Goal: Task Accomplishment & Management: Manage account settings

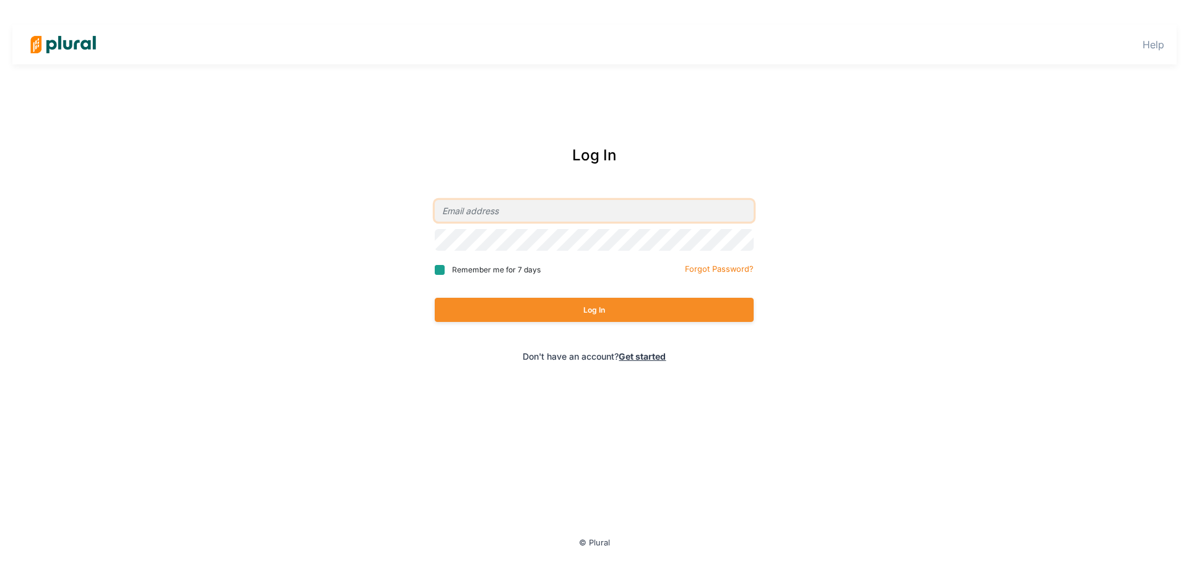
type input "[EMAIL_ADDRESS][DOMAIN_NAME]"
click at [440, 269] on input "Remember me for 7 days" at bounding box center [440, 270] width 10 height 10
checkbox input "true"
click at [575, 306] on button "Log In" at bounding box center [594, 310] width 319 height 24
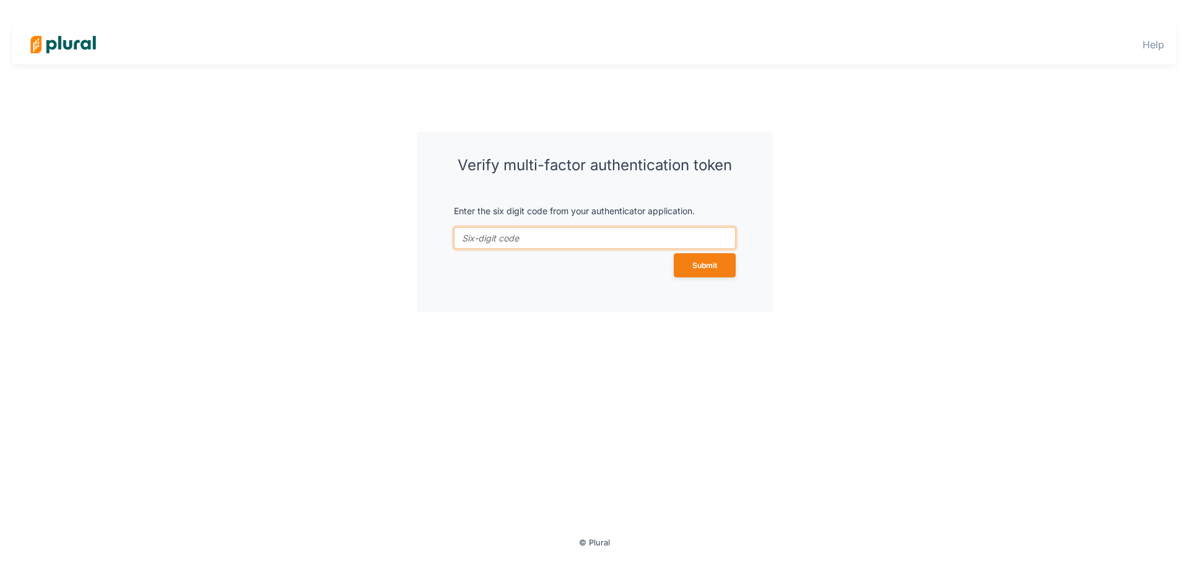
click at [526, 239] on input "token *" at bounding box center [595, 238] width 282 height 22
type input "883357"
click at [674, 253] on button "Submit" at bounding box center [705, 265] width 62 height 24
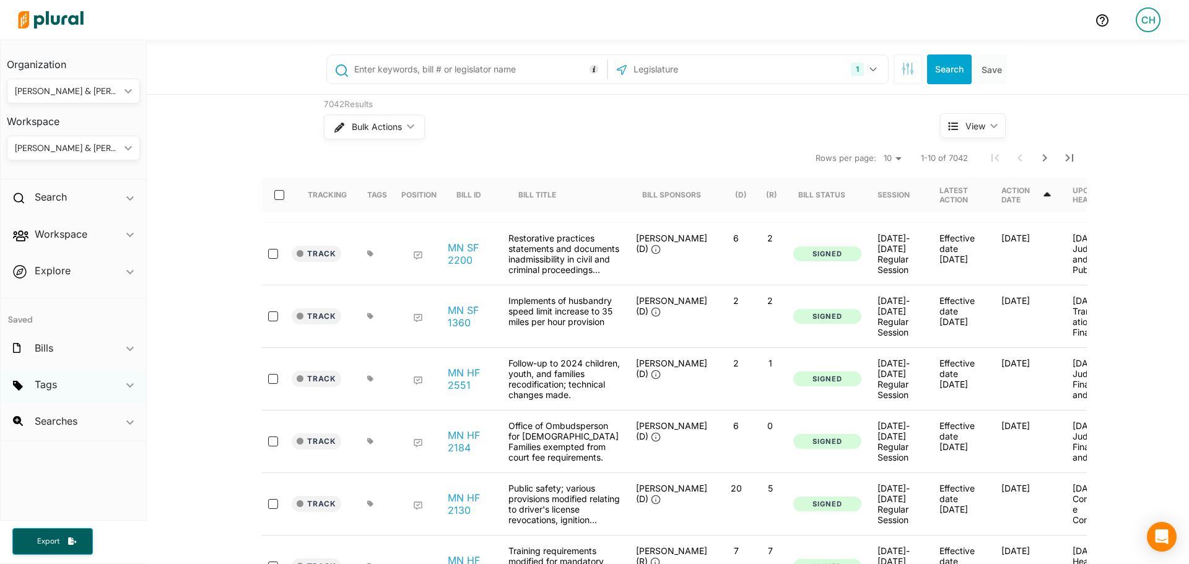
click at [125, 391] on div "Tags ic_keyboard_arrow_down" at bounding box center [74, 386] width 146 height 33
click at [128, 344] on div "Bills ic_keyboard_arrow_down" at bounding box center [74, 350] width 146 height 33
click at [127, 344] on div "Bills ic_keyboard_arrow_down" at bounding box center [74, 350] width 146 height 33
click at [640, 72] on input "text" at bounding box center [698, 70] width 133 height 24
click at [870, 71] on icon "button" at bounding box center [873, 69] width 7 height 4
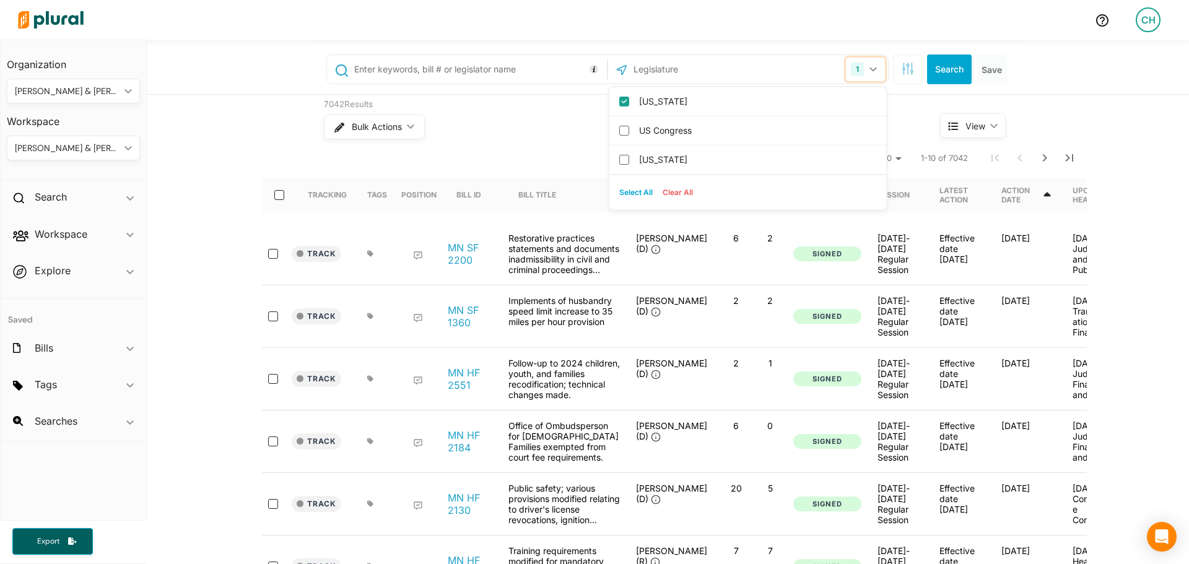
click at [870, 70] on icon "button" at bounding box center [873, 69] width 7 height 4
click at [123, 269] on div "Explore ic_keyboard_arrow_down" at bounding box center [74, 272] width 146 height 33
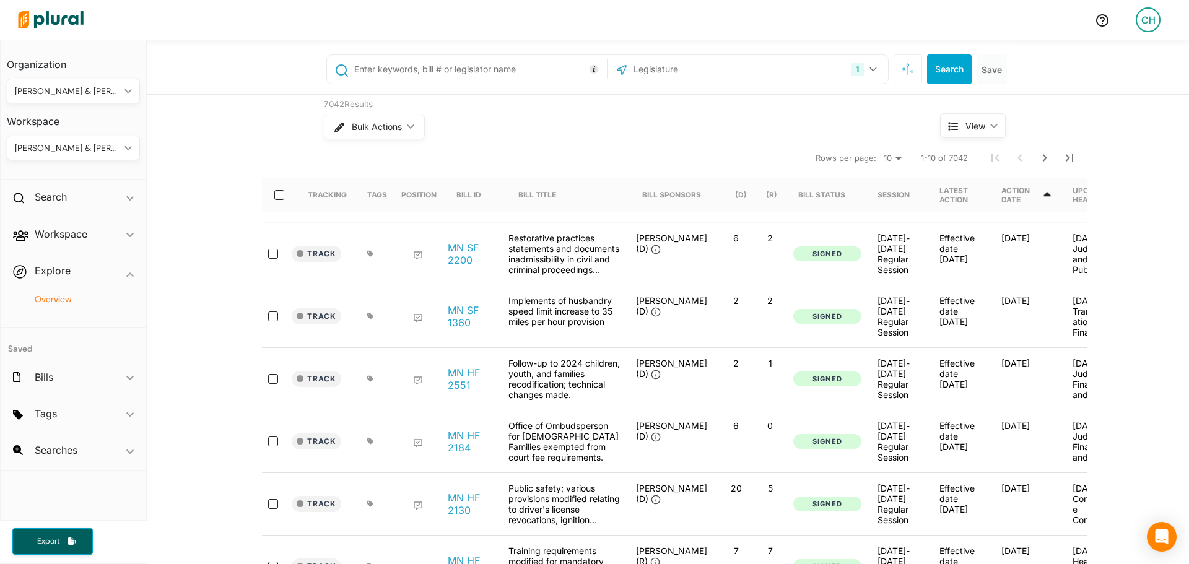
click at [47, 303] on h4 "Overview" at bounding box center [76, 299] width 115 height 12
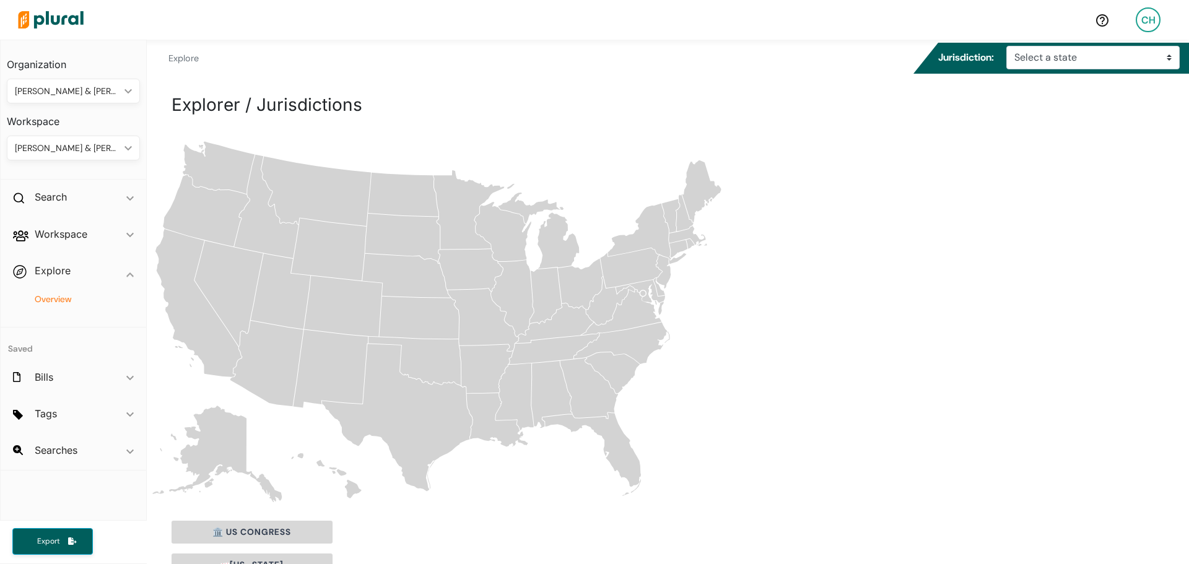
click at [462, 217] on icon "[US_STATE]" at bounding box center [468, 209] width 71 height 79
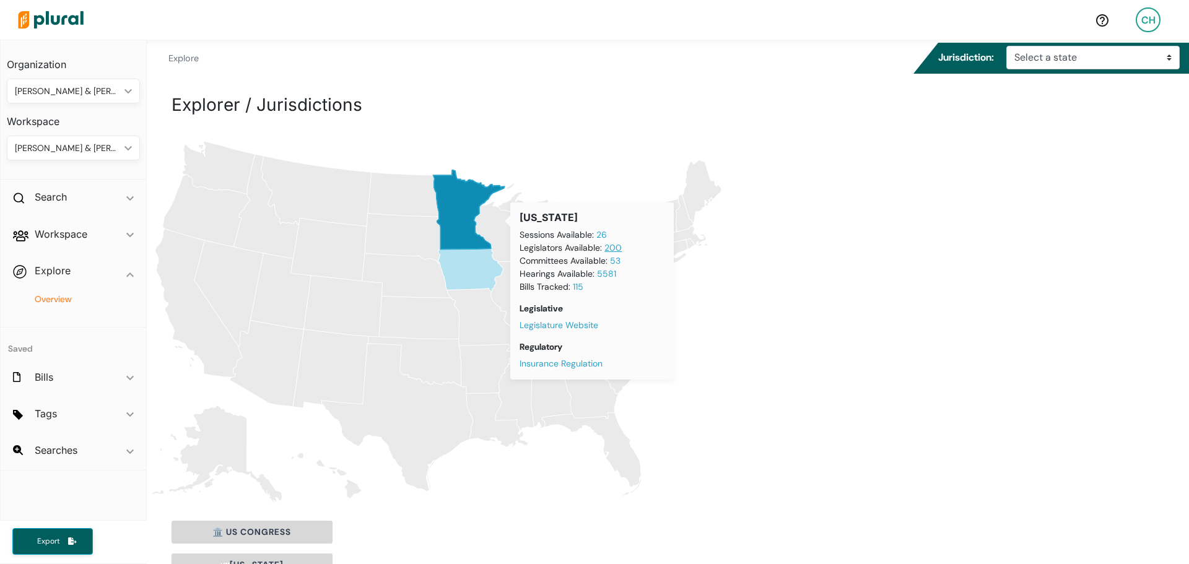
click at [614, 248] on link "200" at bounding box center [612, 247] width 17 height 11
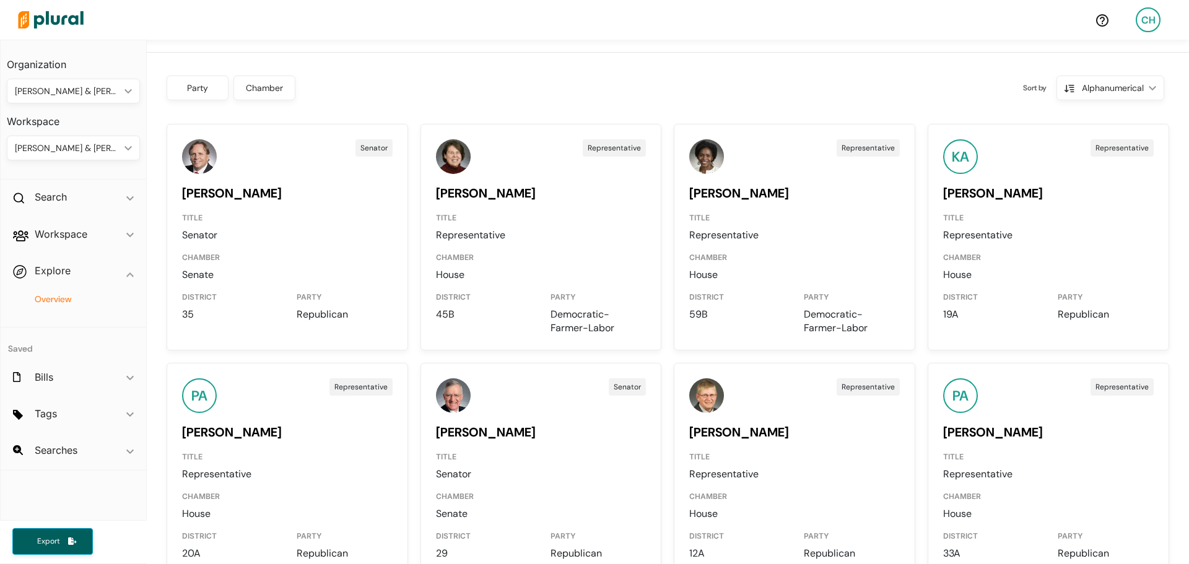
scroll to position [495, 0]
click at [227, 194] on link "Jim Abeler" at bounding box center [232, 194] width 100 height 16
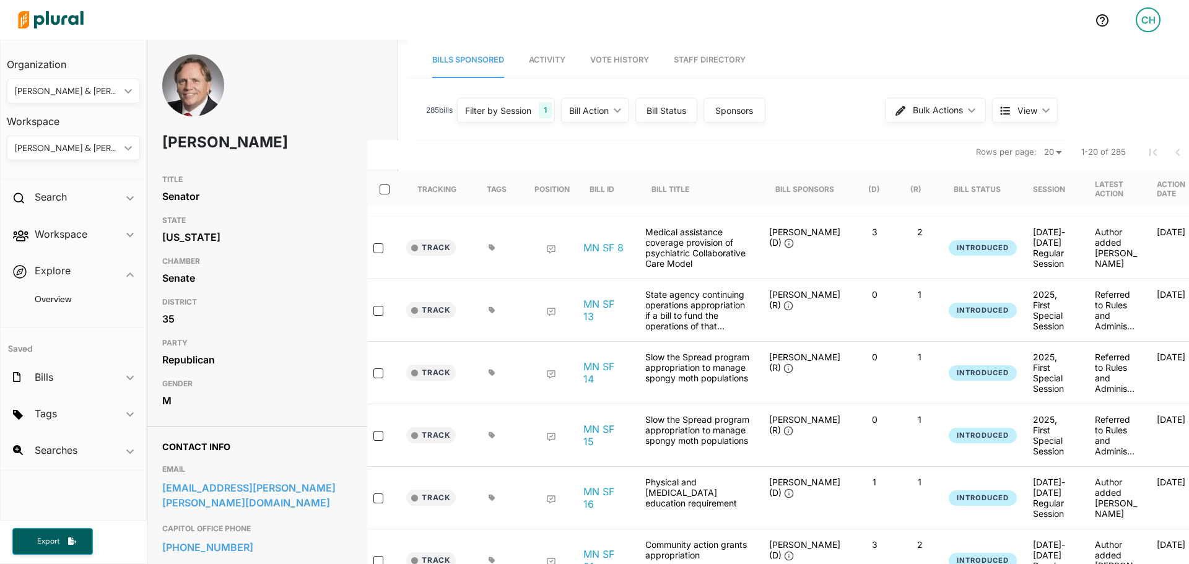
click at [549, 61] on span "Activity" at bounding box center [547, 59] width 37 height 9
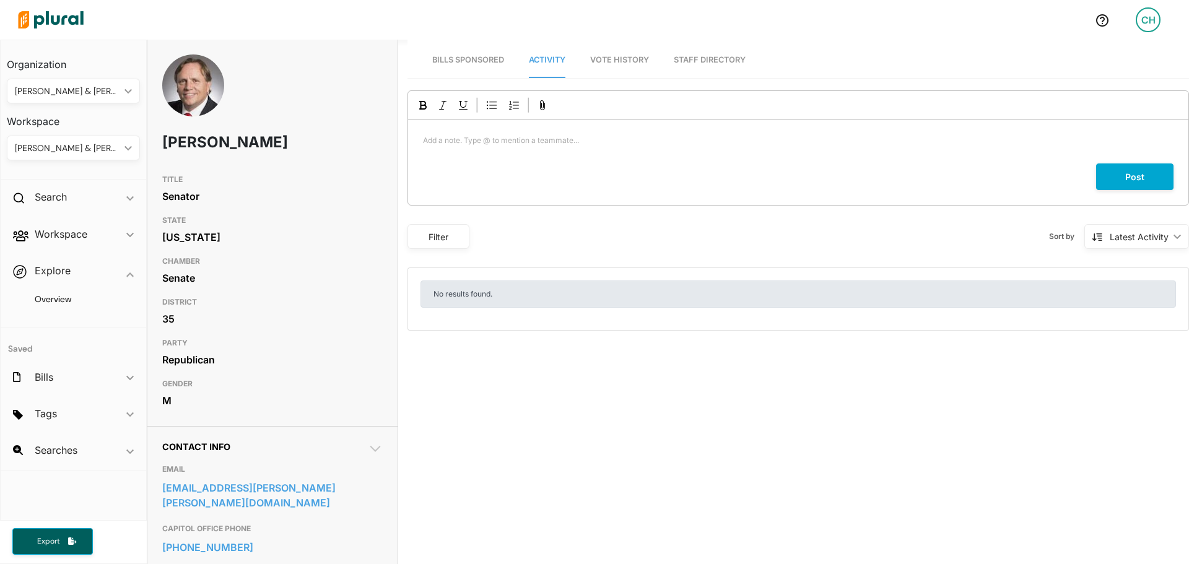
click at [601, 59] on span "Vote History" at bounding box center [619, 59] width 59 height 9
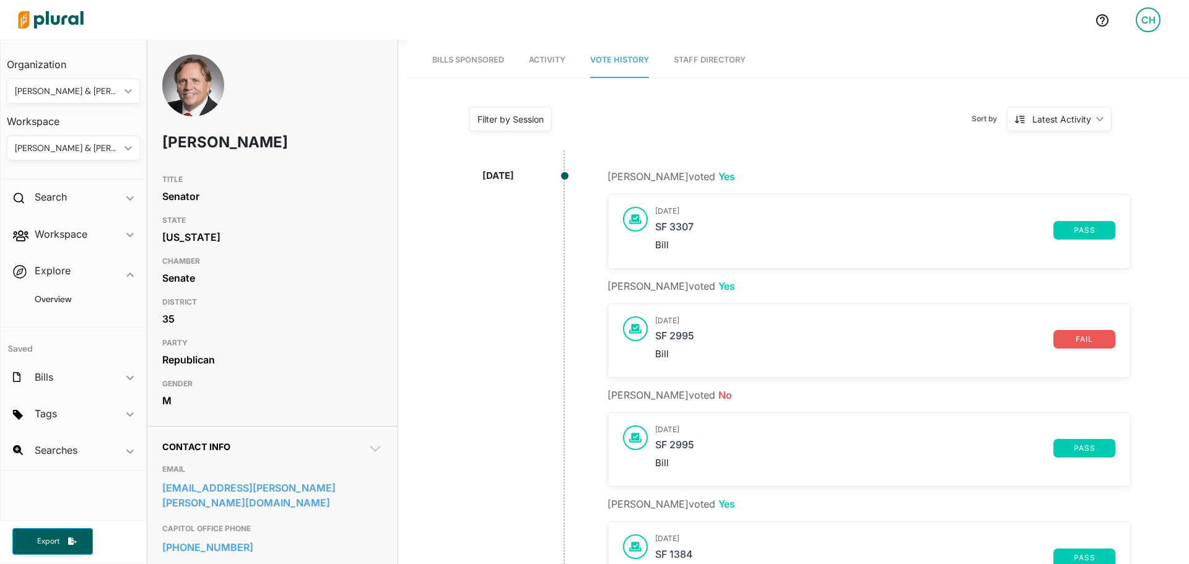
click at [716, 60] on link "Staff Directory" at bounding box center [710, 60] width 72 height 35
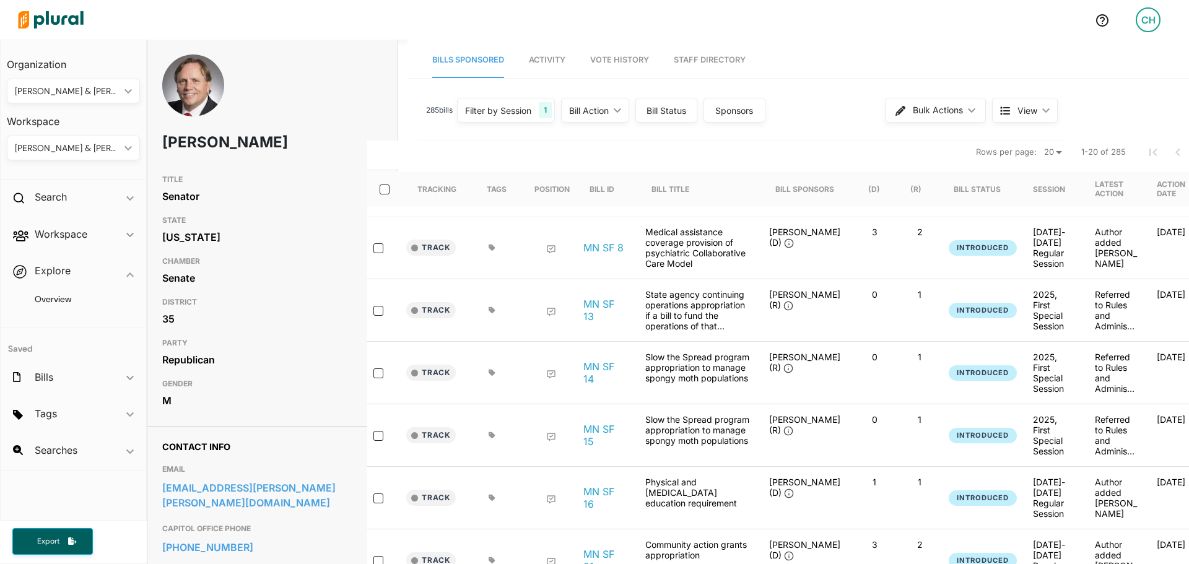
click at [174, 237] on div "[US_STATE]" at bounding box center [272, 237] width 220 height 19
click at [43, 296] on h4 "Overview" at bounding box center [76, 299] width 115 height 12
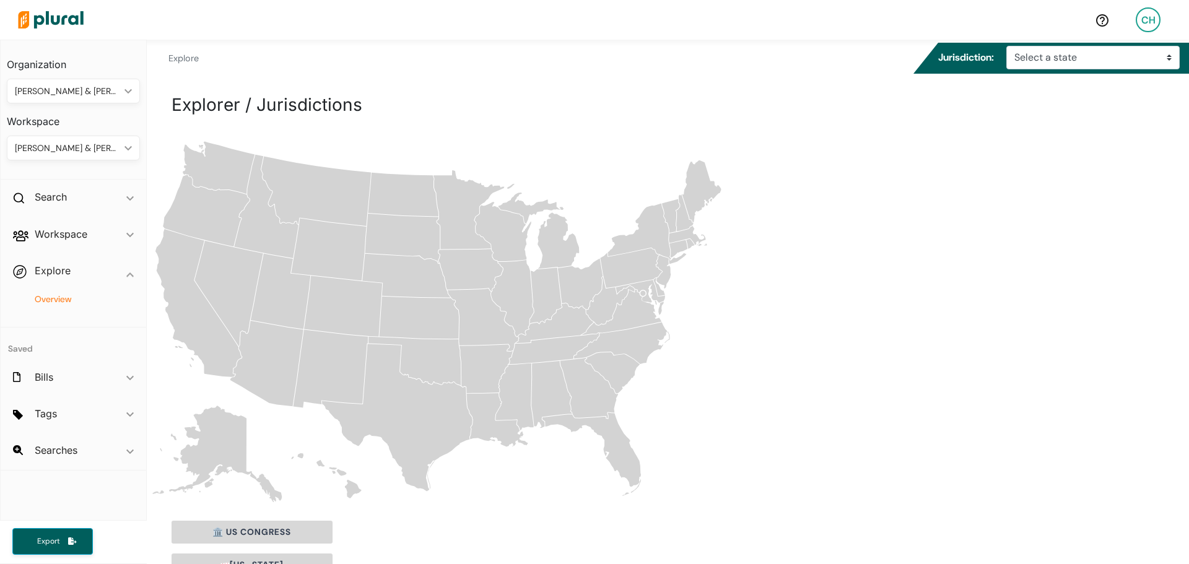
click at [453, 217] on icon "[US_STATE]" at bounding box center [468, 209] width 71 height 79
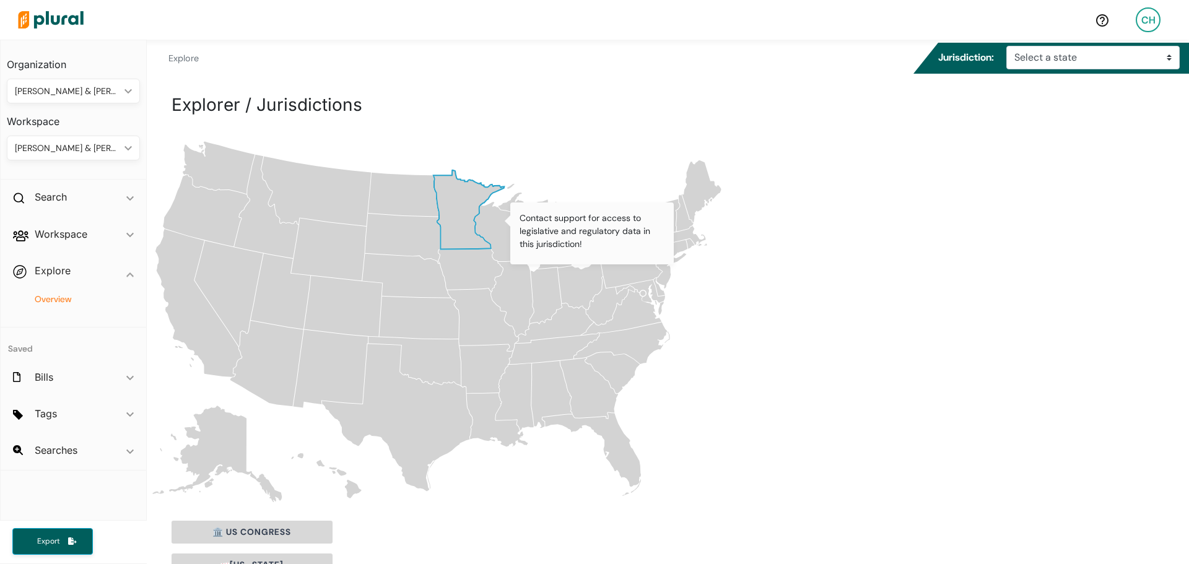
click at [459, 206] on icon "[US_STATE]" at bounding box center [468, 209] width 71 height 79
click at [1129, 61] on select "Select a state Iowa Minnesota US Congress" at bounding box center [1092, 58] width 173 height 24
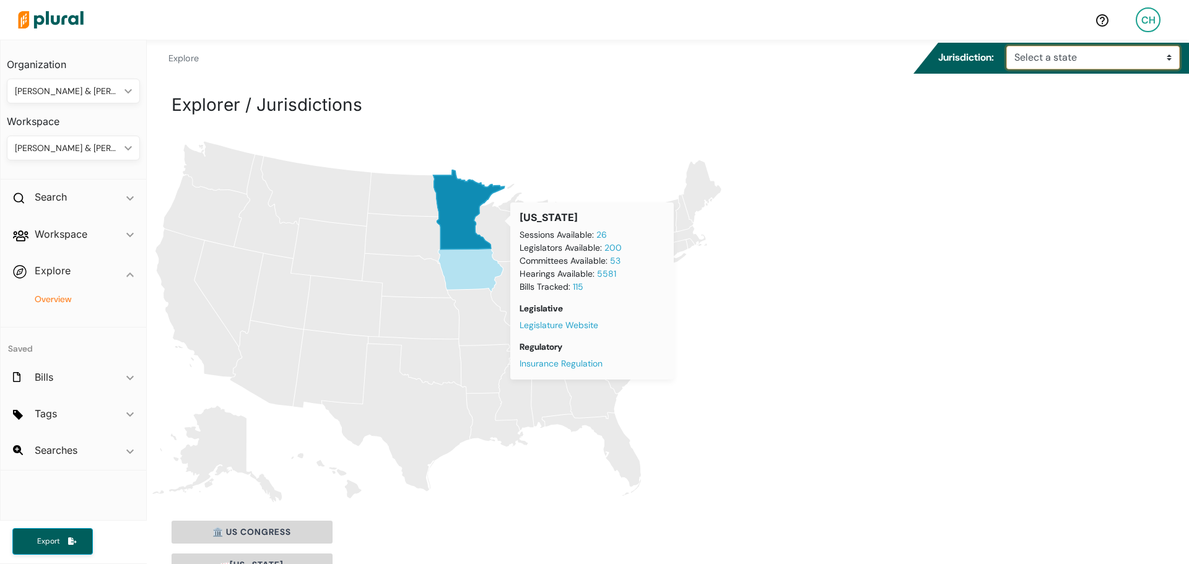
select select "mn"
click at [1006, 46] on select "Select a state Iowa Minnesota US Congress" at bounding box center [1092, 58] width 173 height 24
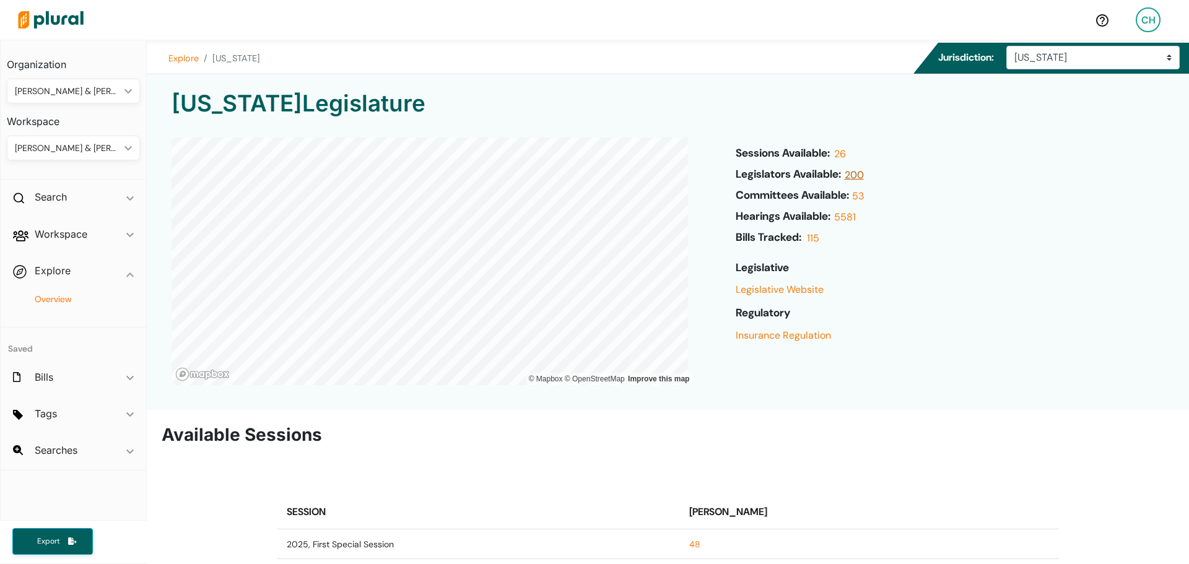
click at [858, 174] on link "200" at bounding box center [852, 178] width 22 height 21
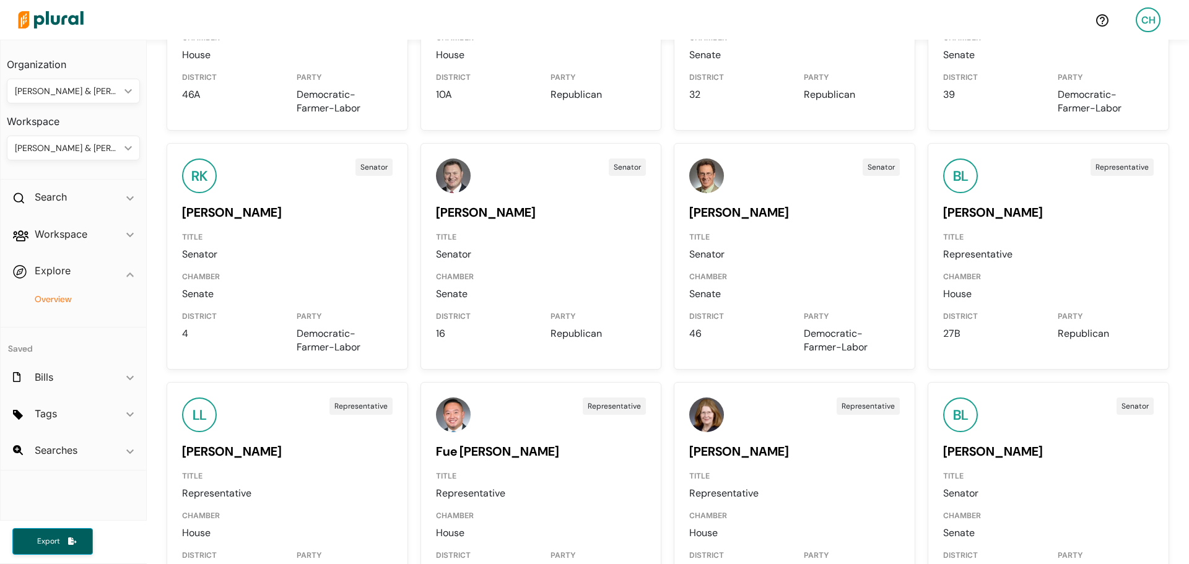
scroll to position [6997, 0]
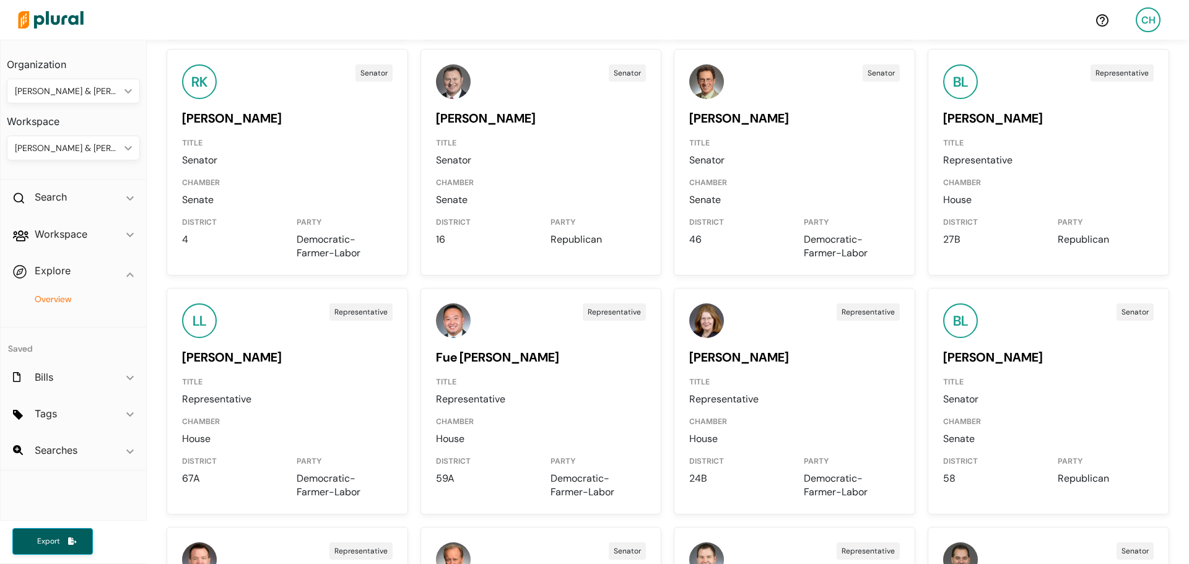
click at [960, 360] on link "Bill Lieske" at bounding box center [993, 357] width 100 height 16
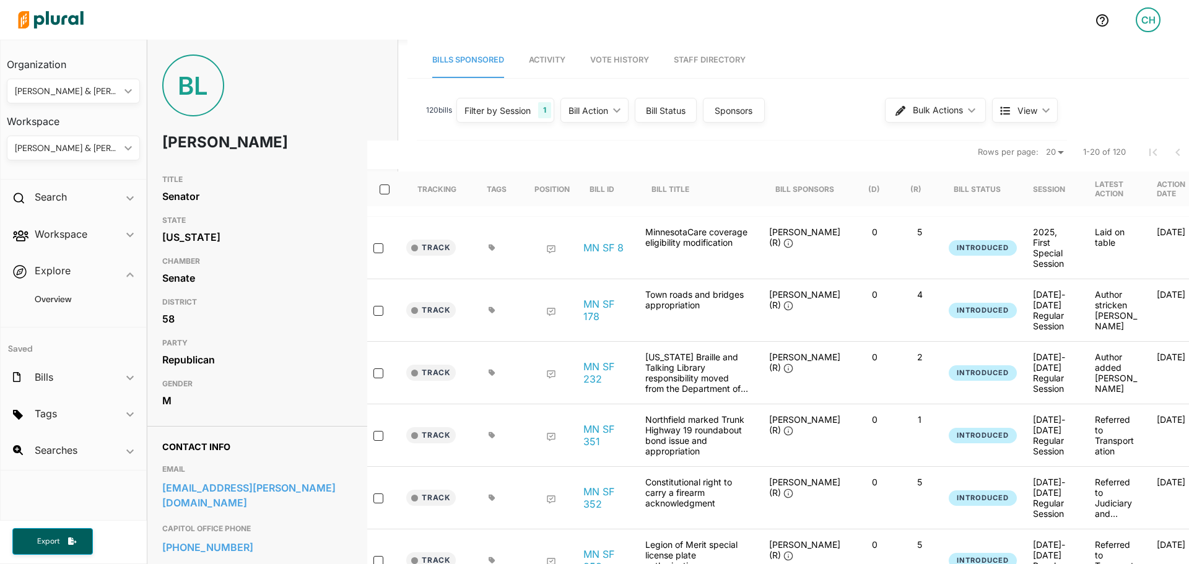
click at [542, 64] on span "Activity" at bounding box center [547, 59] width 37 height 9
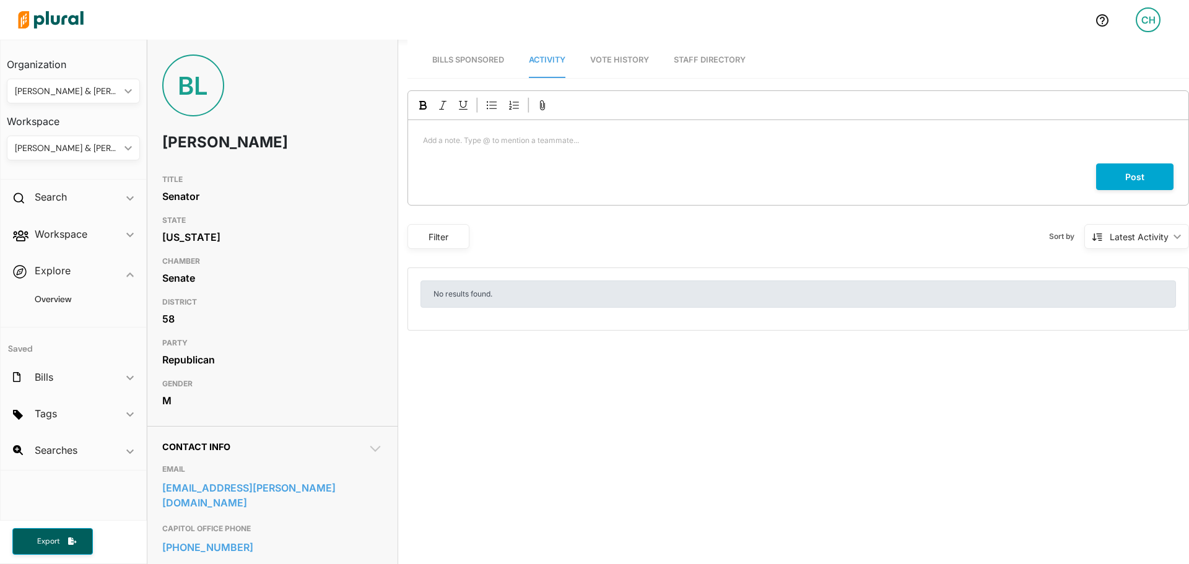
click at [598, 57] on span "Vote History" at bounding box center [619, 59] width 59 height 9
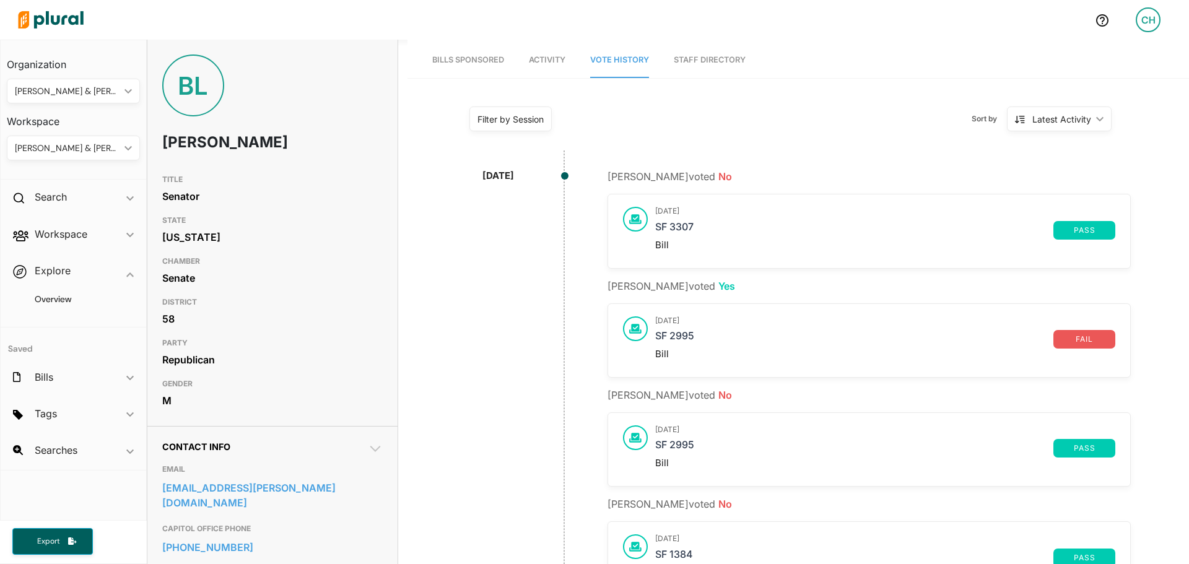
click at [685, 58] on link "Staff Directory" at bounding box center [710, 60] width 72 height 35
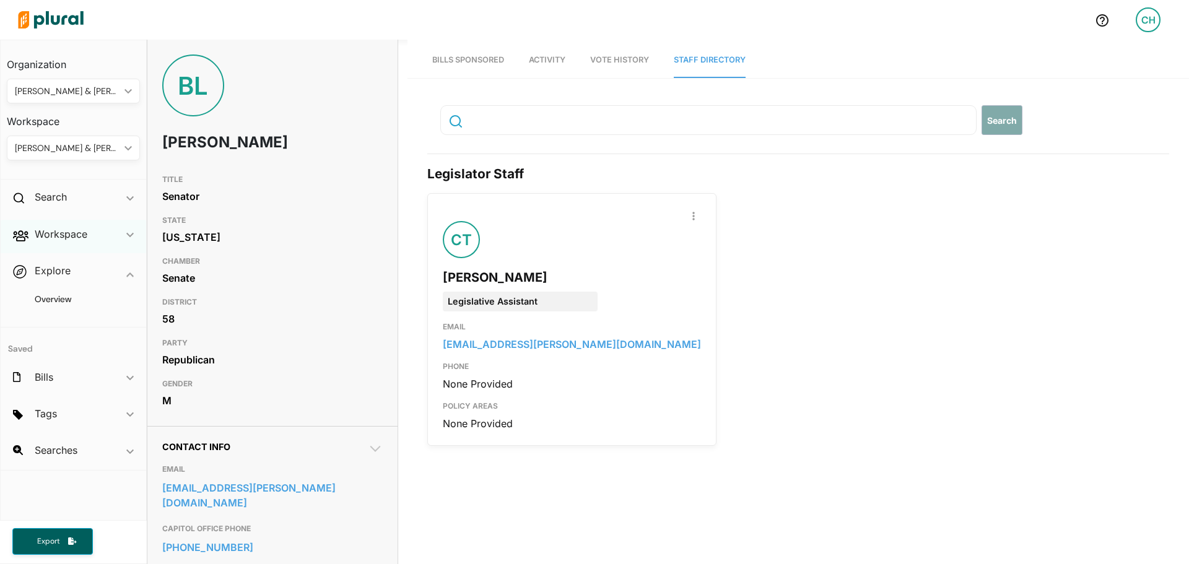
click at [133, 234] on polygon at bounding box center [129, 235] width 7 height 4
click at [124, 148] on polygon at bounding box center [127, 148] width 7 height 4
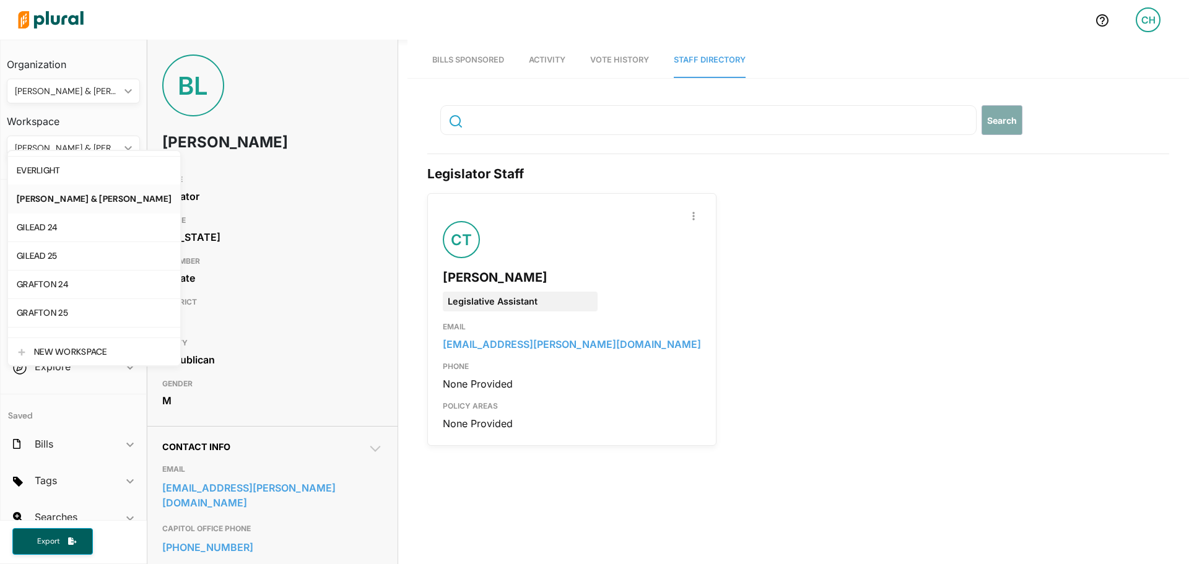
scroll to position [310, 0]
click at [61, 256] on div "GILEAD 25" at bounding box center [94, 255] width 155 height 11
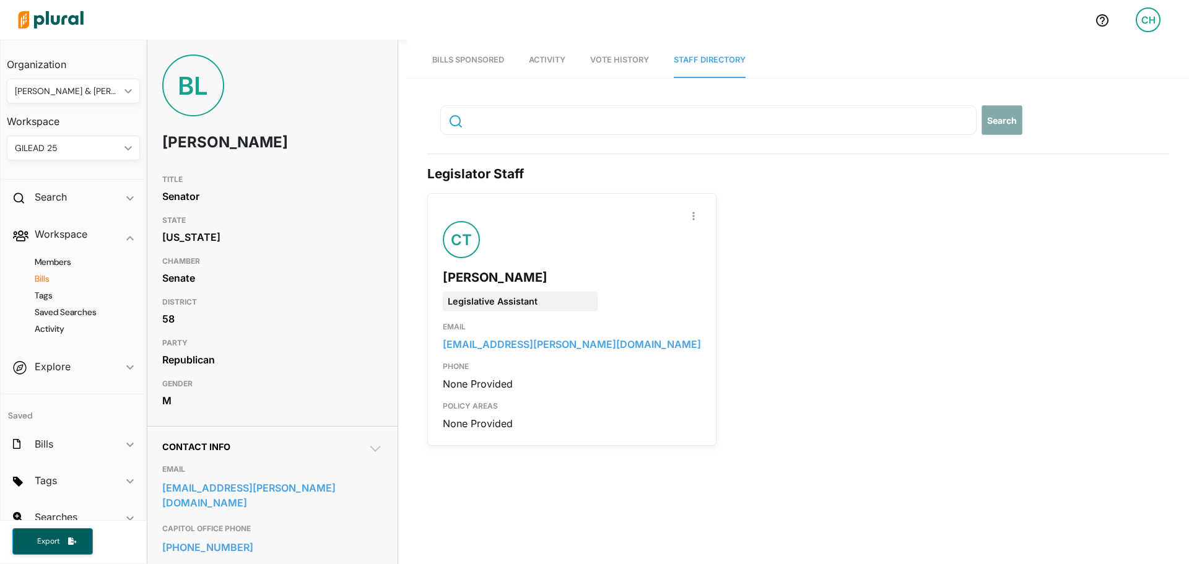
click at [40, 282] on h4 "Bills" at bounding box center [76, 279] width 115 height 12
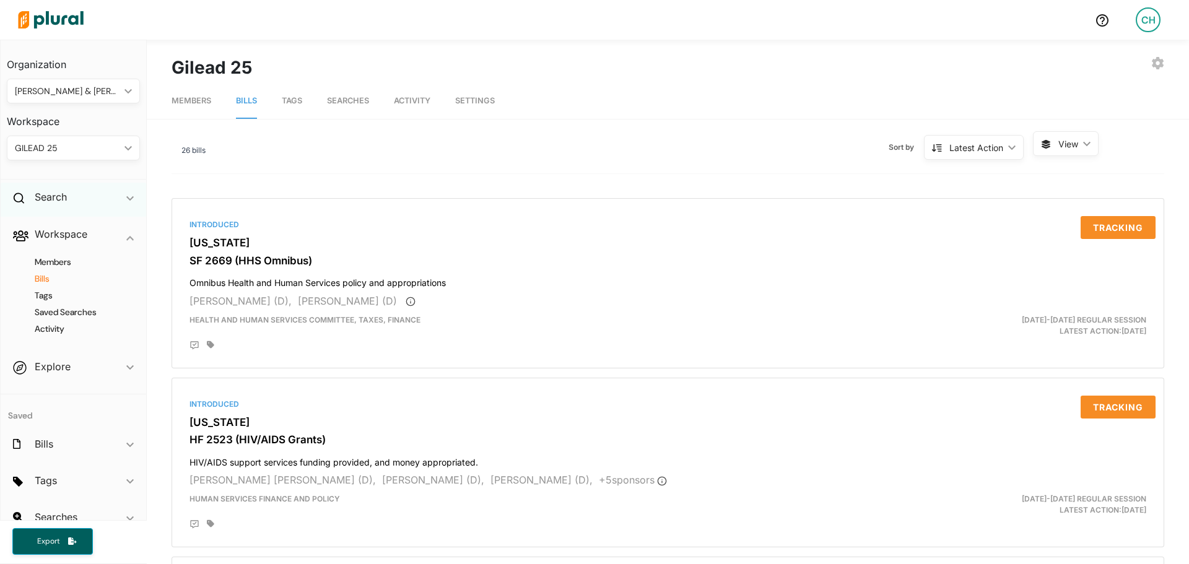
click at [126, 191] on span "ic_keyboard_arrow_down" at bounding box center [129, 199] width 7 height 19
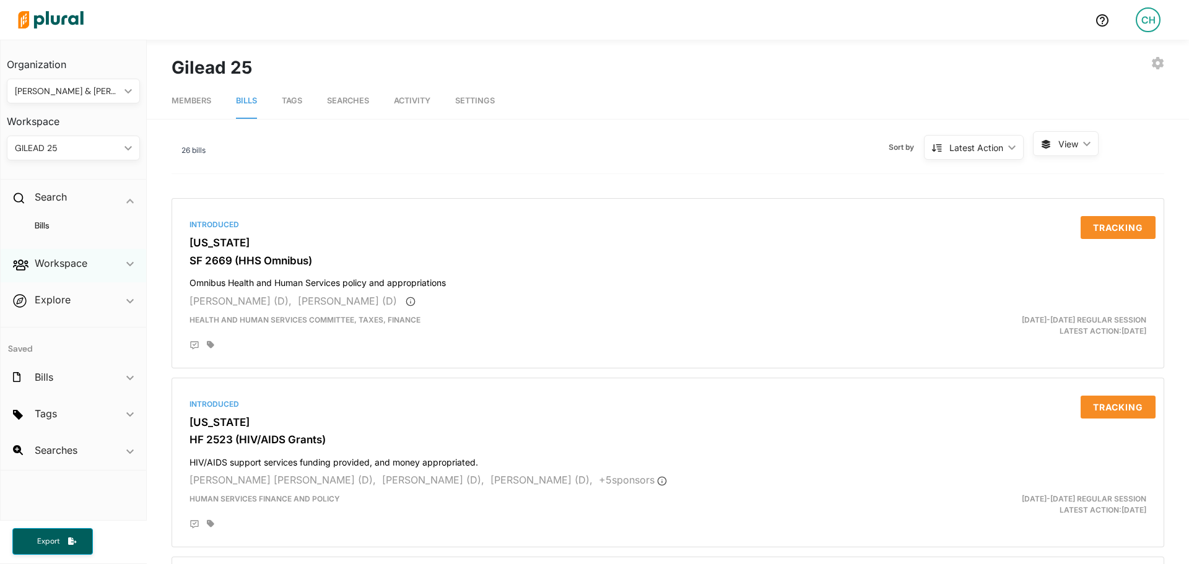
click at [137, 264] on div "Workspace ic_keyboard_arrow_down" at bounding box center [74, 265] width 146 height 33
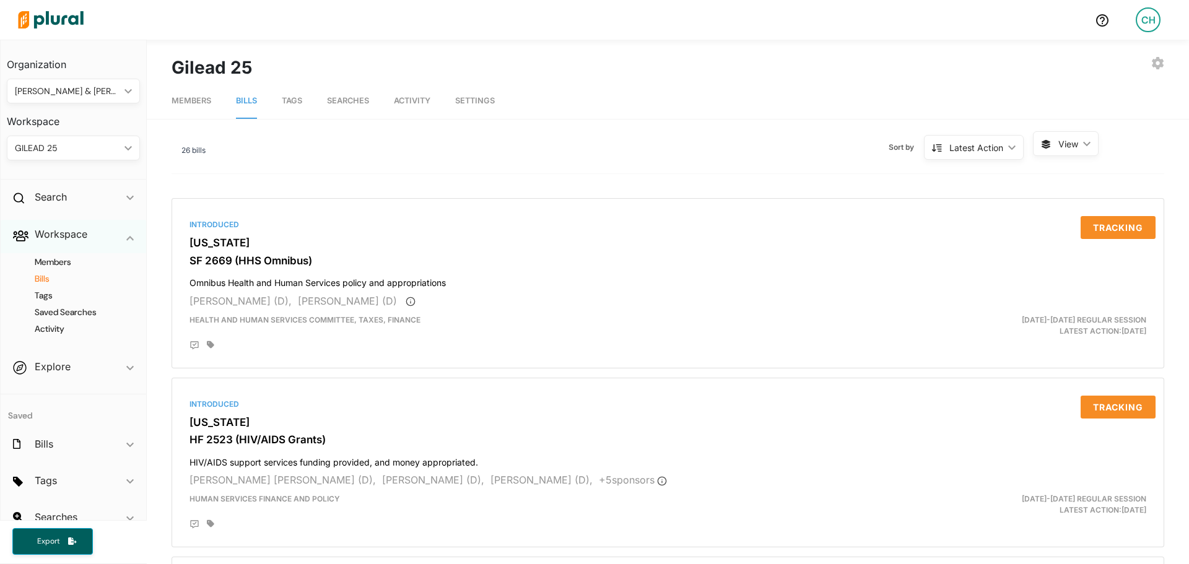
click at [126, 240] on icon "ic_keyboard_arrow_down" at bounding box center [129, 238] width 7 height 6
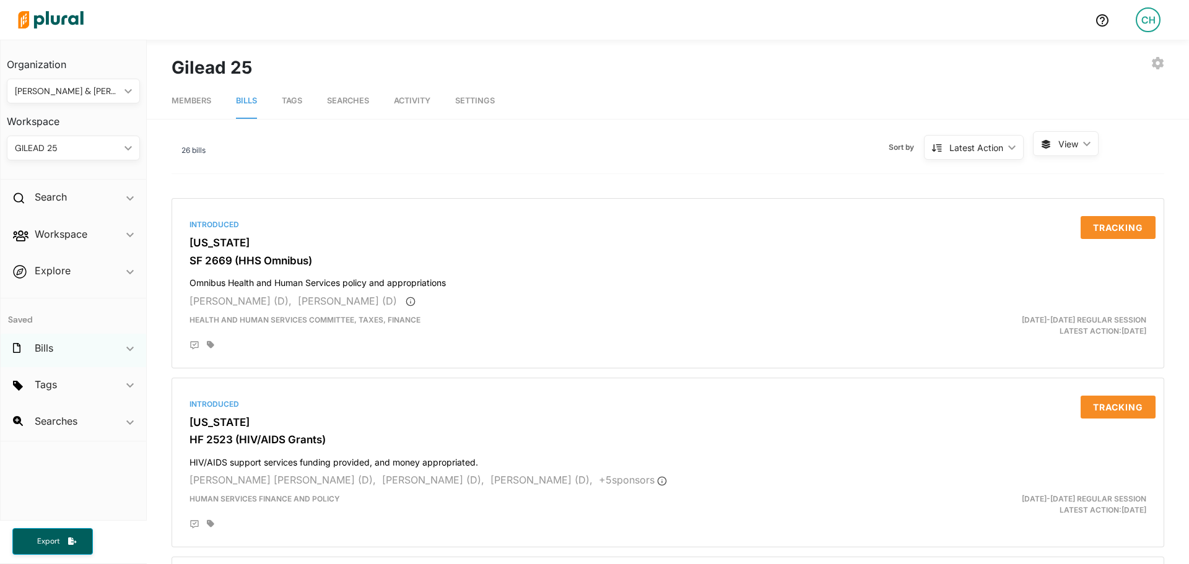
click at [131, 347] on icon "ic_keyboard_arrow_down" at bounding box center [129, 349] width 7 height 6
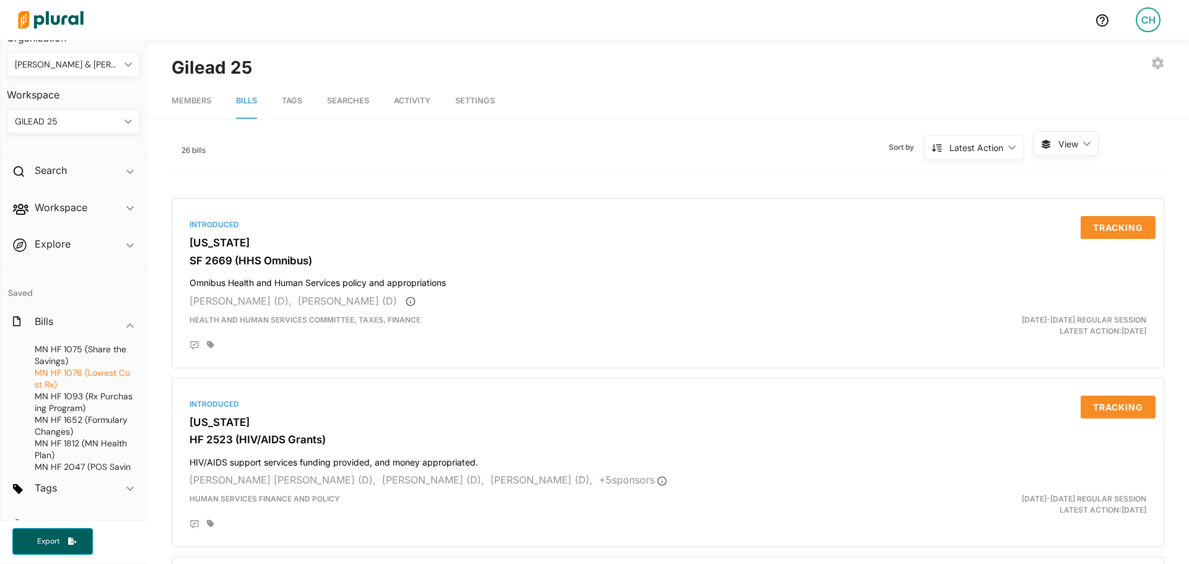
scroll to position [51, 0]
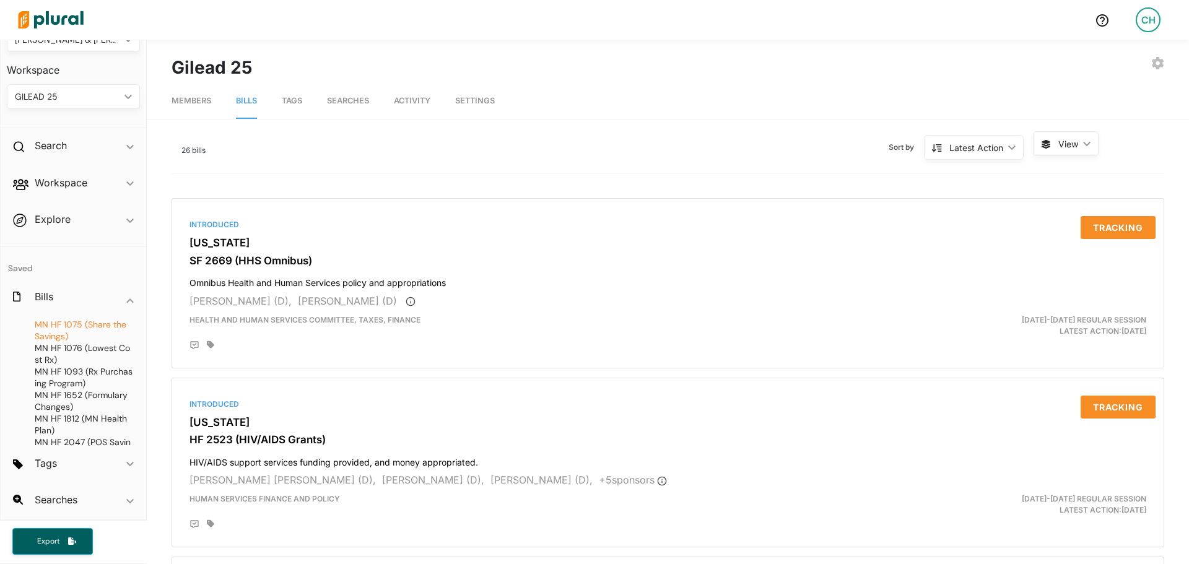
click at [52, 334] on span "HF 1075 (Share the Savings)" at bounding box center [81, 330] width 92 height 23
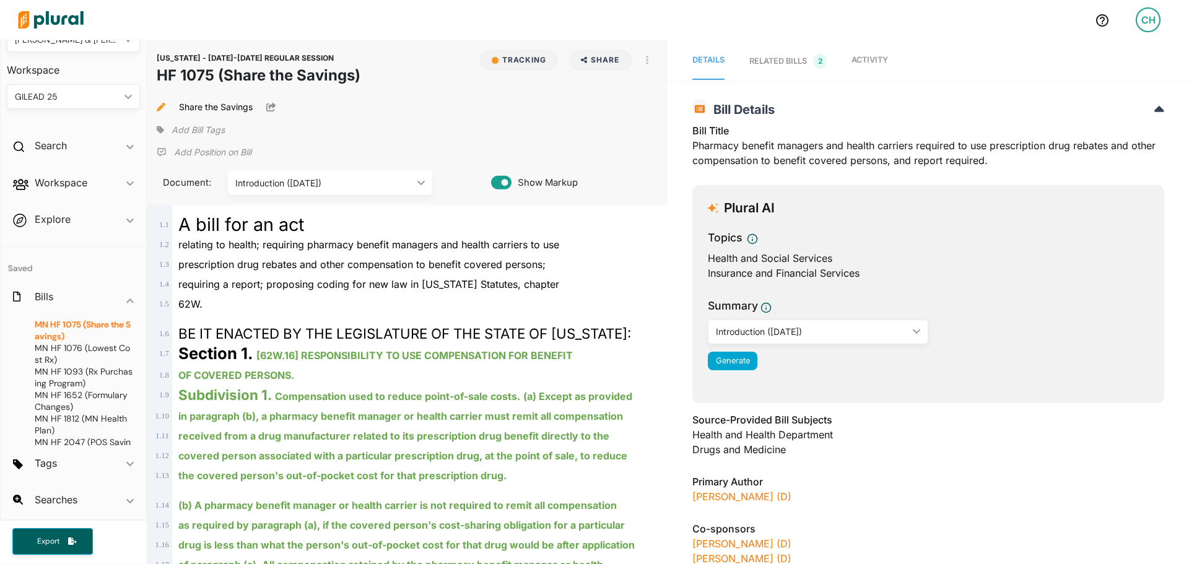
click at [856, 56] on span "Activity" at bounding box center [869, 59] width 37 height 9
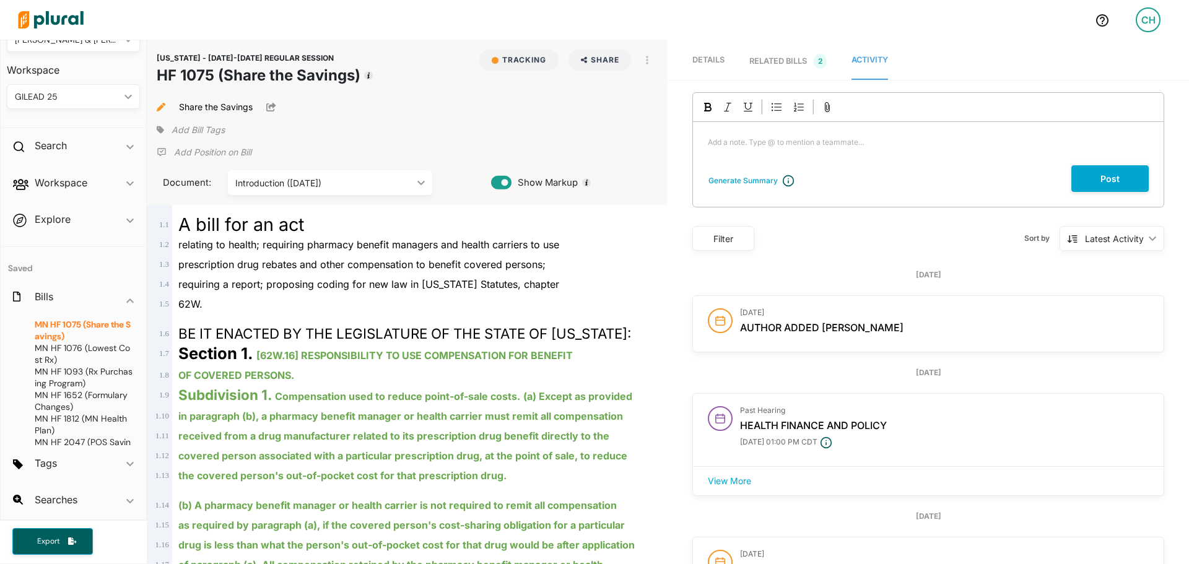
click at [211, 152] on p "Add Position on Bill" at bounding box center [212, 152] width 77 height 12
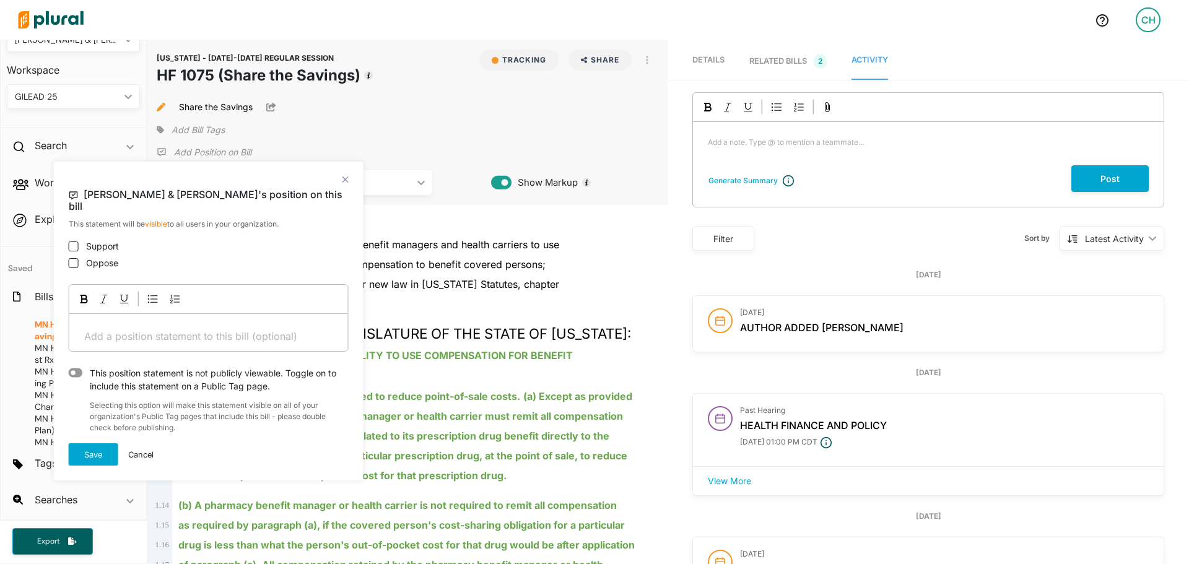
click at [344, 180] on polygon at bounding box center [345, 179] width 11 height 11
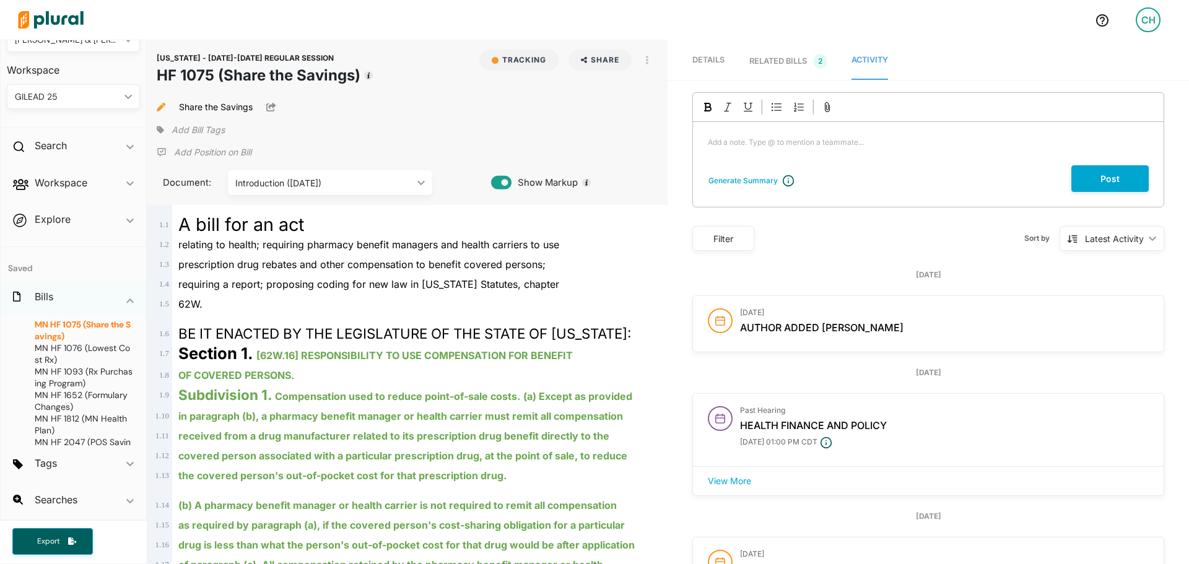
click at [126, 300] on icon "ic_keyboard_arrow_down" at bounding box center [129, 301] width 7 height 6
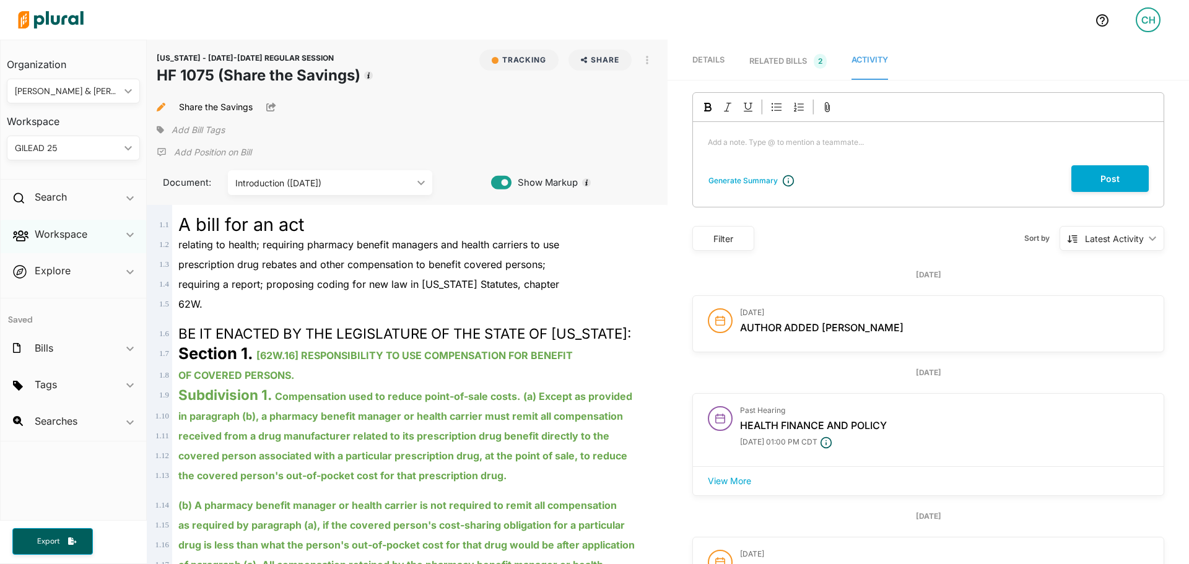
click at [131, 236] on polygon at bounding box center [129, 235] width 7 height 4
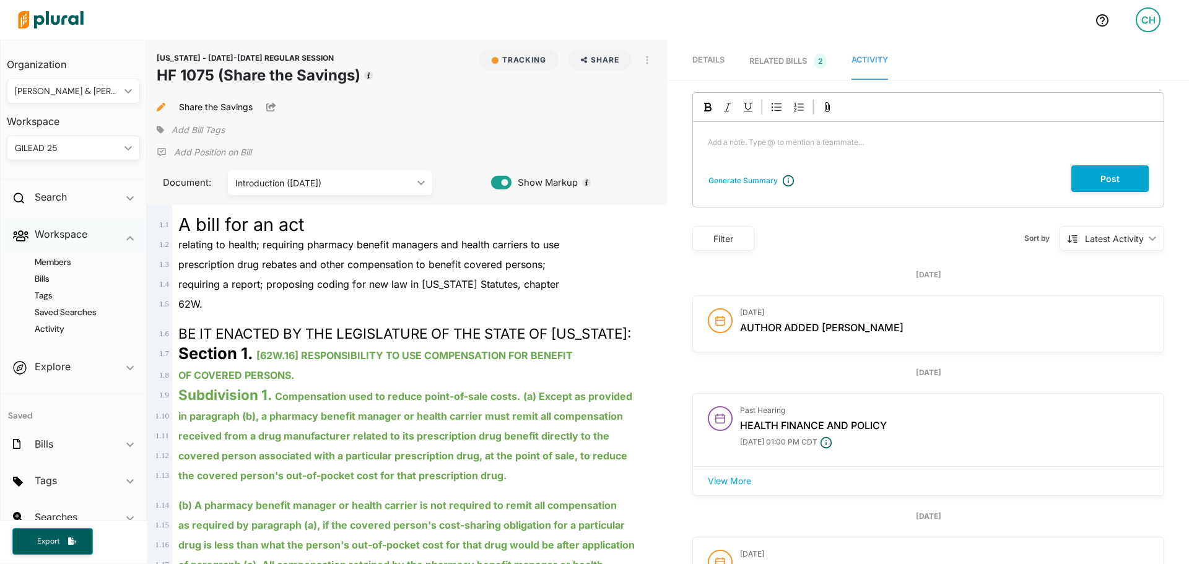
click at [126, 237] on icon "ic_keyboard_arrow_down" at bounding box center [129, 238] width 7 height 6
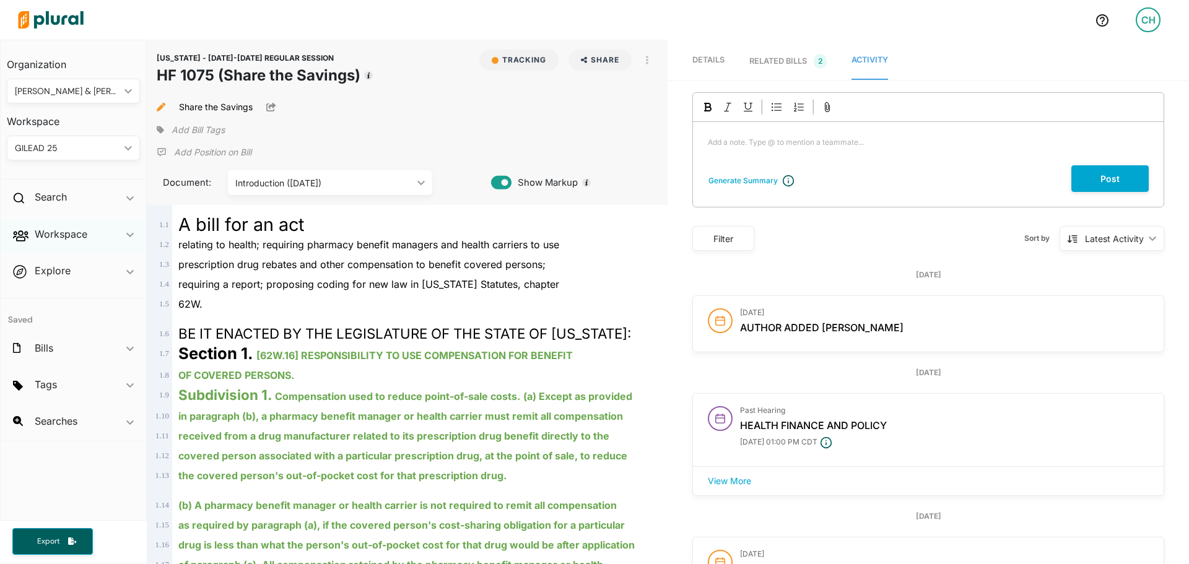
click at [133, 235] on polygon at bounding box center [129, 235] width 7 height 4
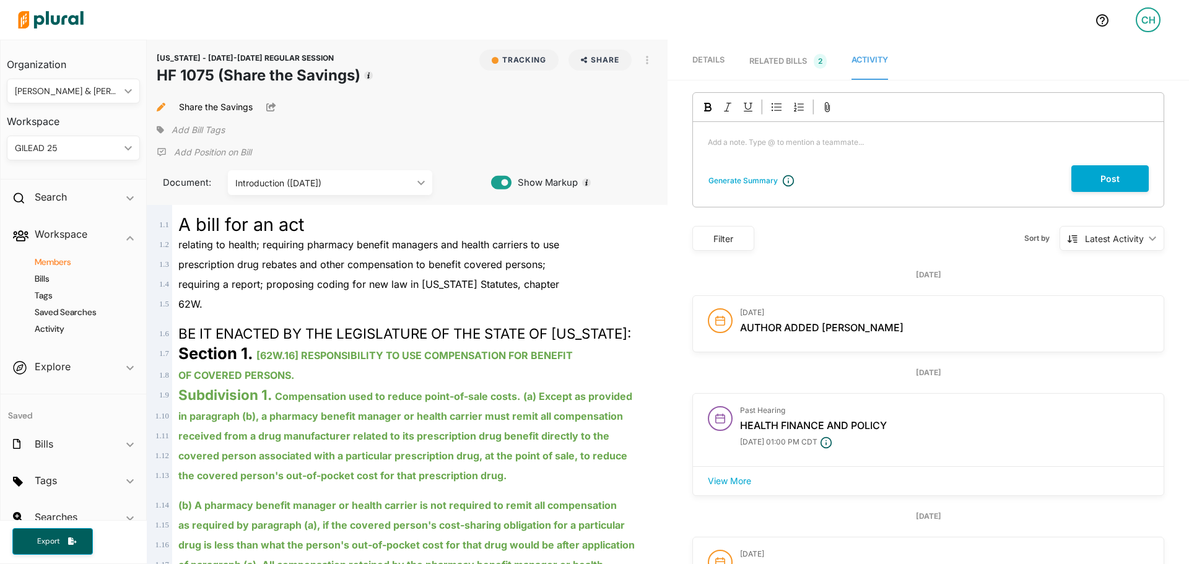
click at [52, 264] on h4 "Members" at bounding box center [76, 262] width 115 height 12
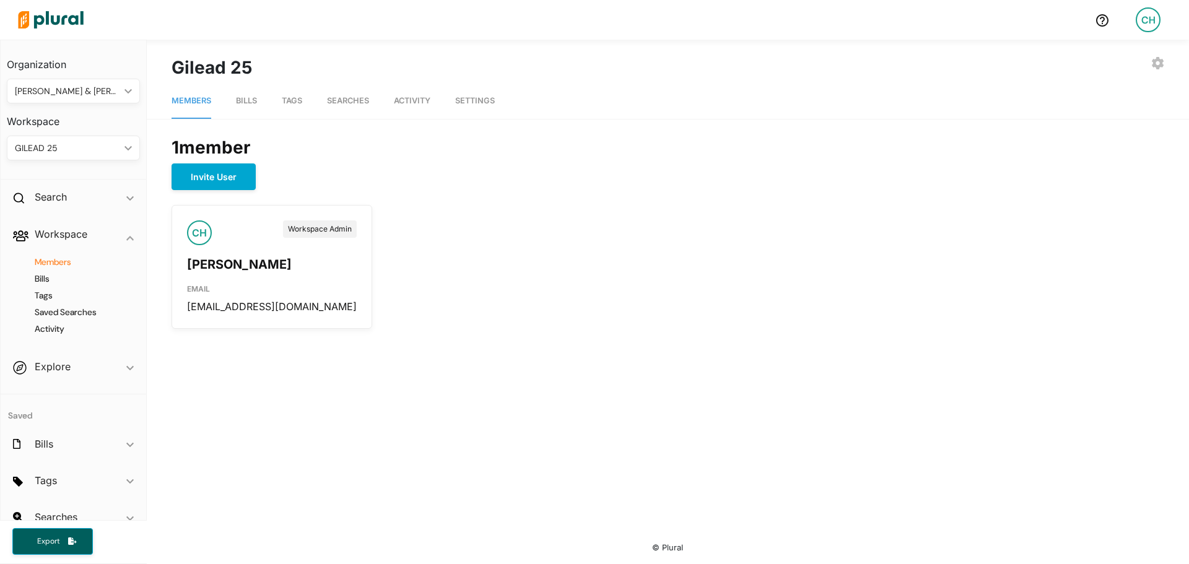
click at [243, 103] on span "Bills" at bounding box center [246, 100] width 21 height 9
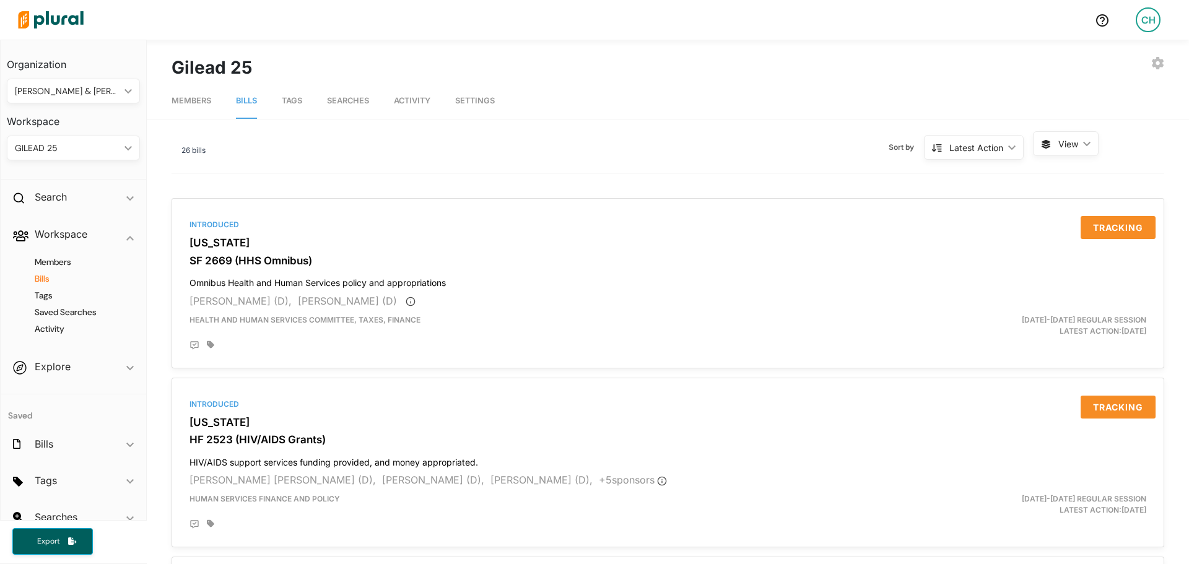
click at [302, 100] on span "Tags" at bounding box center [292, 100] width 20 height 9
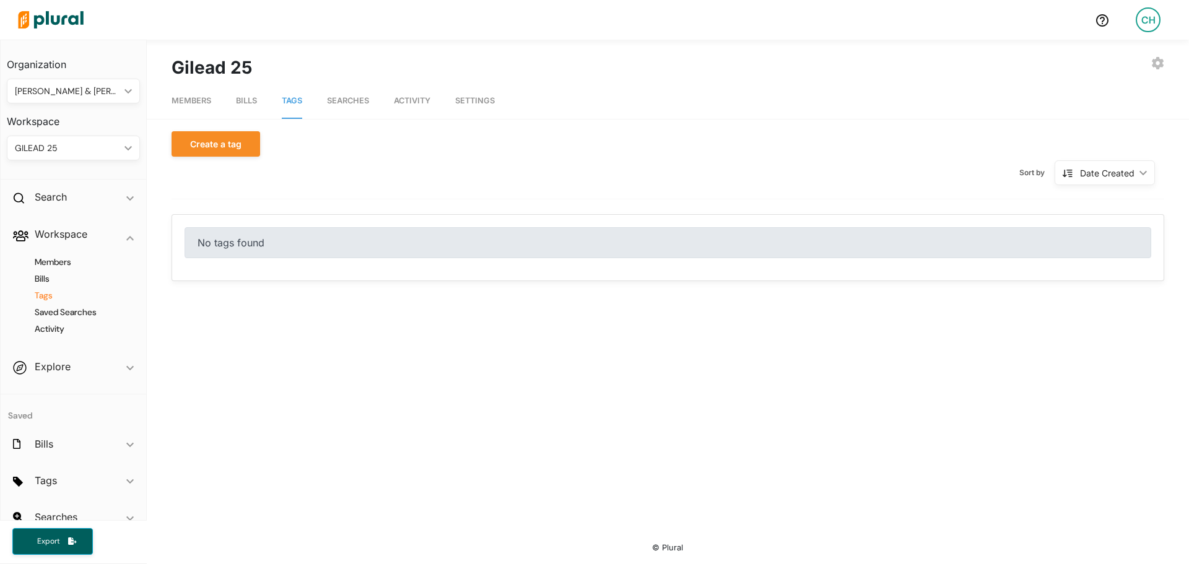
click at [344, 103] on span "Searches" at bounding box center [348, 100] width 42 height 9
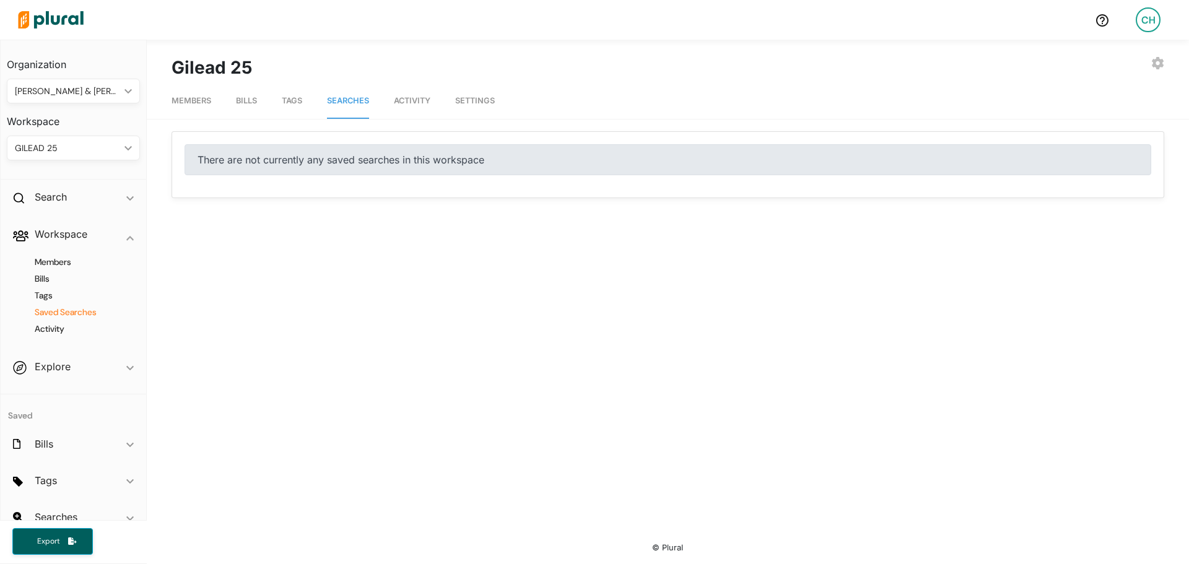
click at [425, 96] on span "Activity" at bounding box center [412, 100] width 37 height 9
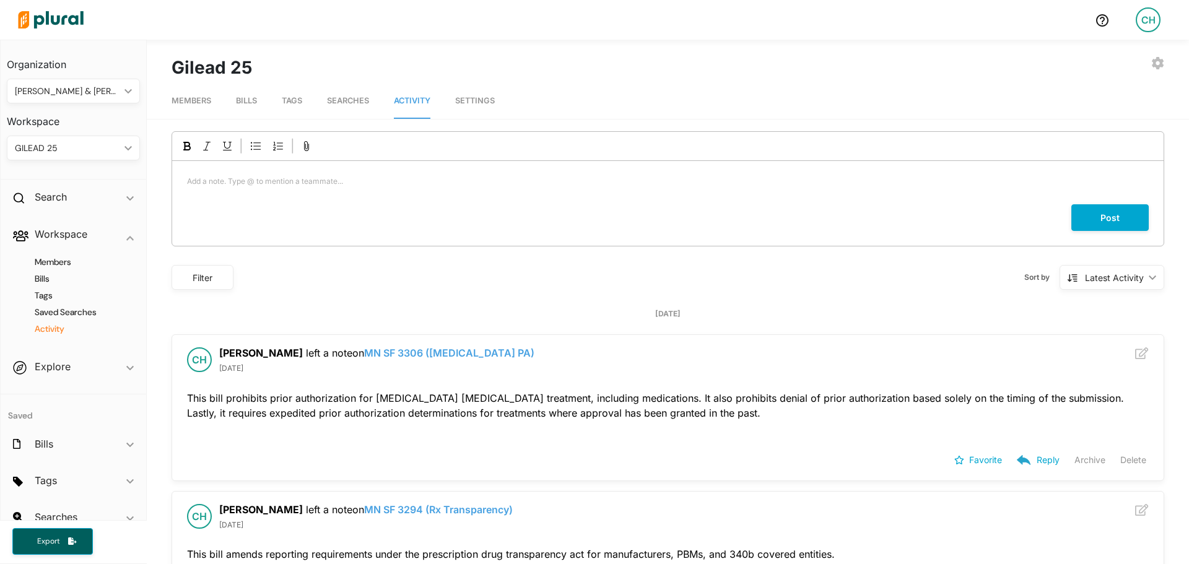
click at [490, 103] on span "Settings" at bounding box center [475, 100] width 40 height 9
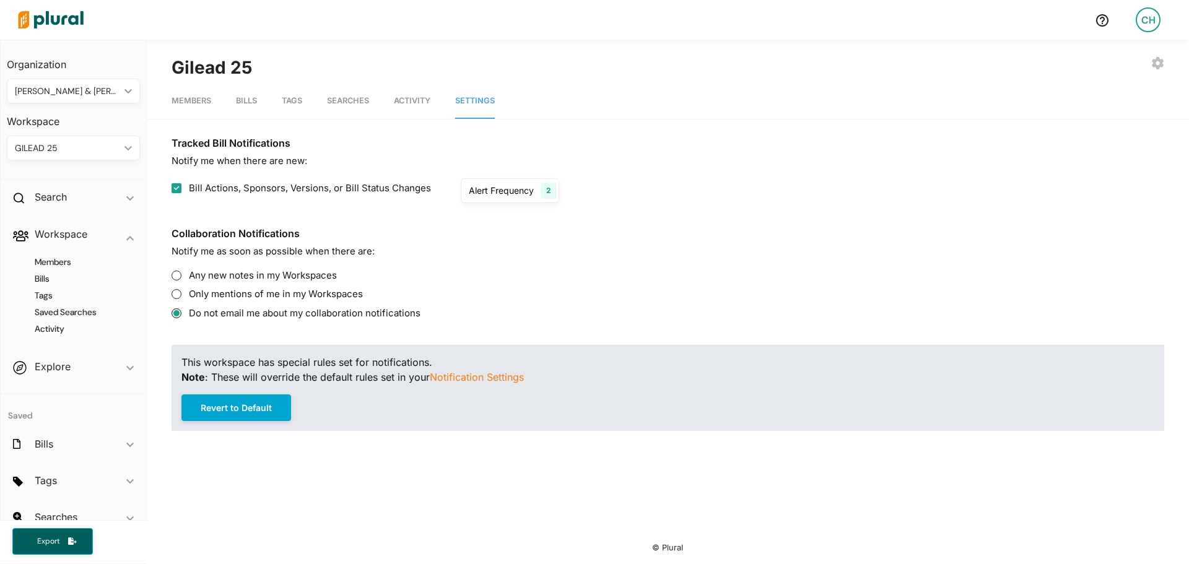
click at [405, 97] on span "Activity" at bounding box center [412, 100] width 37 height 9
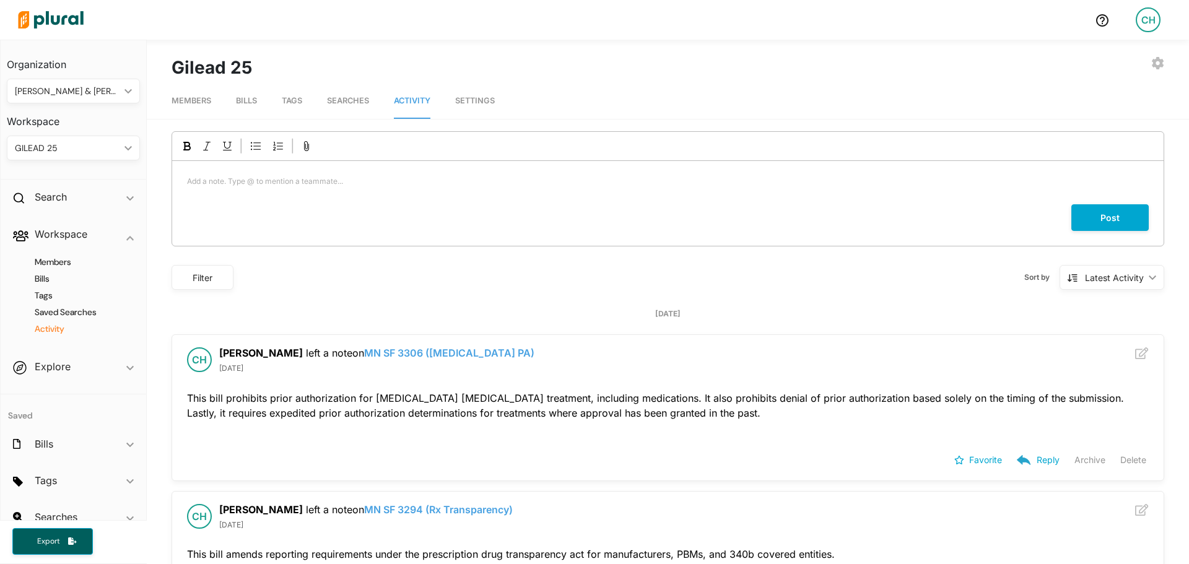
click at [339, 98] on span "Searches" at bounding box center [348, 100] width 42 height 9
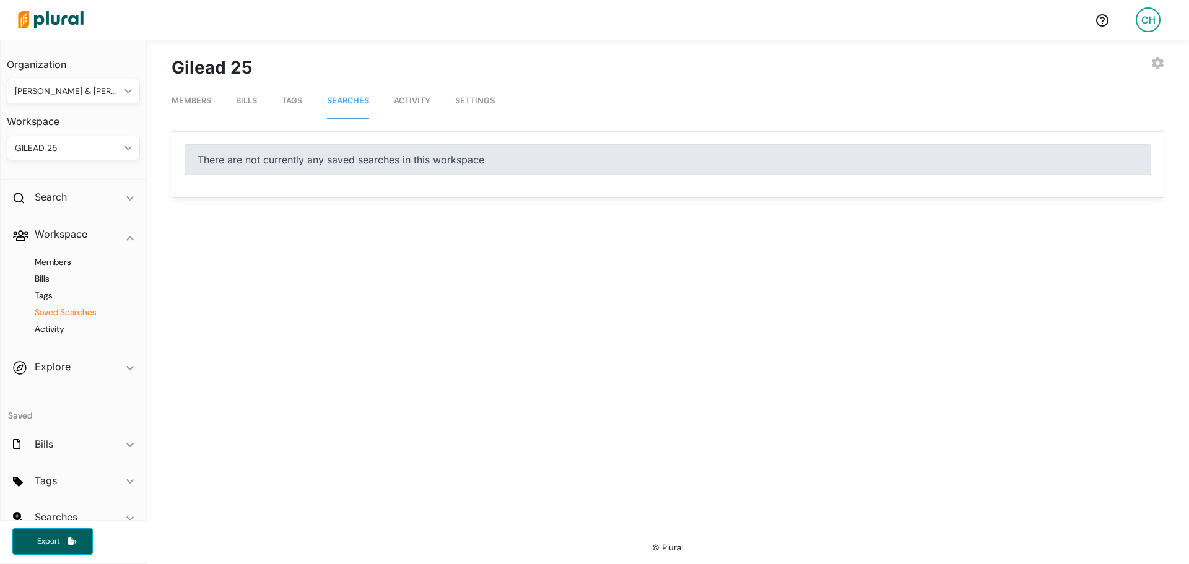
click at [293, 101] on span "Tags" at bounding box center [292, 100] width 20 height 9
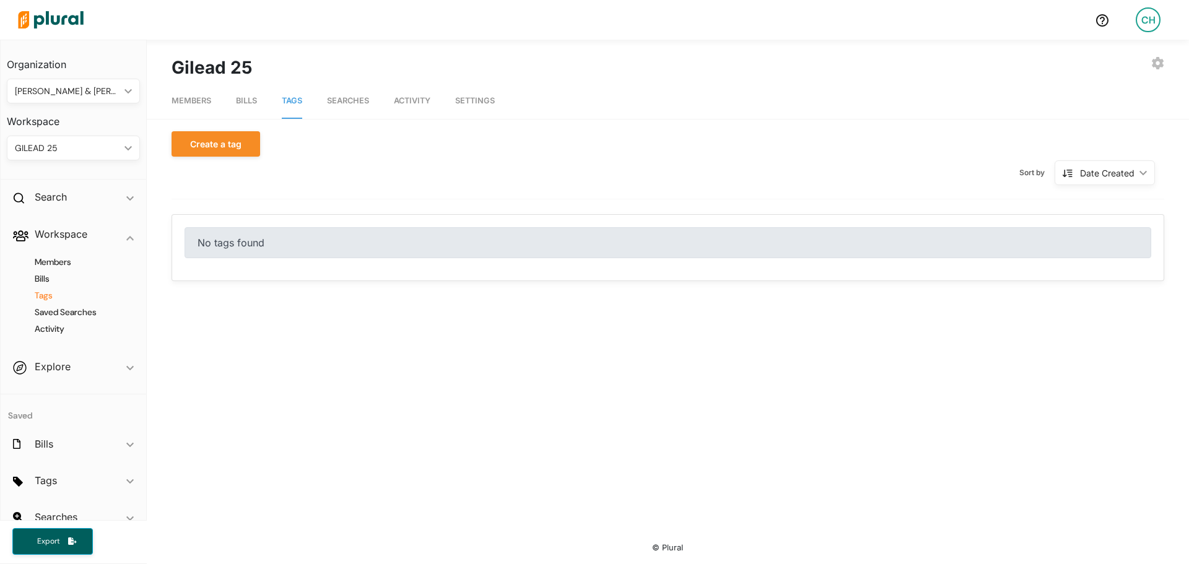
click at [228, 105] on nav "Members Bills Tags Searches Activity Settings" at bounding box center [668, 99] width 1042 height 38
click at [250, 103] on span "Bills" at bounding box center [246, 100] width 21 height 9
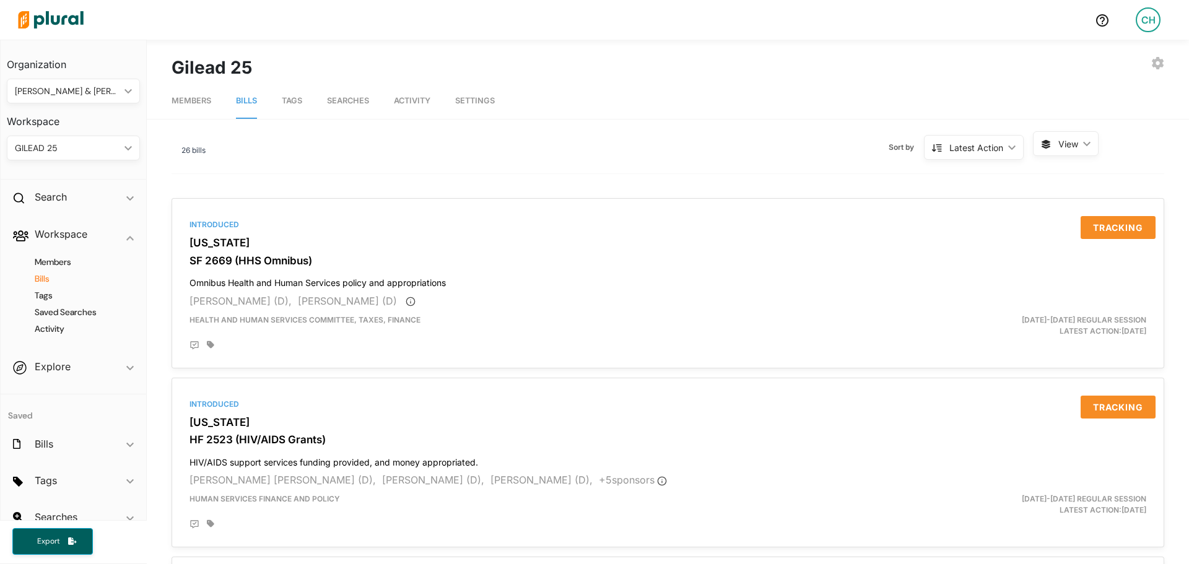
click at [183, 103] on span "Members" at bounding box center [192, 100] width 40 height 9
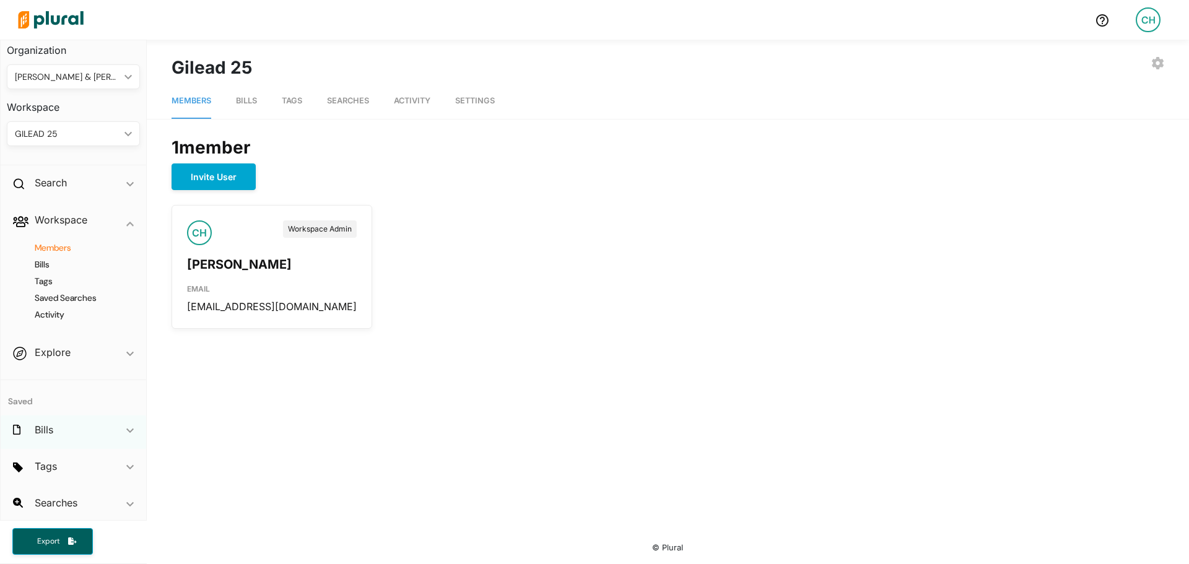
scroll to position [17, 0]
click at [1158, 64] on icon "button" at bounding box center [1158, 63] width 12 height 12
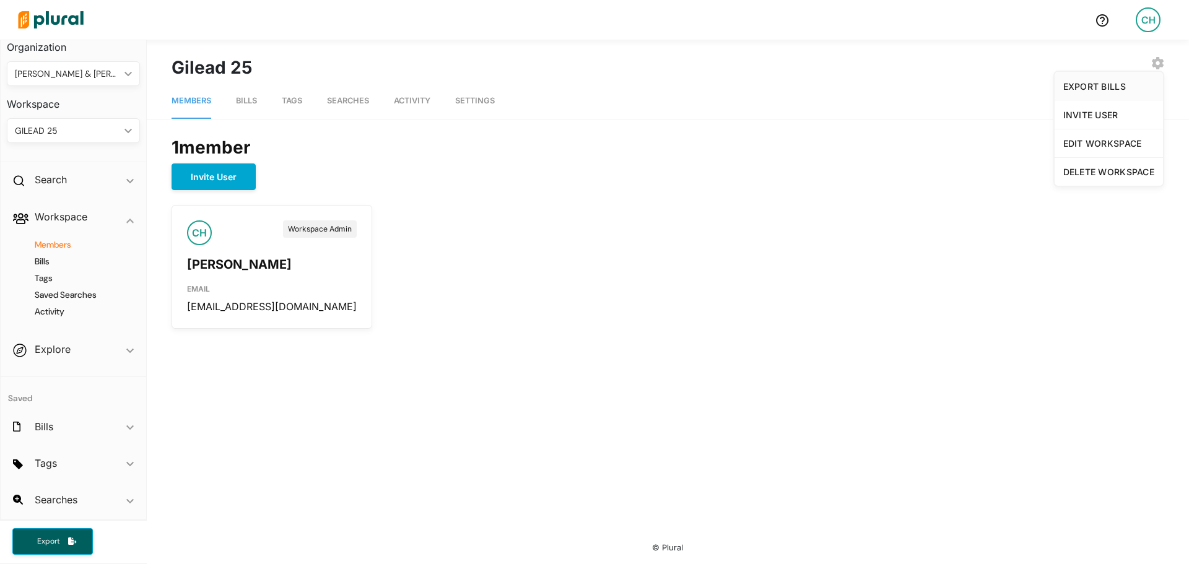
click at [1116, 80] on link "EXPORT BILLS" at bounding box center [1108, 86] width 108 height 28
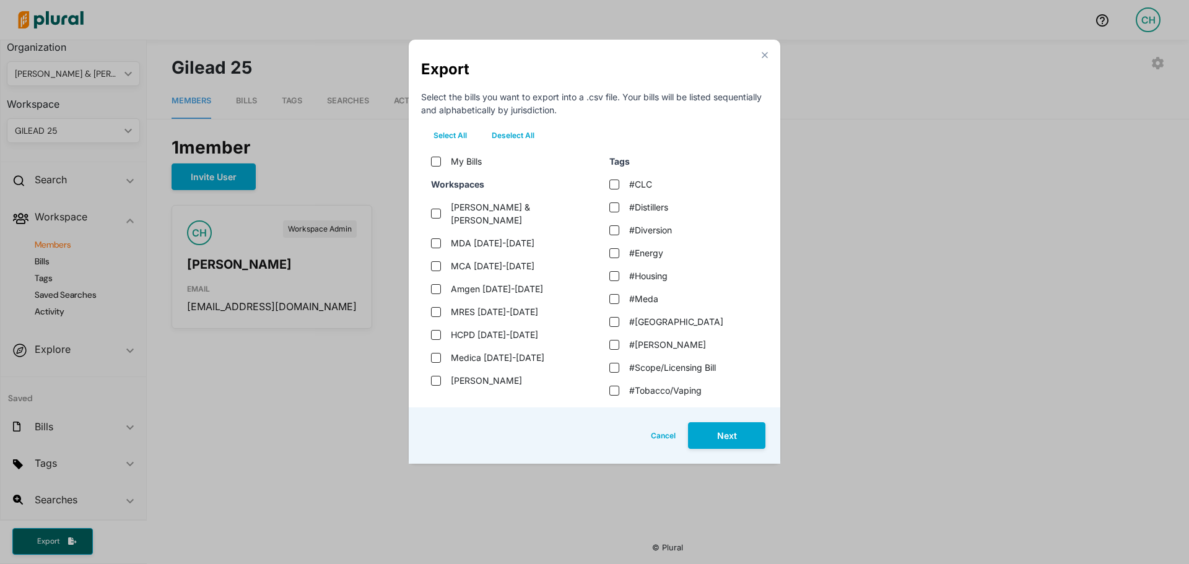
click at [659, 439] on button "Cancel" at bounding box center [663, 435] width 50 height 27
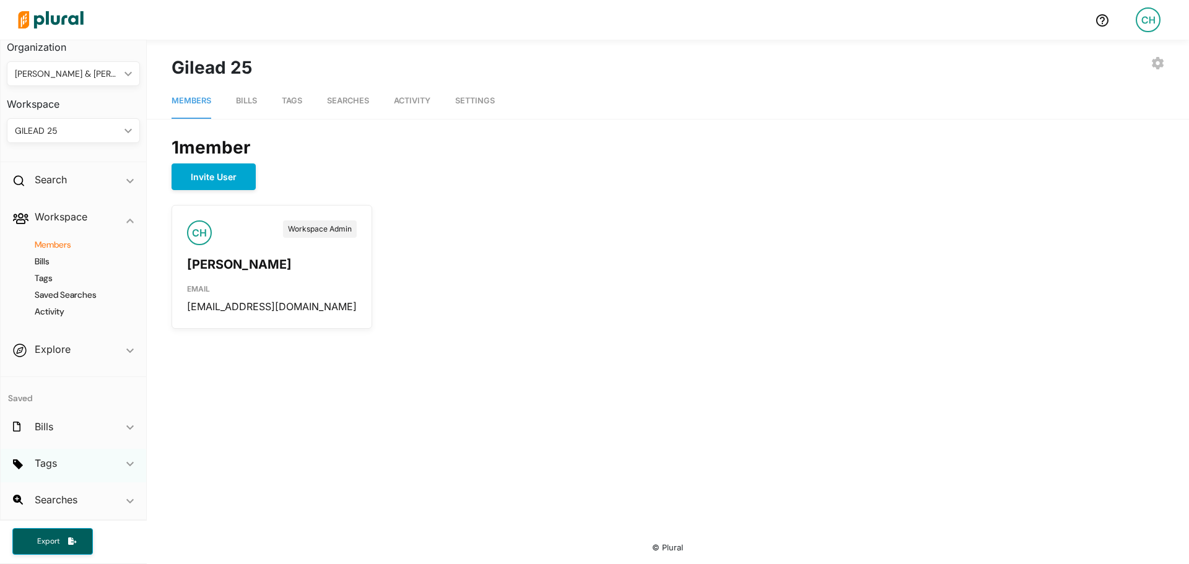
click at [126, 461] on icon "ic_keyboard_arrow_down" at bounding box center [129, 464] width 7 height 6
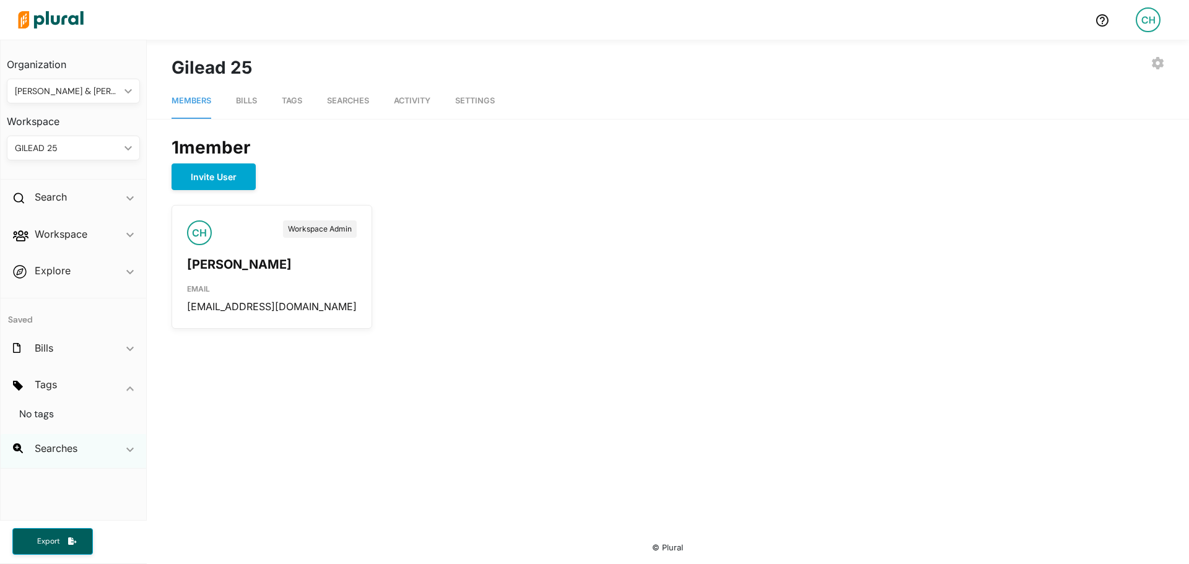
click at [119, 459] on div "Searches ic_keyboard_arrow_down" at bounding box center [74, 450] width 146 height 33
click at [133, 380] on span "ic_keyboard_arrow_down" at bounding box center [129, 387] width 7 height 19
click at [242, 102] on span "Bills" at bounding box center [246, 100] width 21 height 9
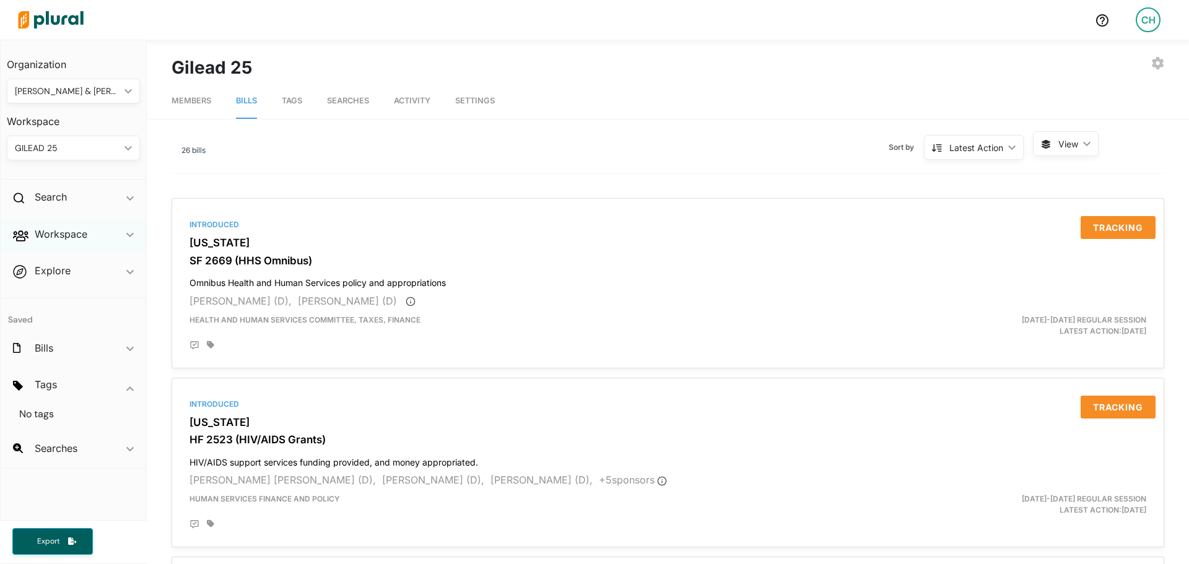
click at [127, 240] on span "ic_keyboard_arrow_down" at bounding box center [129, 236] width 7 height 19
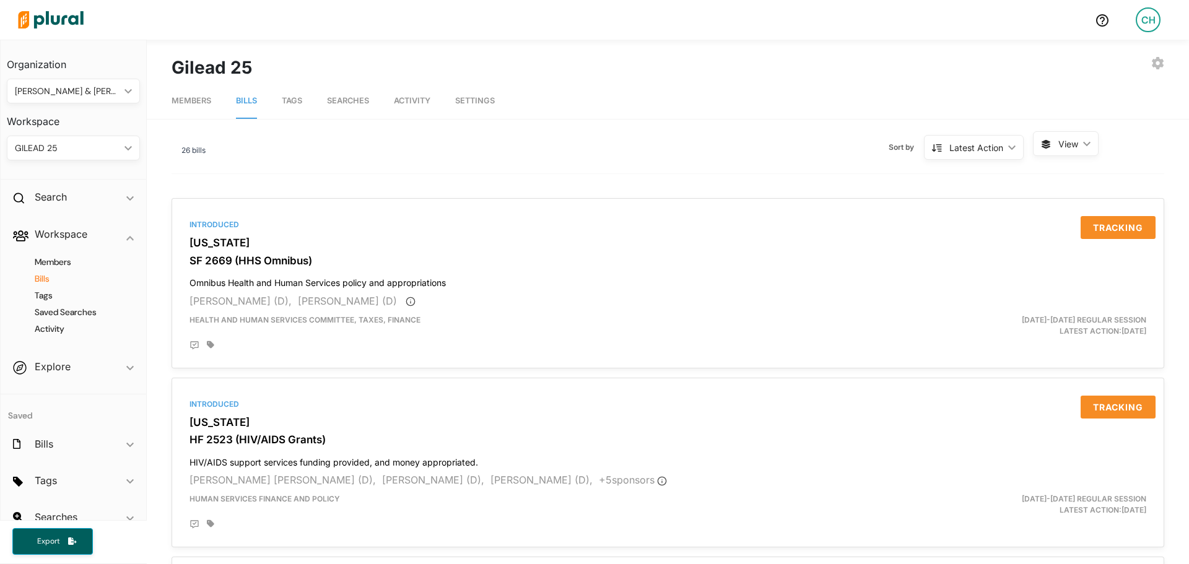
click at [40, 283] on h4 "Bills" at bounding box center [76, 279] width 115 height 12
click at [1059, 137] on span "View" at bounding box center [1068, 143] width 20 height 13
click at [1061, 165] on button "Table" at bounding box center [1088, 173] width 108 height 28
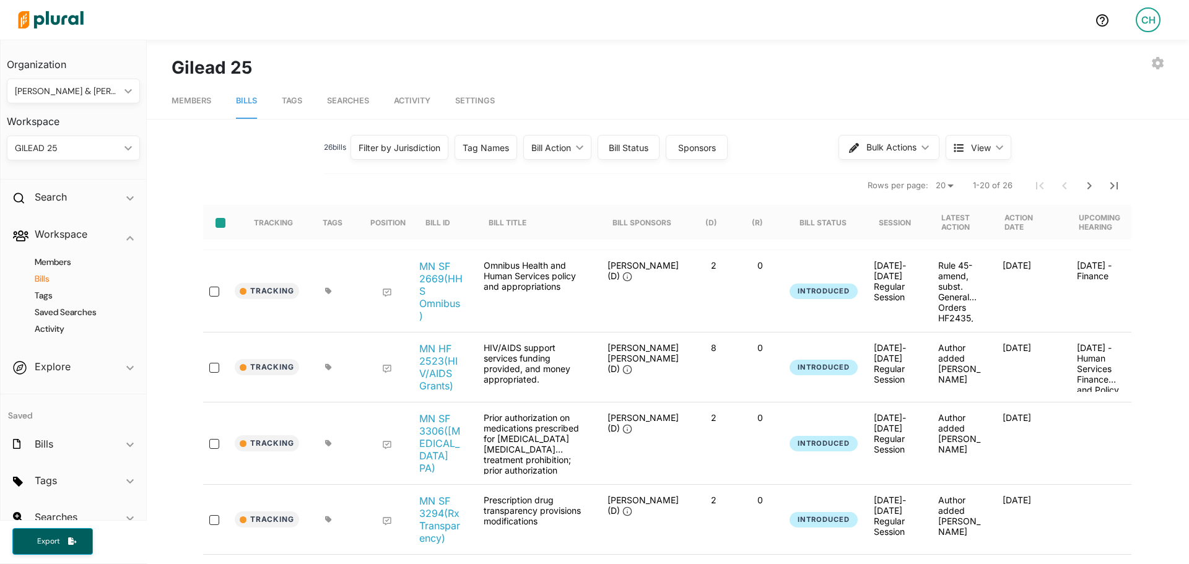
click at [215, 225] on input "select-all-rows" at bounding box center [220, 223] width 10 height 10
checkbox input "true"
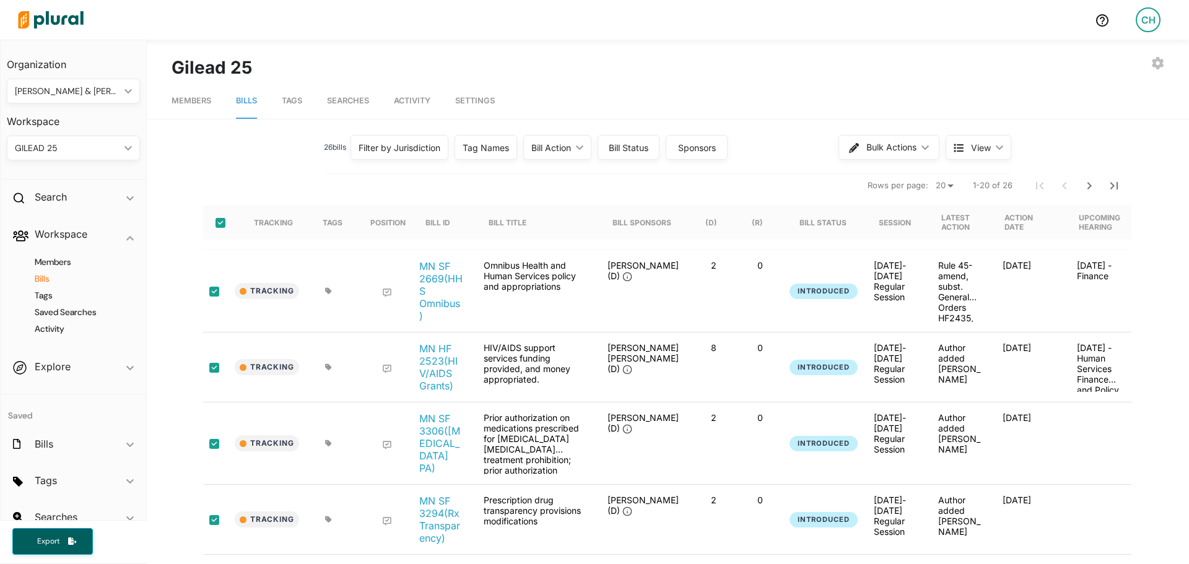
checkbox input "true"
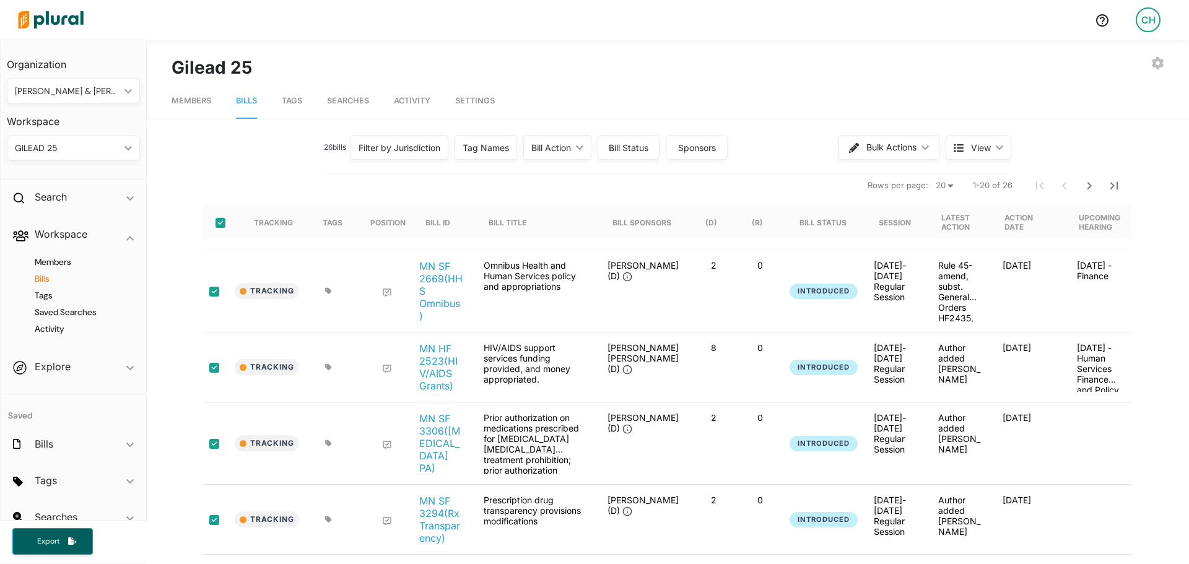
checkbox input "true"
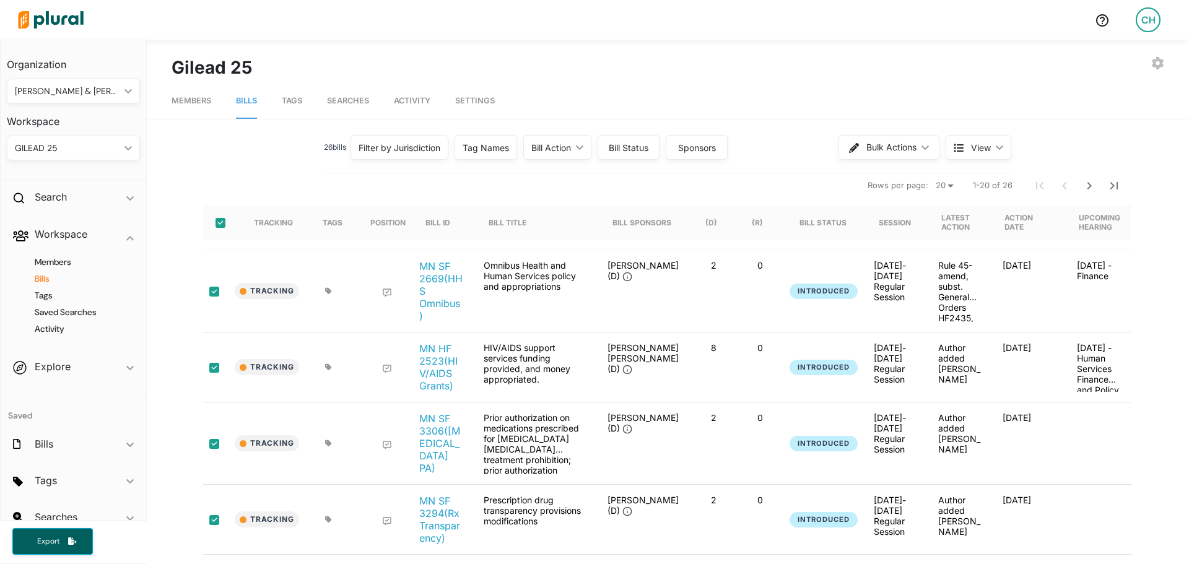
checkbox input "true"
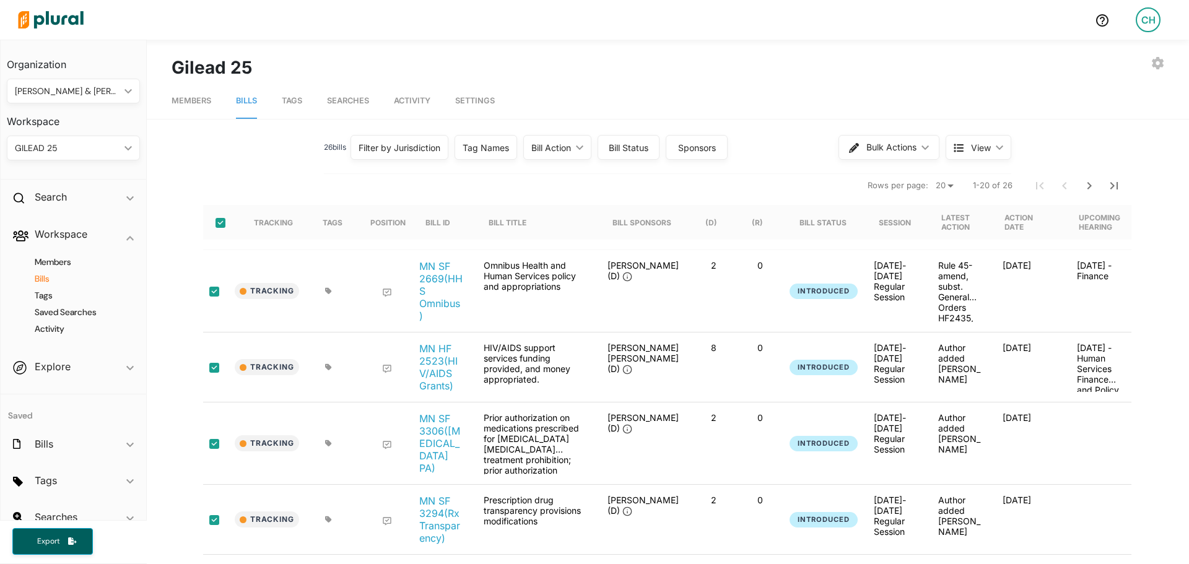
checkbox input "true"
click at [496, 152] on div "Tag Names" at bounding box center [486, 147] width 46 height 13
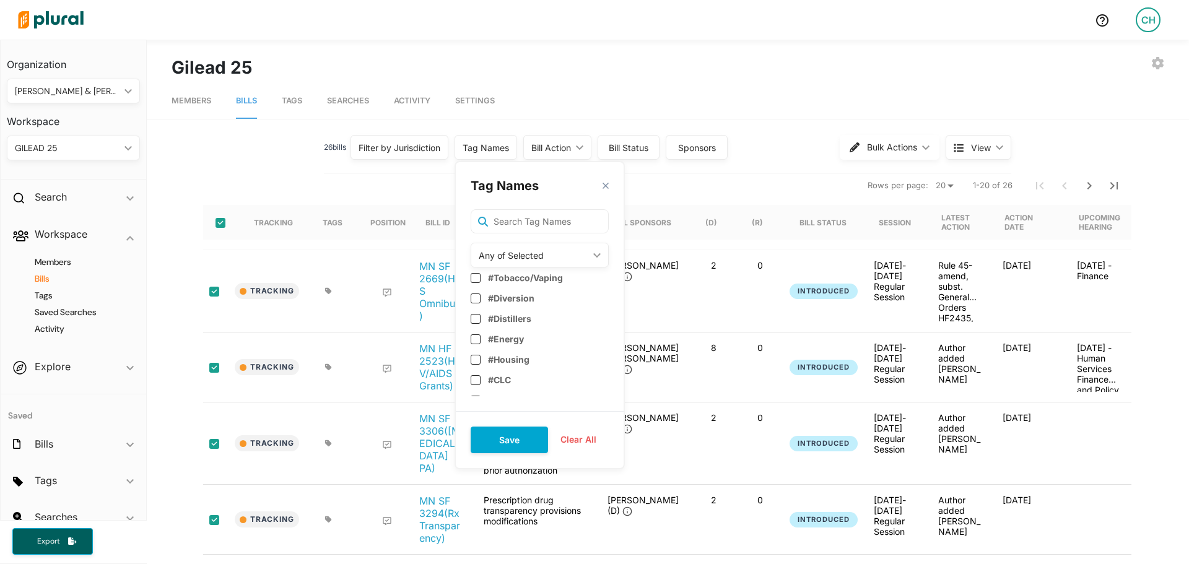
click at [607, 185] on polygon at bounding box center [606, 186] width 11 height 11
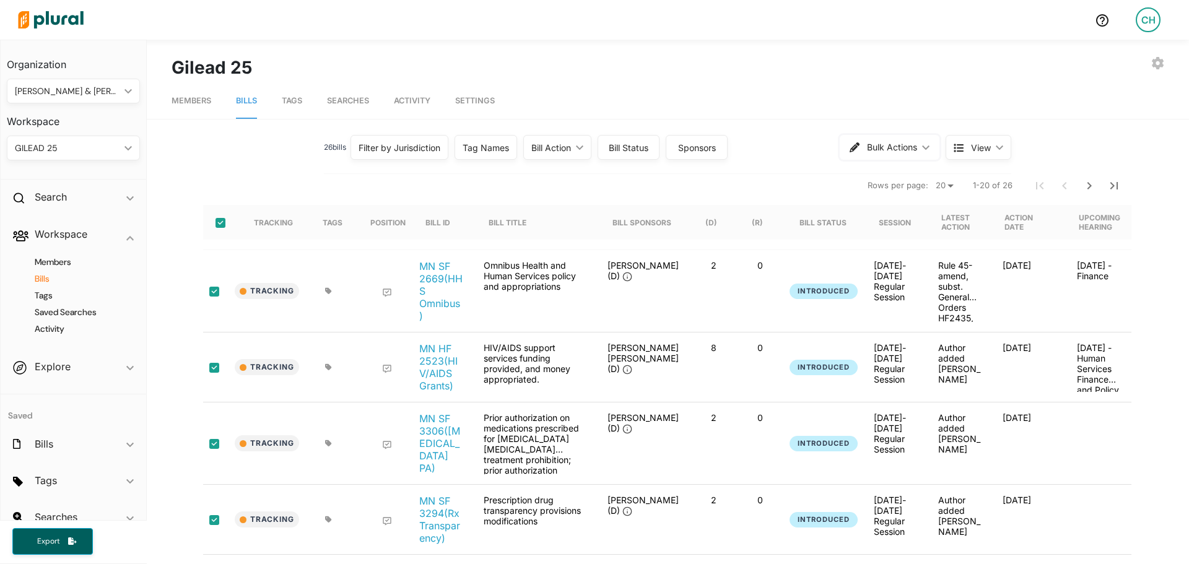
click at [925, 148] on button "Bulk Actions ic_keyboard_arrow_down" at bounding box center [890, 147] width 100 height 25
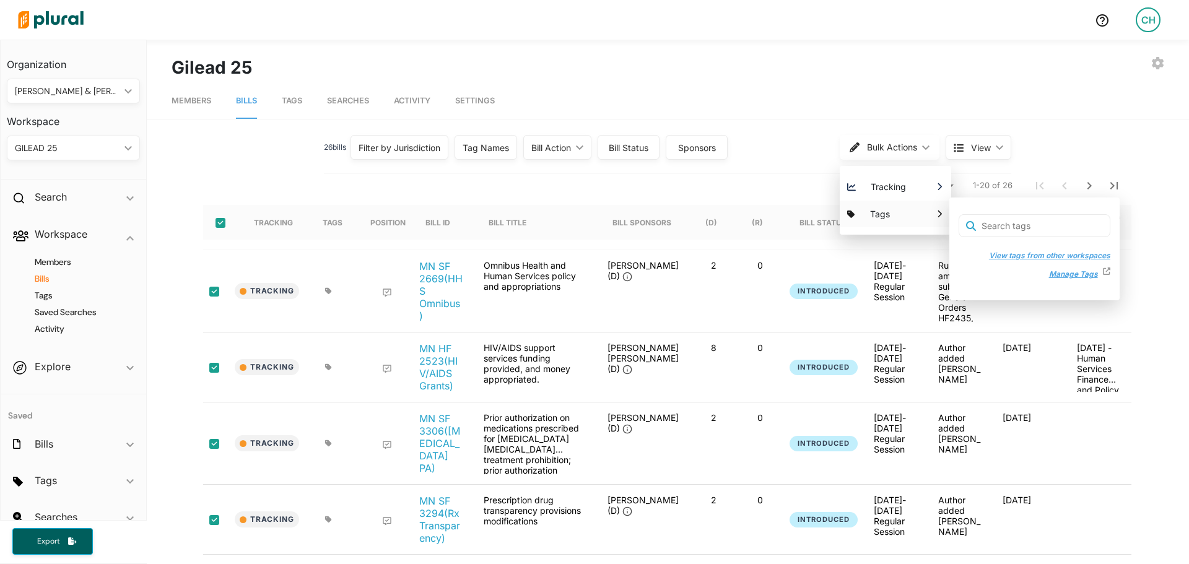
click at [1061, 275] on button "Manage Tags" at bounding box center [1070, 274] width 66 height 19
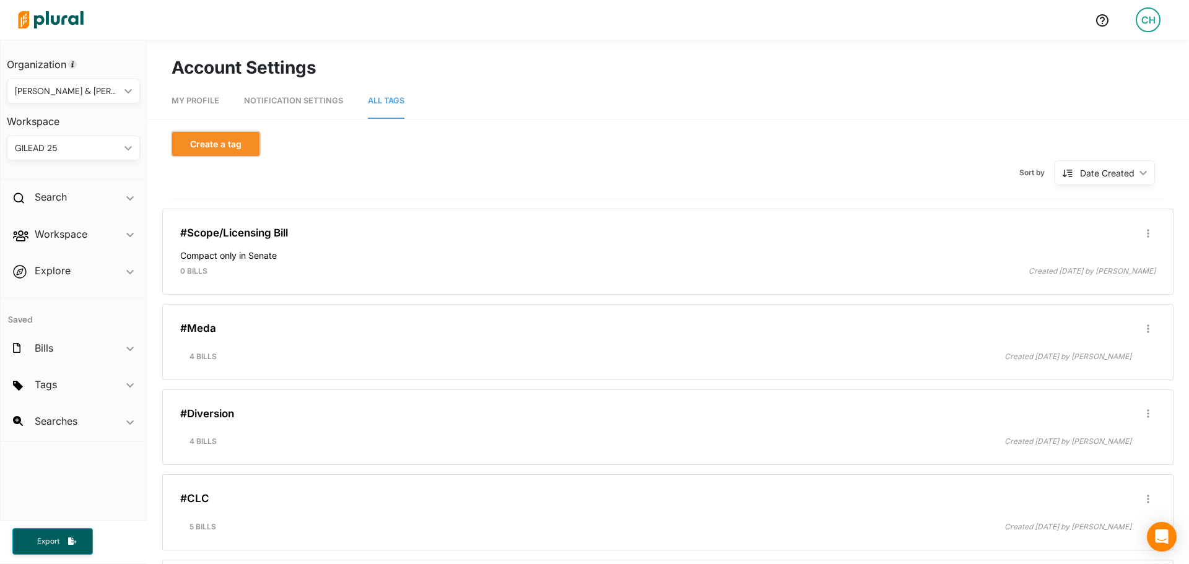
click at [229, 147] on button "Create a tag" at bounding box center [216, 143] width 89 height 25
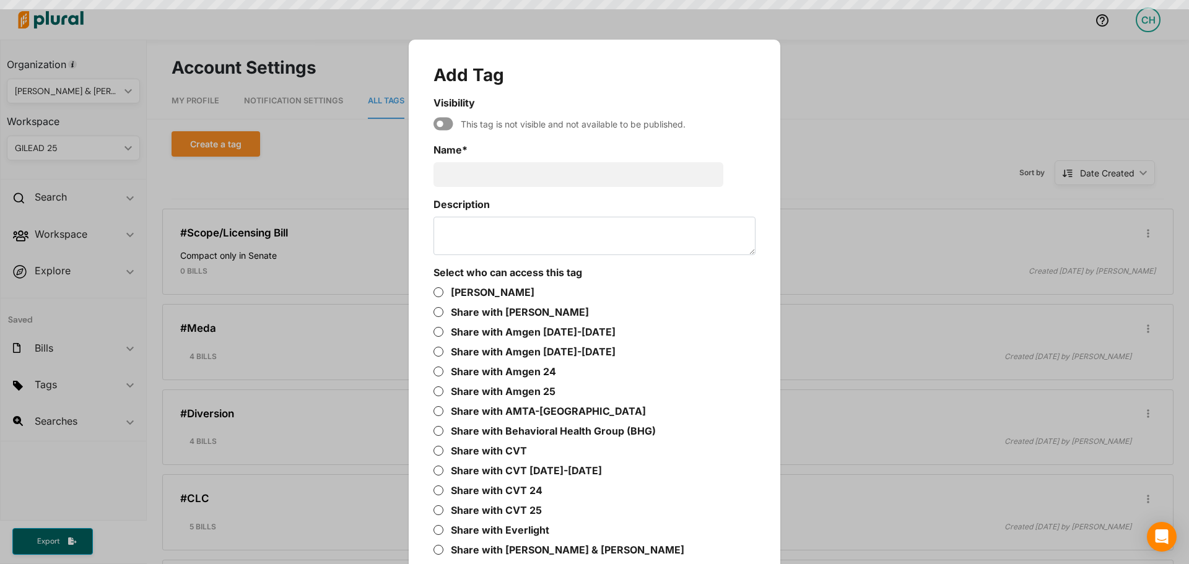
scroll to position [40, 0]
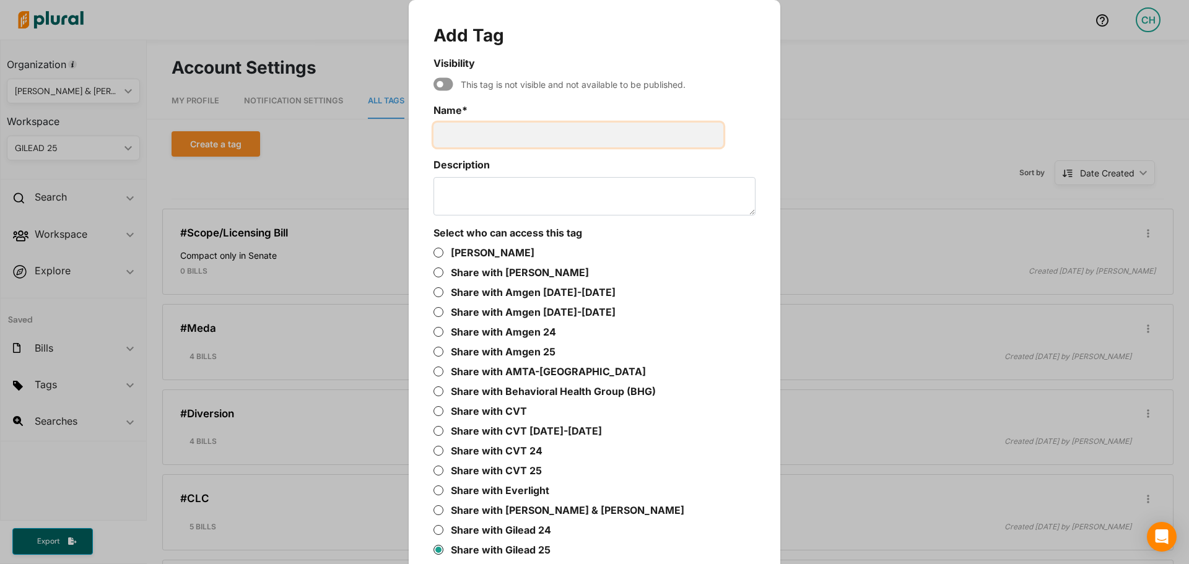
click at [471, 135] on input "Name *" at bounding box center [578, 135] width 290 height 25
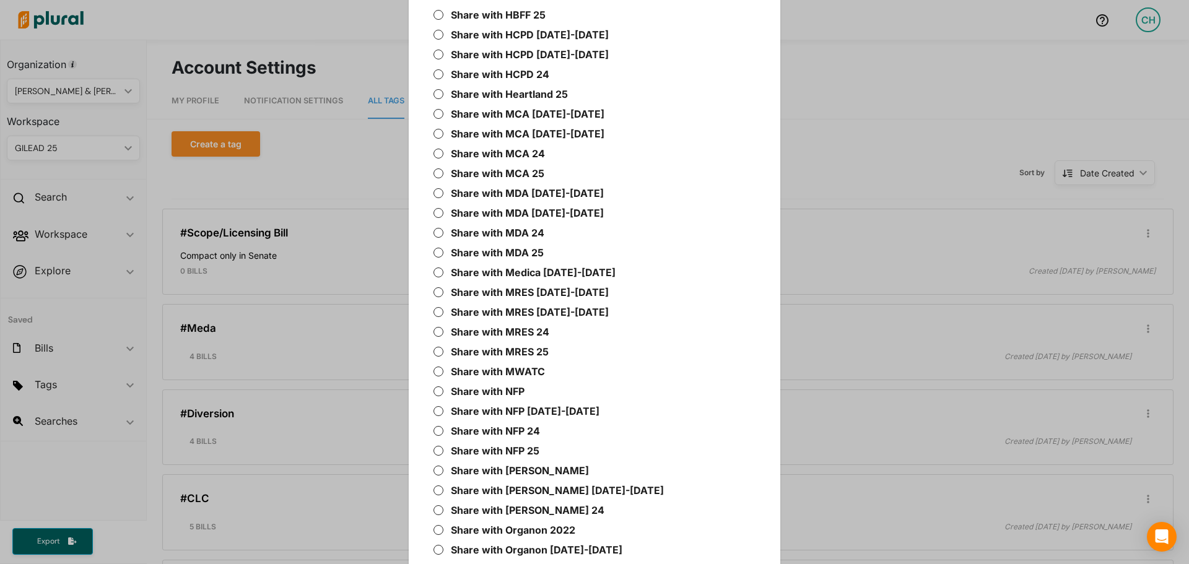
scroll to position [798, 0]
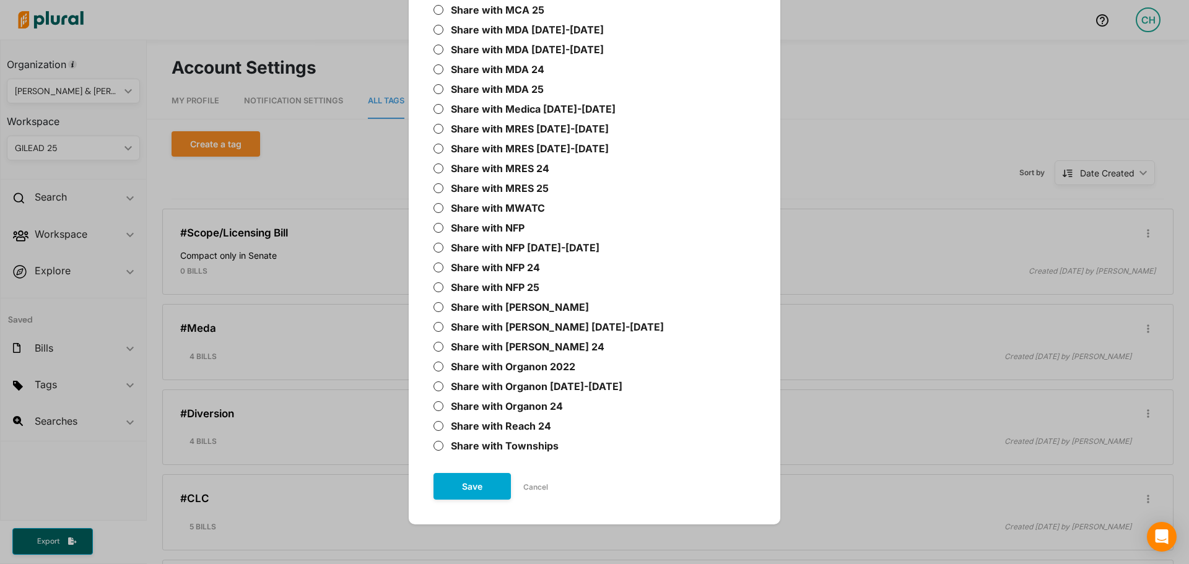
type input "Gilead 25"
click at [490, 482] on button "Save" at bounding box center [471, 486] width 77 height 27
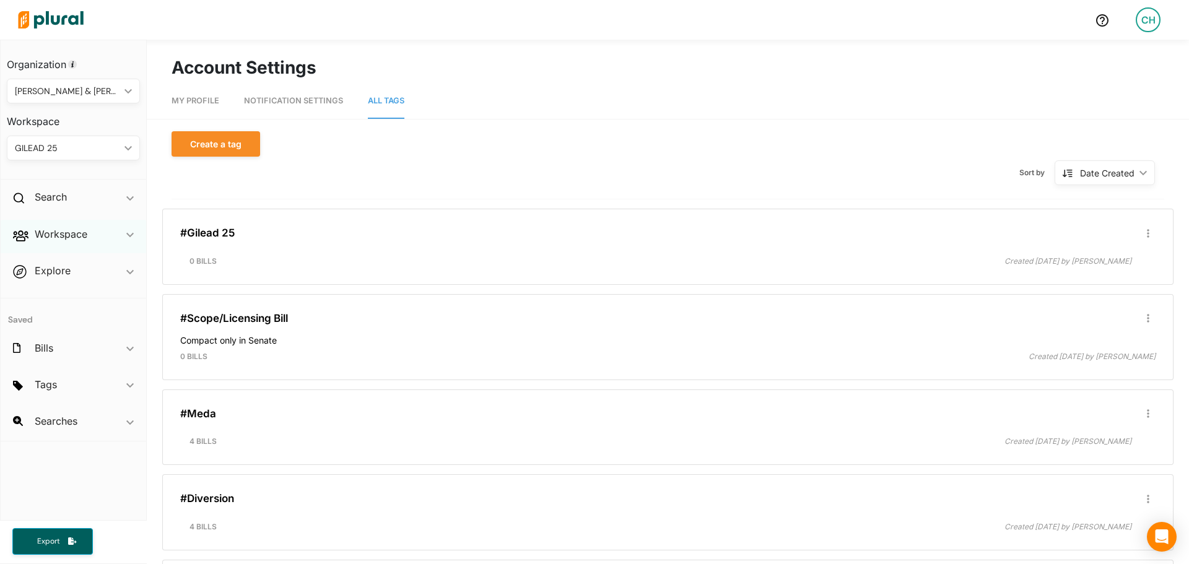
click at [134, 233] on div "Workspace ic_keyboard_arrow_down" at bounding box center [74, 236] width 146 height 33
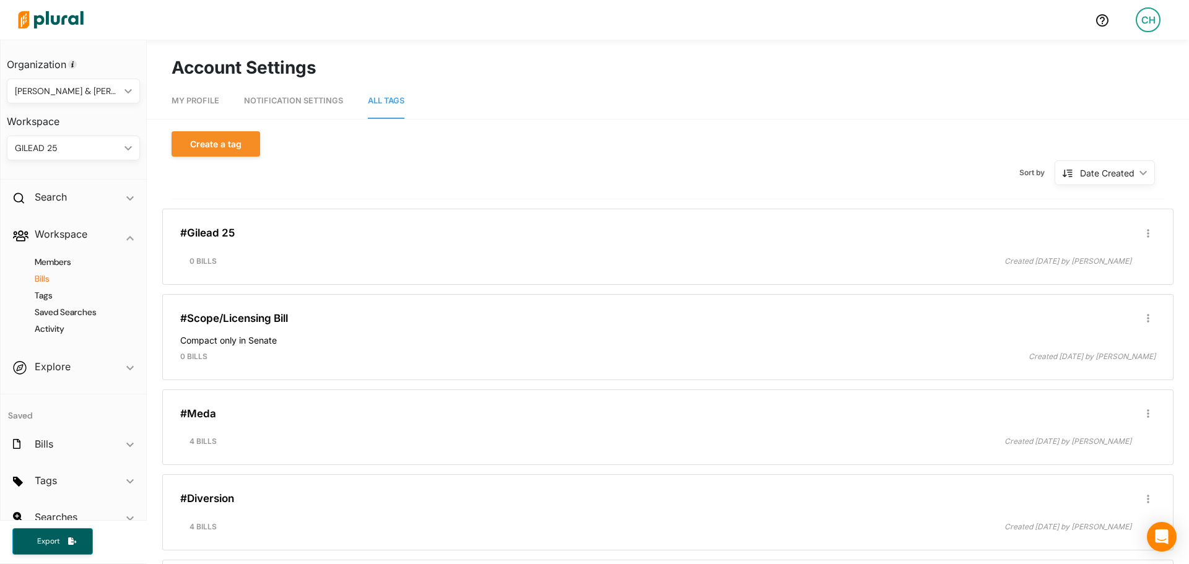
click at [39, 280] on h4 "Bills" at bounding box center [76, 279] width 115 height 12
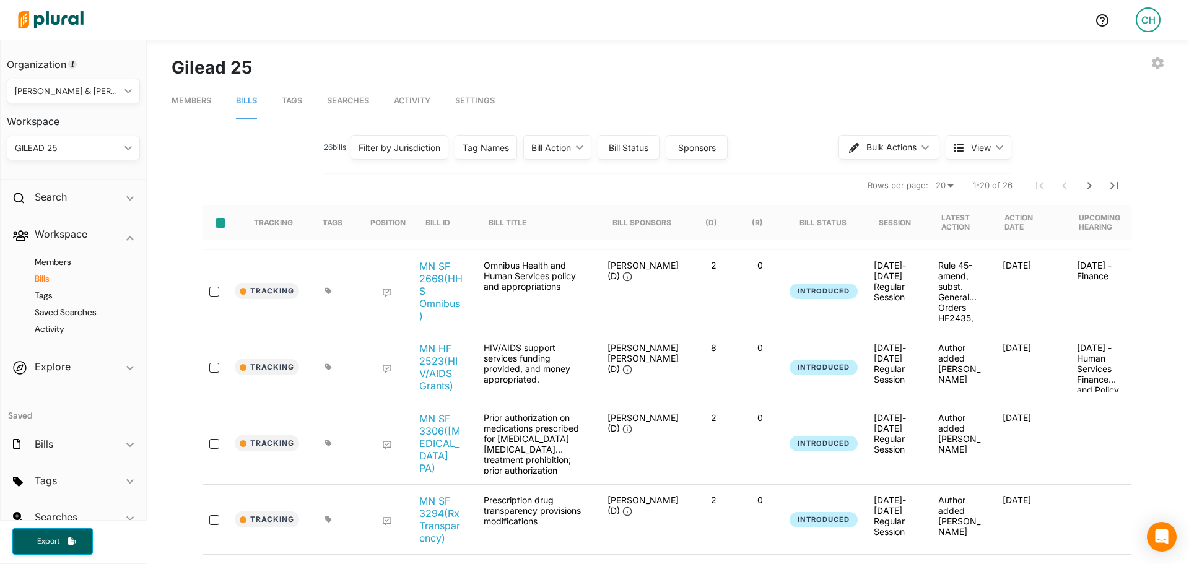
click at [215, 227] on input "select-all-rows" at bounding box center [220, 223] width 10 height 10
checkbox input "true"
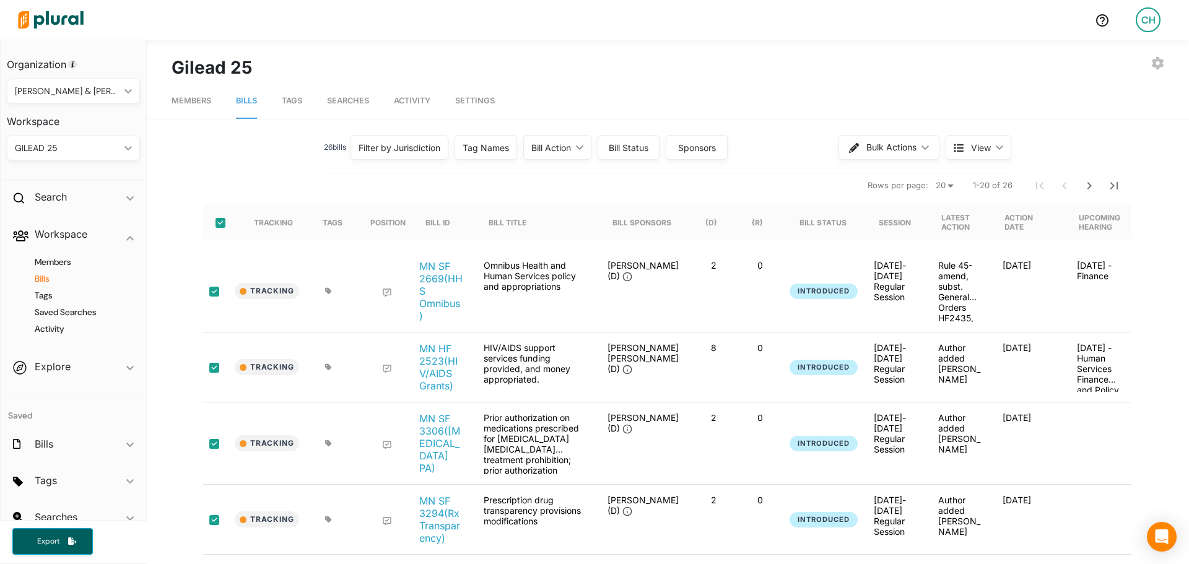
checkbox input "true"
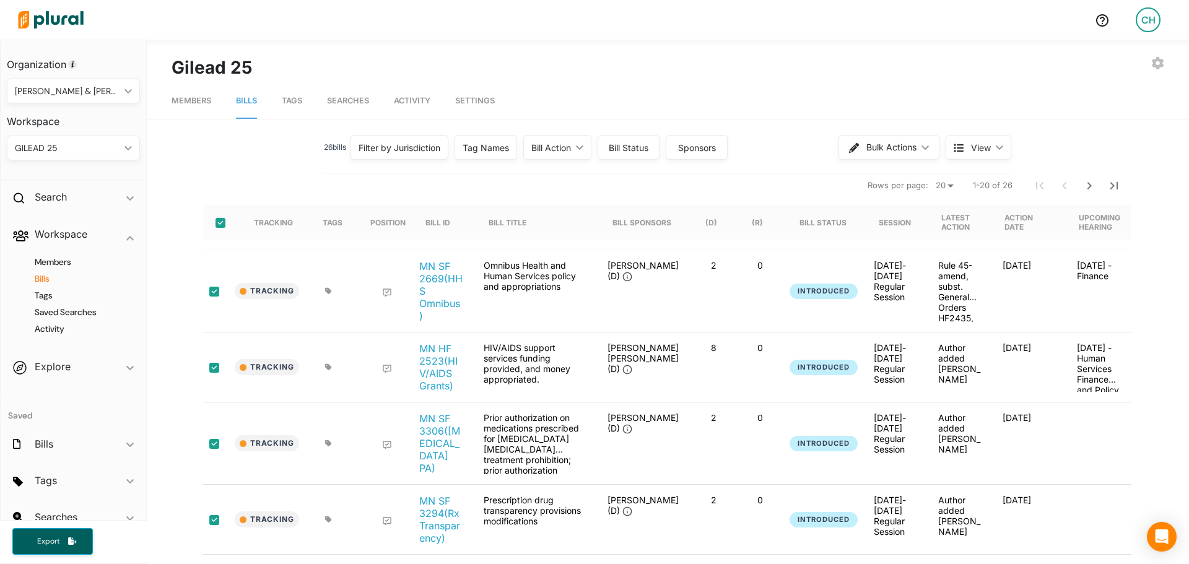
checkbox input "true"
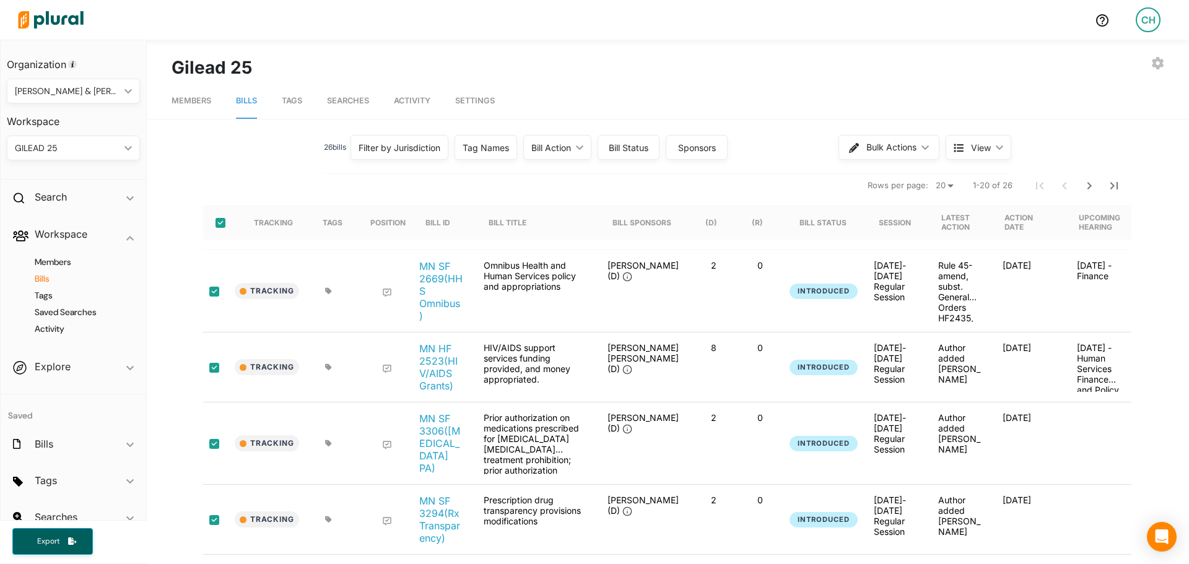
checkbox input "true"
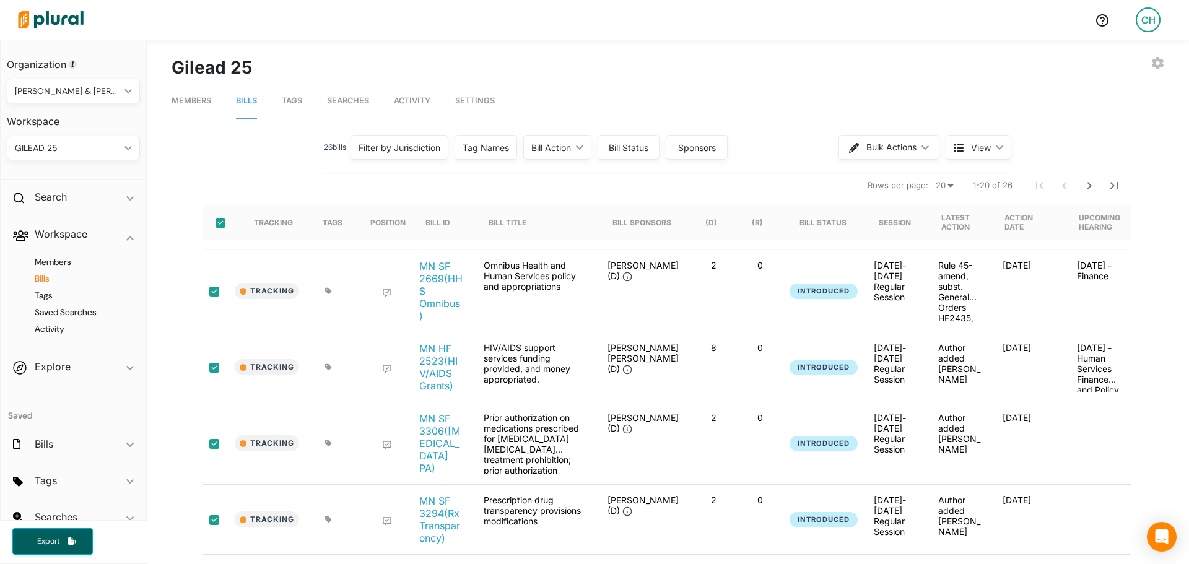
checkbox input "true"
click at [490, 147] on div "Tag Names" at bounding box center [486, 147] width 46 height 13
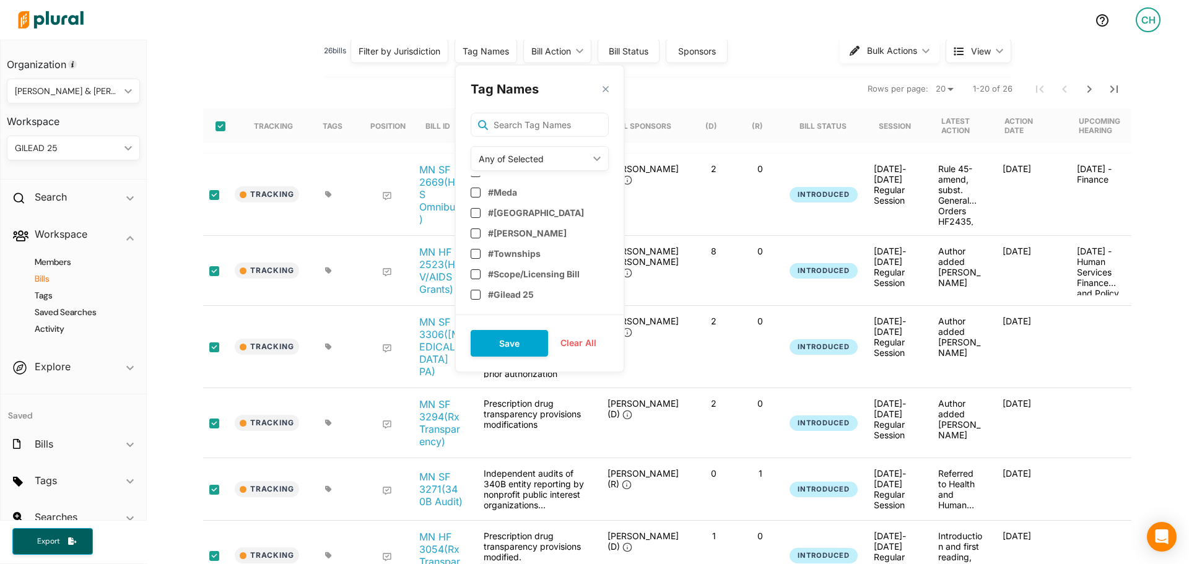
scroll to position [124, 0]
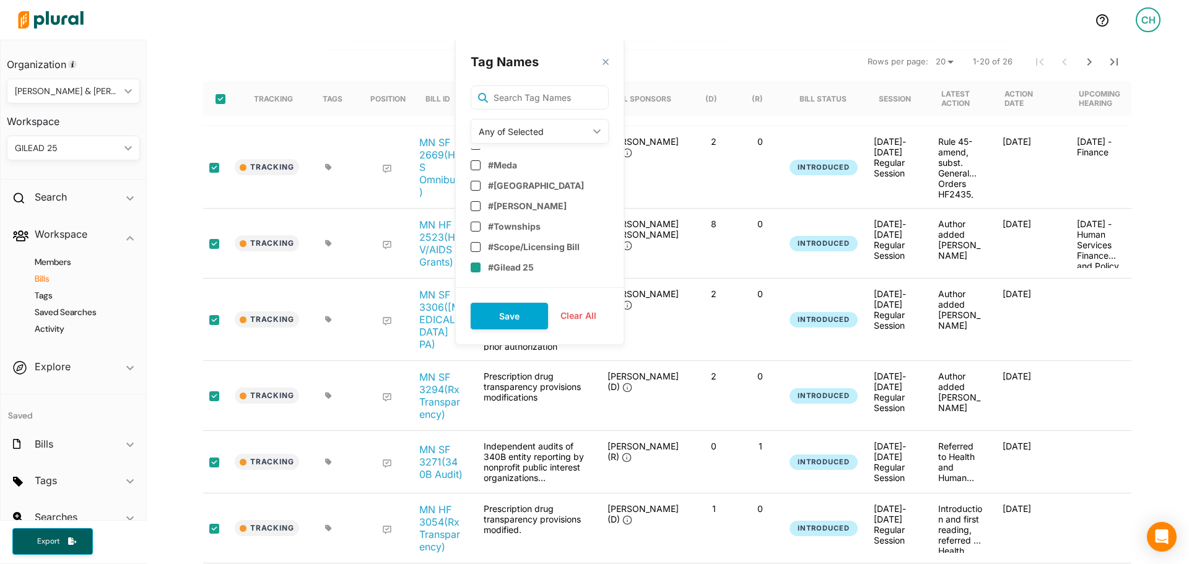
click at [473, 269] on input "checkbox" at bounding box center [476, 268] width 10 height 10
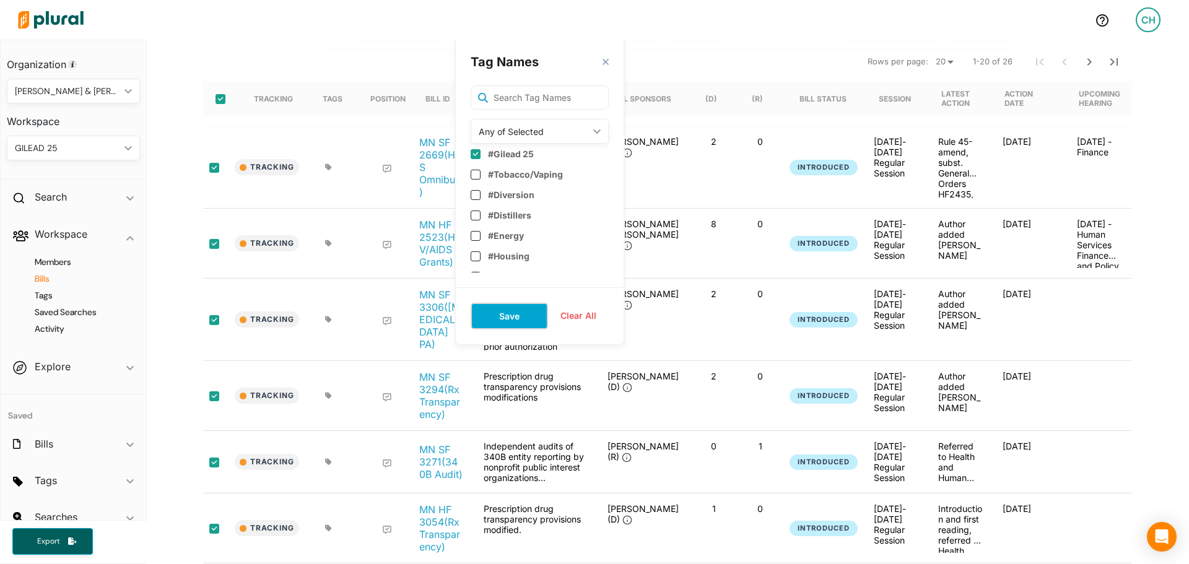
click at [498, 311] on button "Save" at bounding box center [509, 316] width 77 height 27
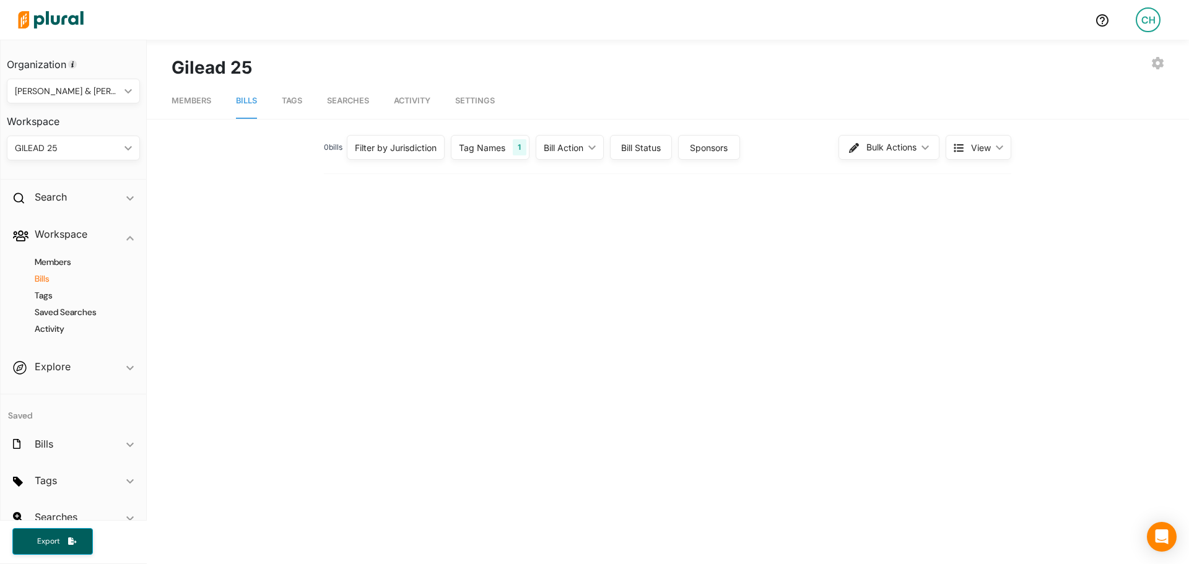
click at [498, 144] on div "Tag Names" at bounding box center [482, 147] width 46 height 13
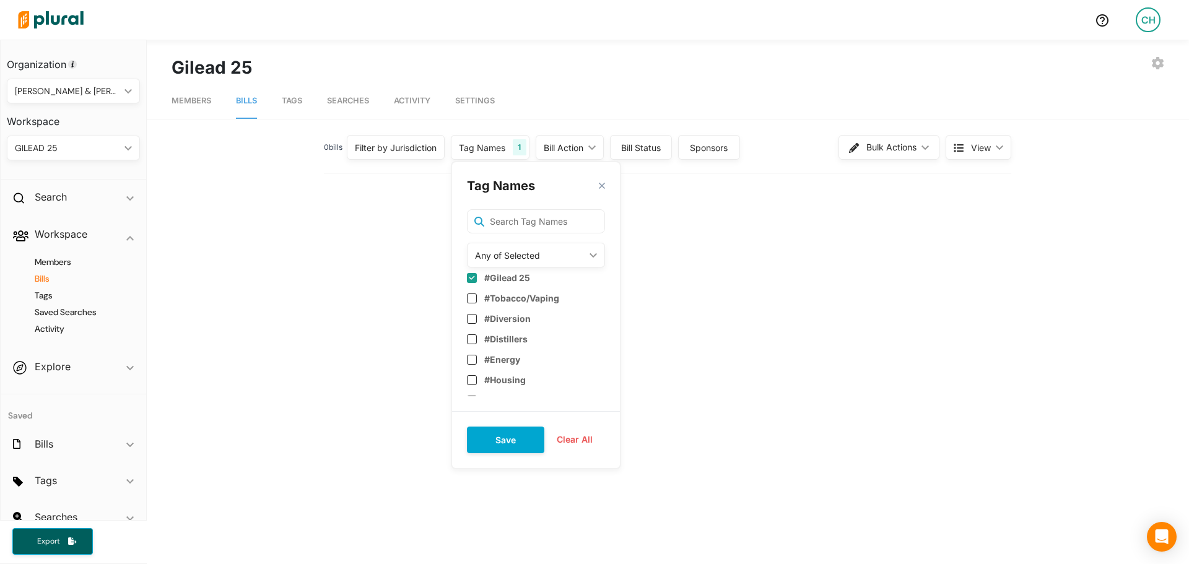
click at [495, 142] on div "Tag Names" at bounding box center [482, 147] width 46 height 13
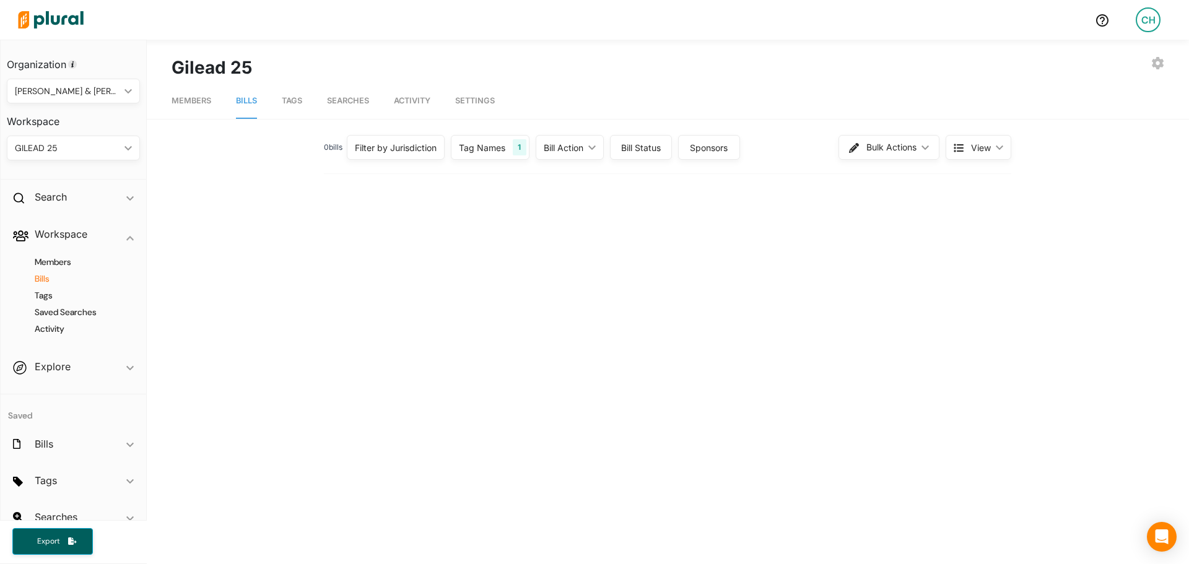
click at [251, 98] on span "Bills" at bounding box center [246, 100] width 21 height 9
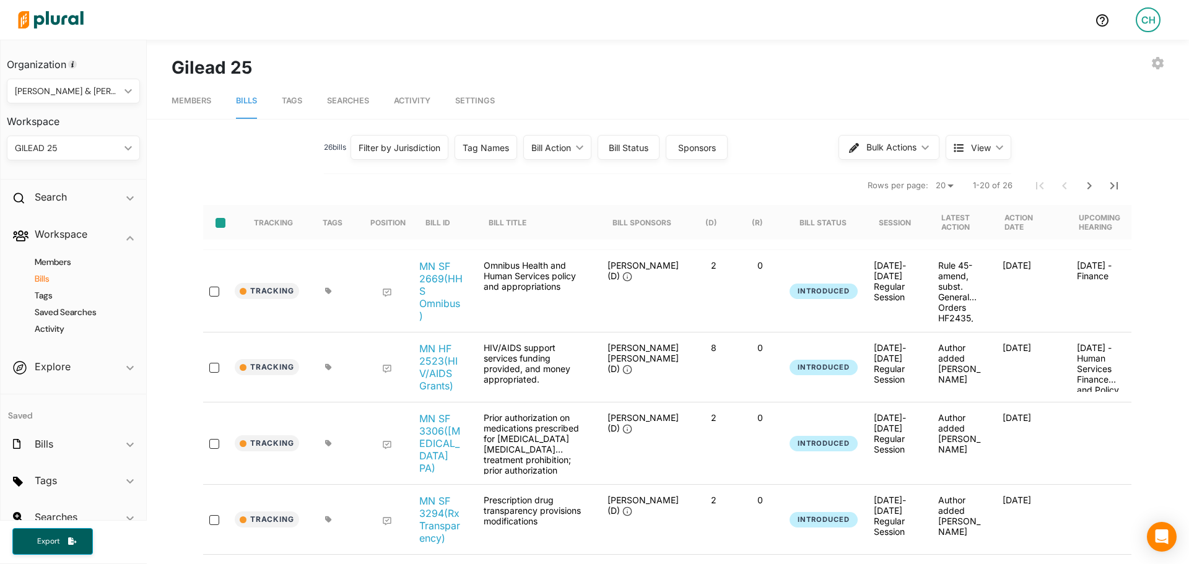
click at [215, 222] on input "select-all-rows" at bounding box center [220, 223] width 10 height 10
checkbox input "true"
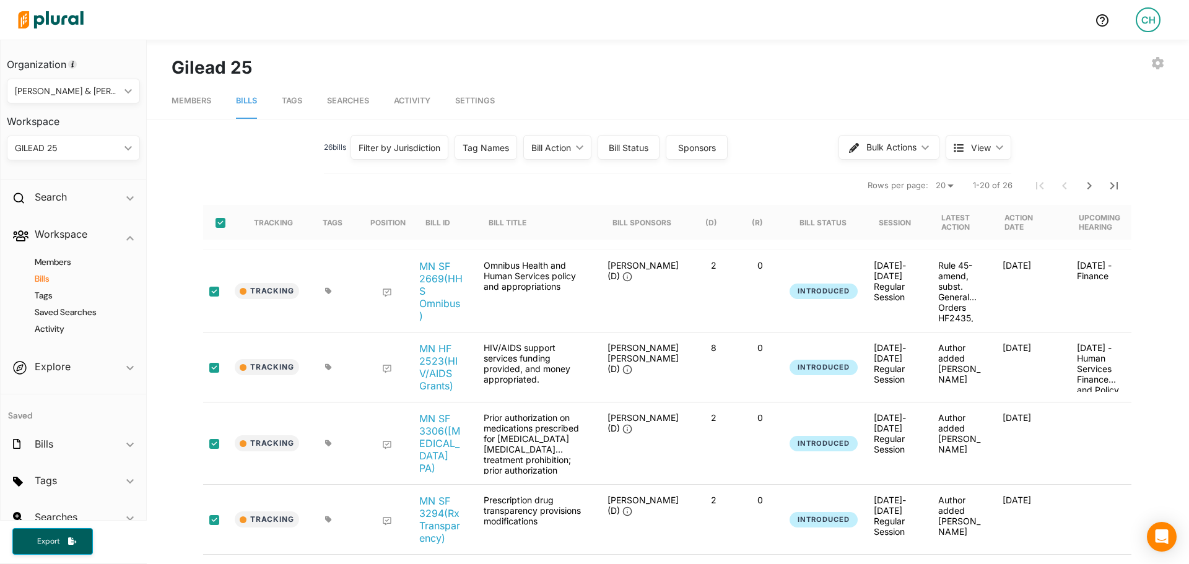
checkbox input "true"
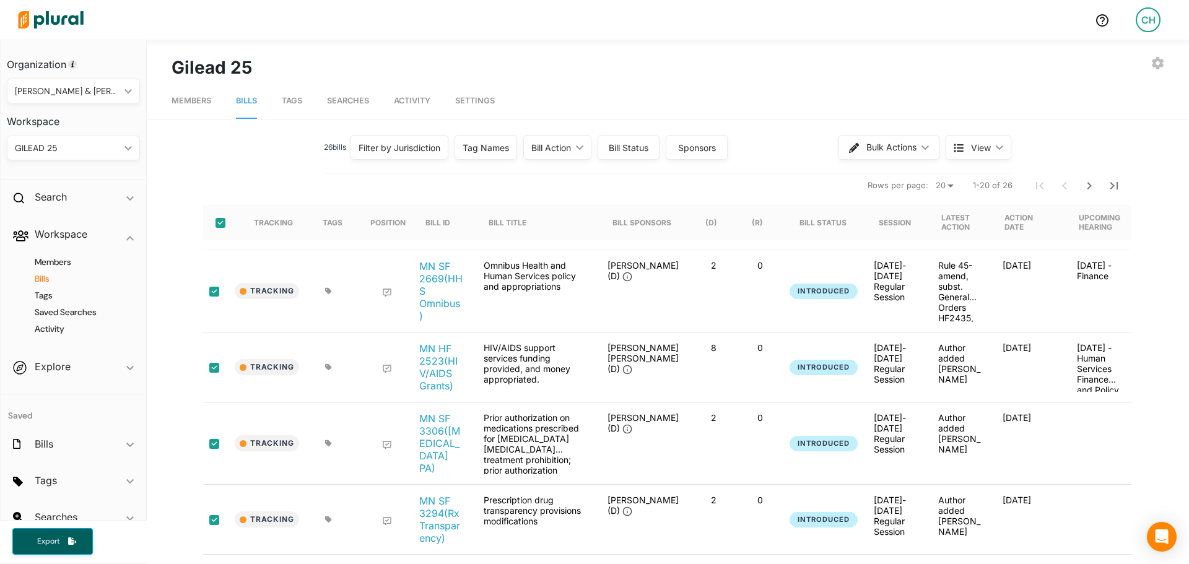
checkbox input "true"
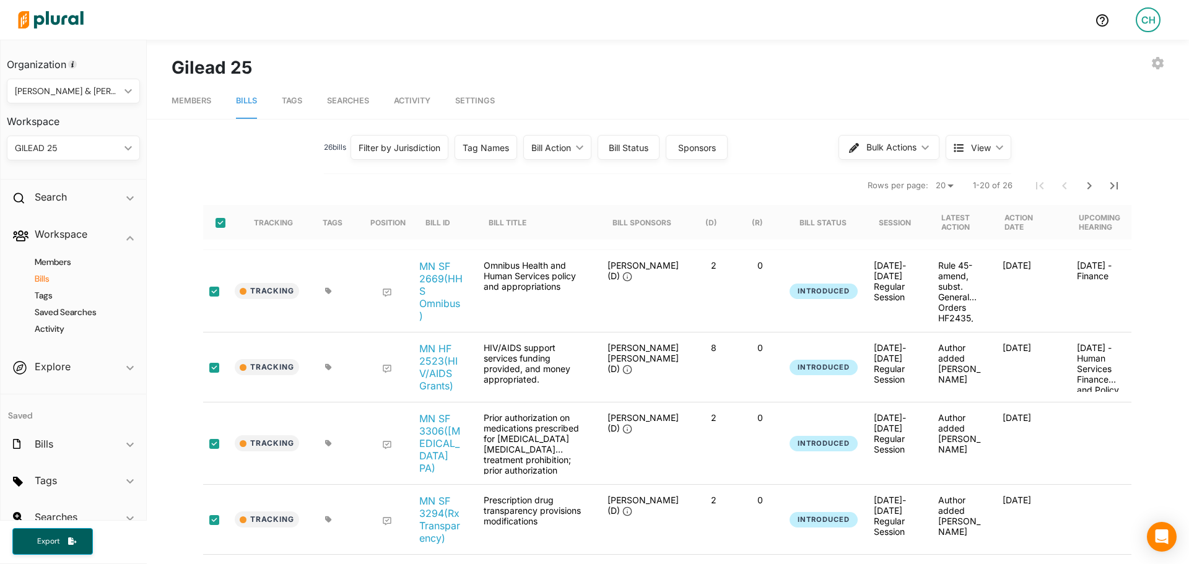
checkbox input "true"
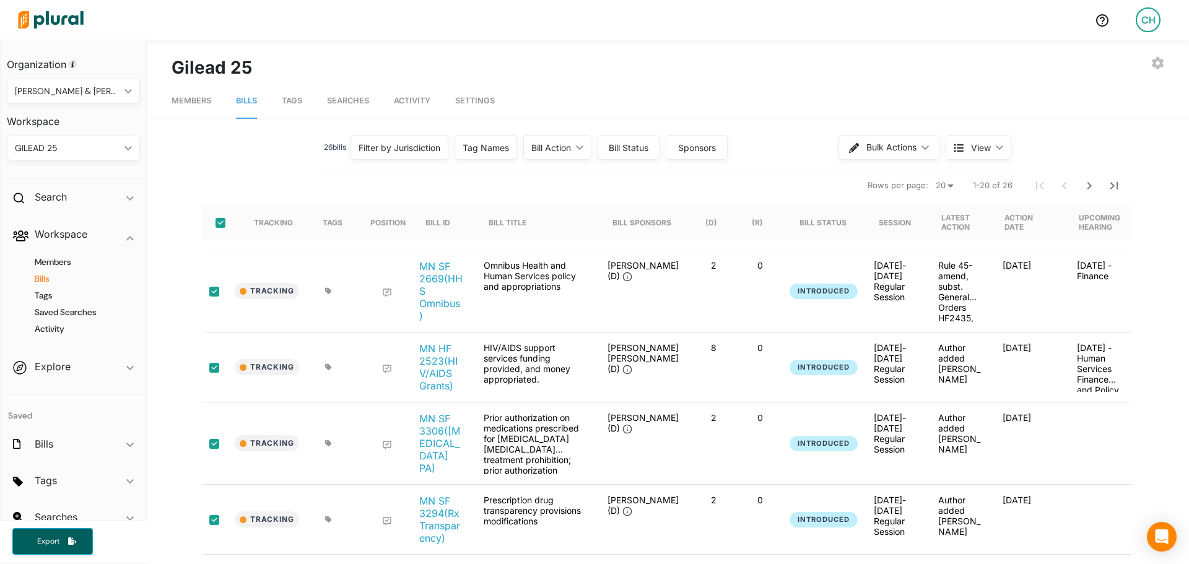
checkbox input "true"
click at [918, 150] on button "Bulk Actions ic_keyboard_arrow_down" at bounding box center [890, 147] width 100 height 25
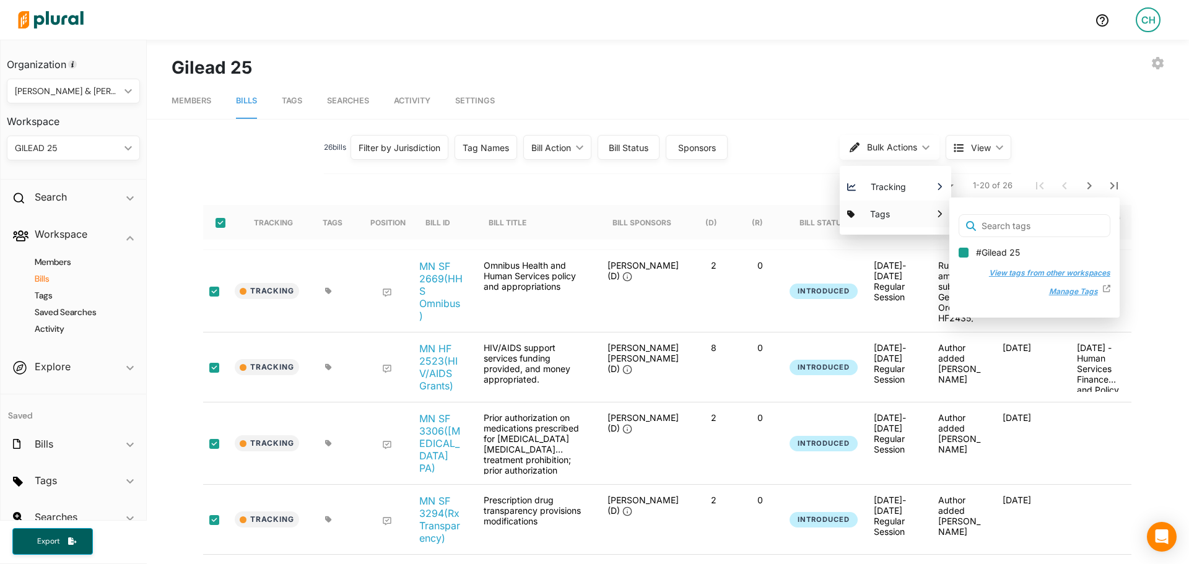
click at [958, 253] on input "#Gilead 25" at bounding box center [963, 253] width 10 height 10
checkbox input "true"
checkbox input "false"
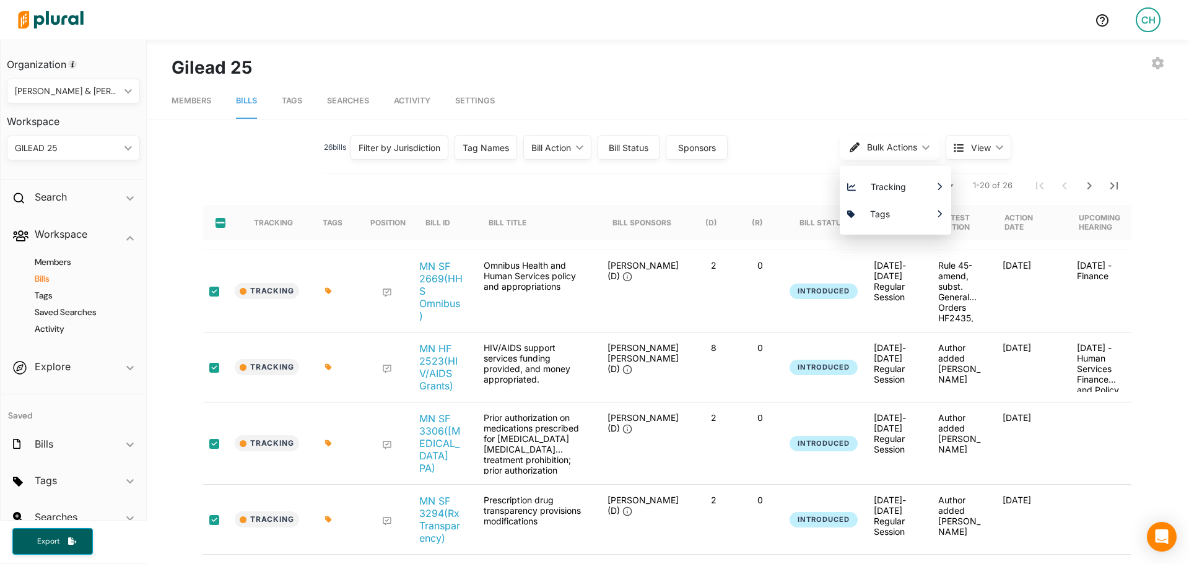
click at [773, 73] on div "EXPORT BILLS INVITE USER EDIT WORKSPACE LEAVE WORKSPACE DELETE WORKSPACE Gilead…" at bounding box center [668, 67] width 993 height 26
click at [409, 100] on span "Activity" at bounding box center [412, 100] width 37 height 9
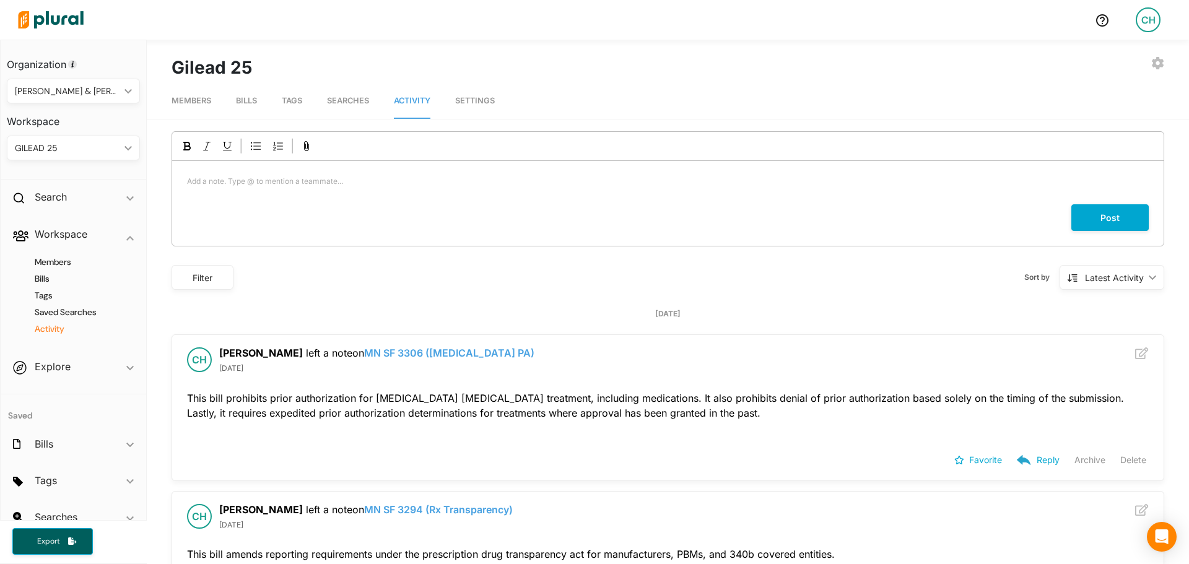
click at [350, 106] on link "Searches" at bounding box center [348, 101] width 42 height 35
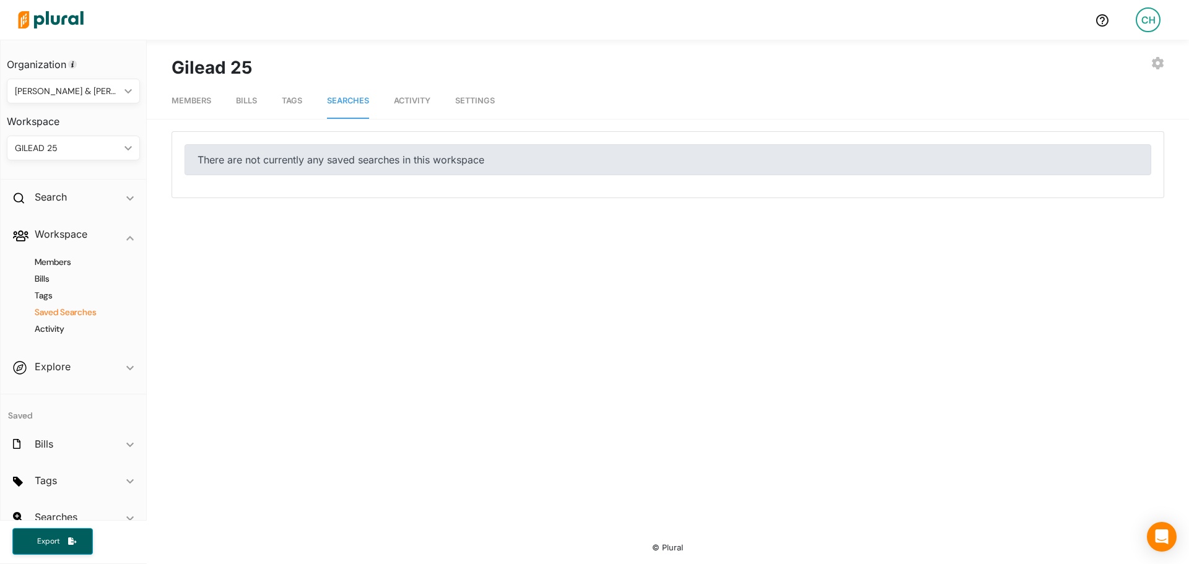
click at [290, 95] on link "Tags" at bounding box center [292, 101] width 20 height 35
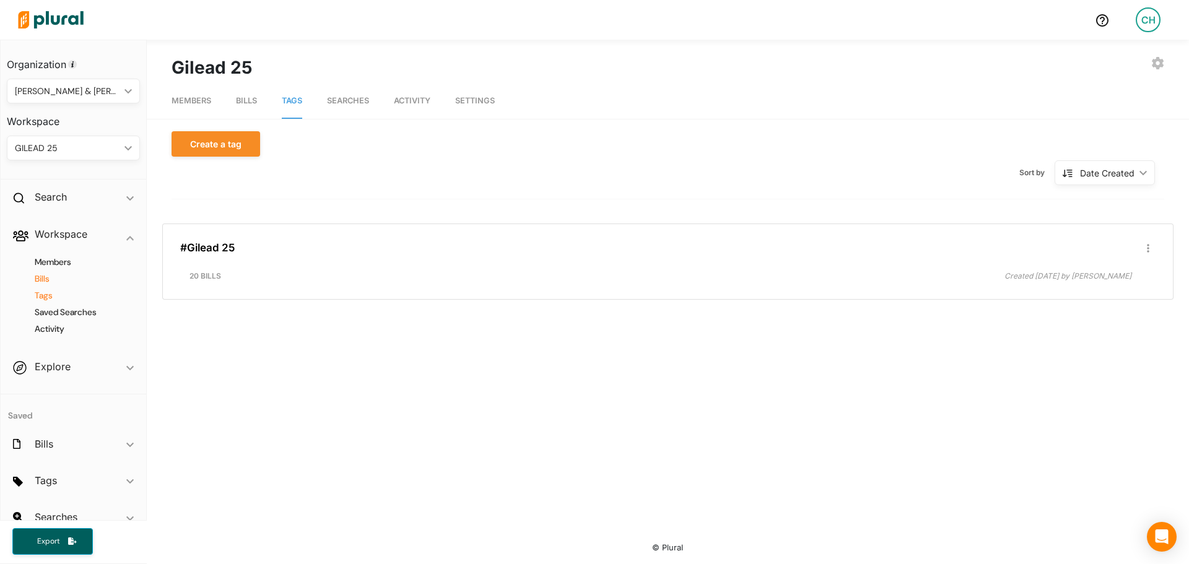
click at [42, 276] on h4 "Bills" at bounding box center [76, 279] width 115 height 12
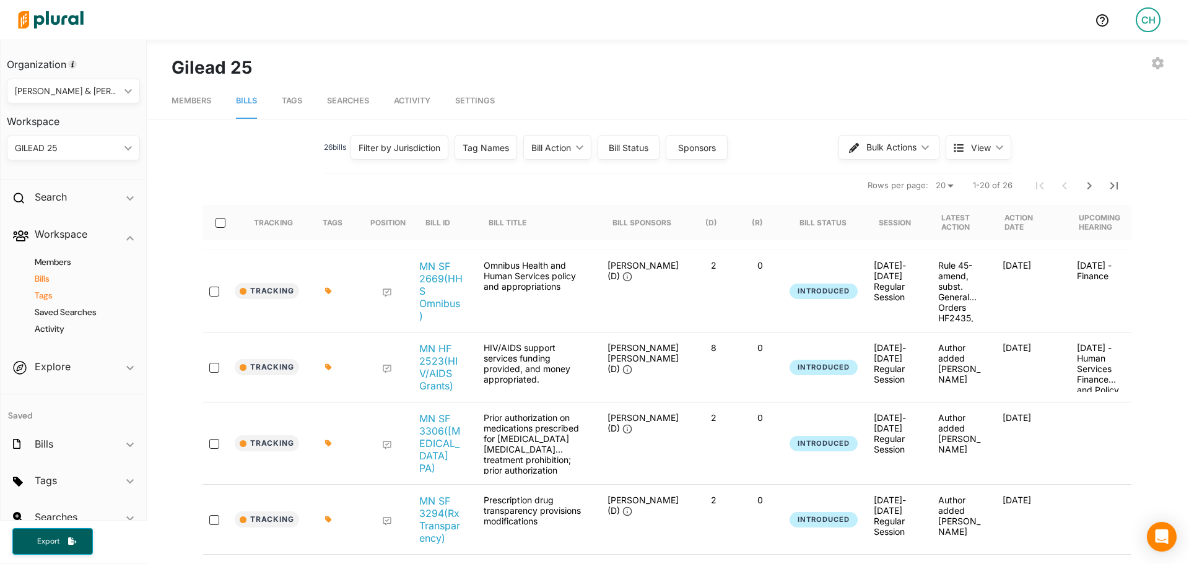
click at [38, 298] on h4 "Tags" at bounding box center [76, 296] width 115 height 12
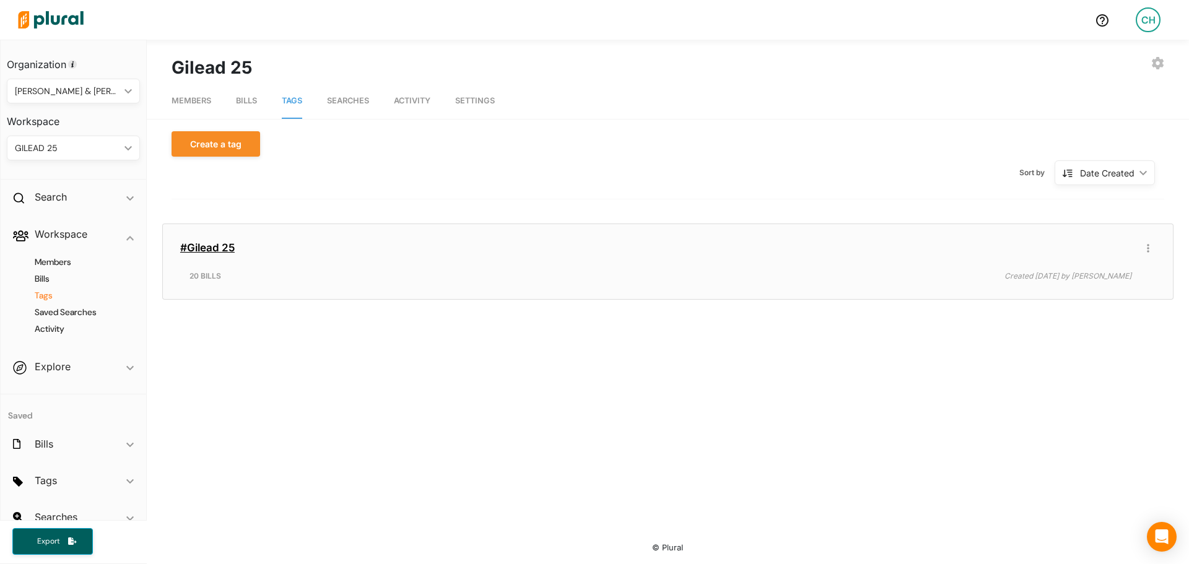
click at [207, 253] on link "#Gilead 25" at bounding box center [207, 247] width 54 height 12
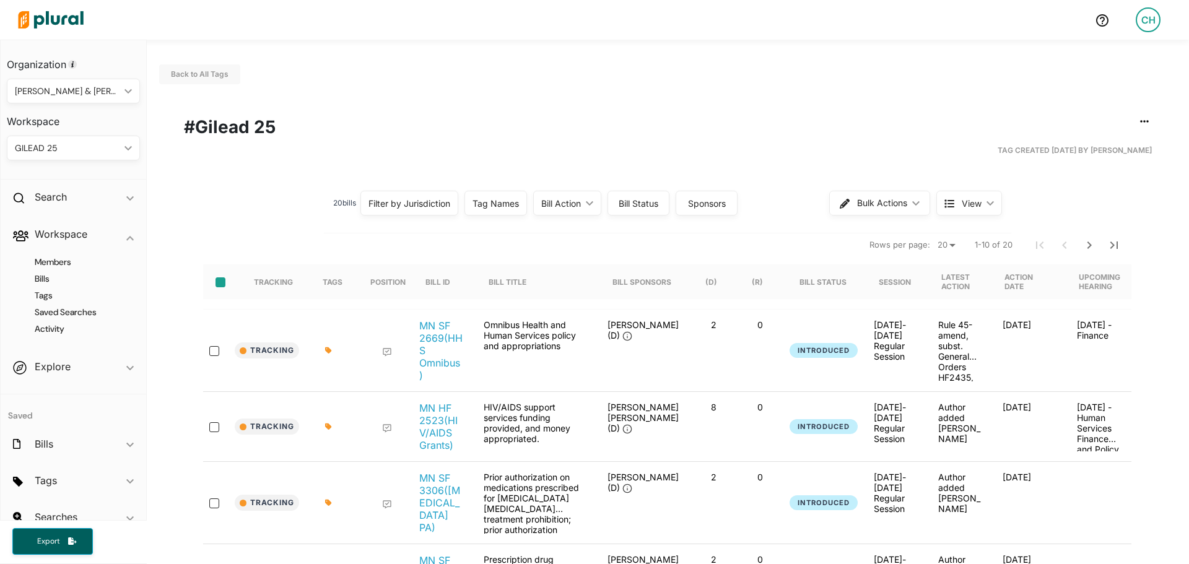
click at [220, 284] on input "select-all-rows" at bounding box center [220, 282] width 10 height 10
checkbox input "true"
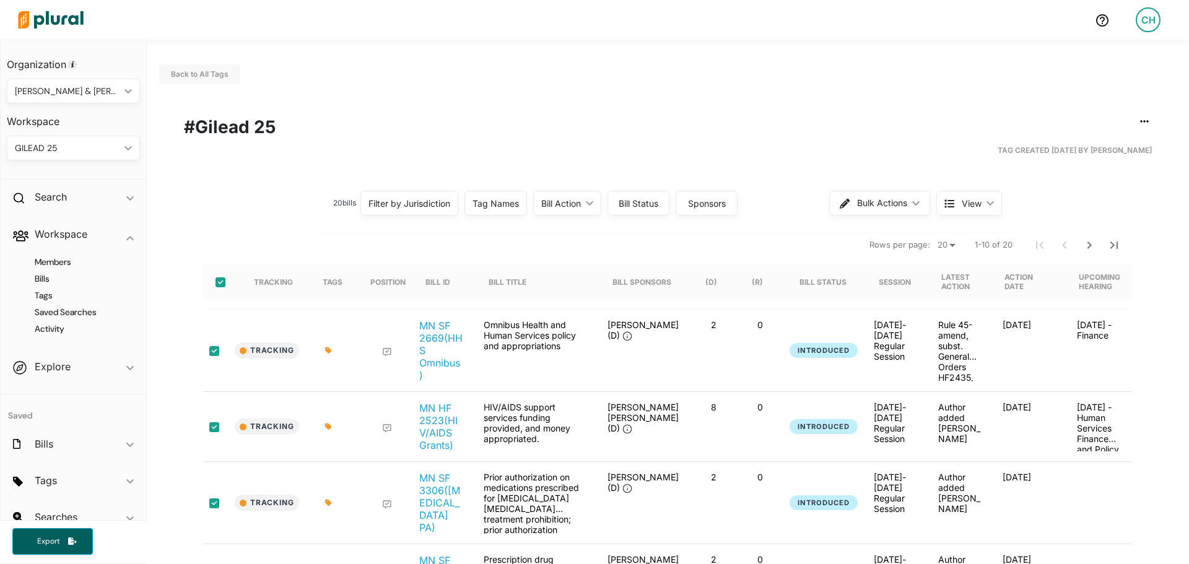
checkbox input "true"
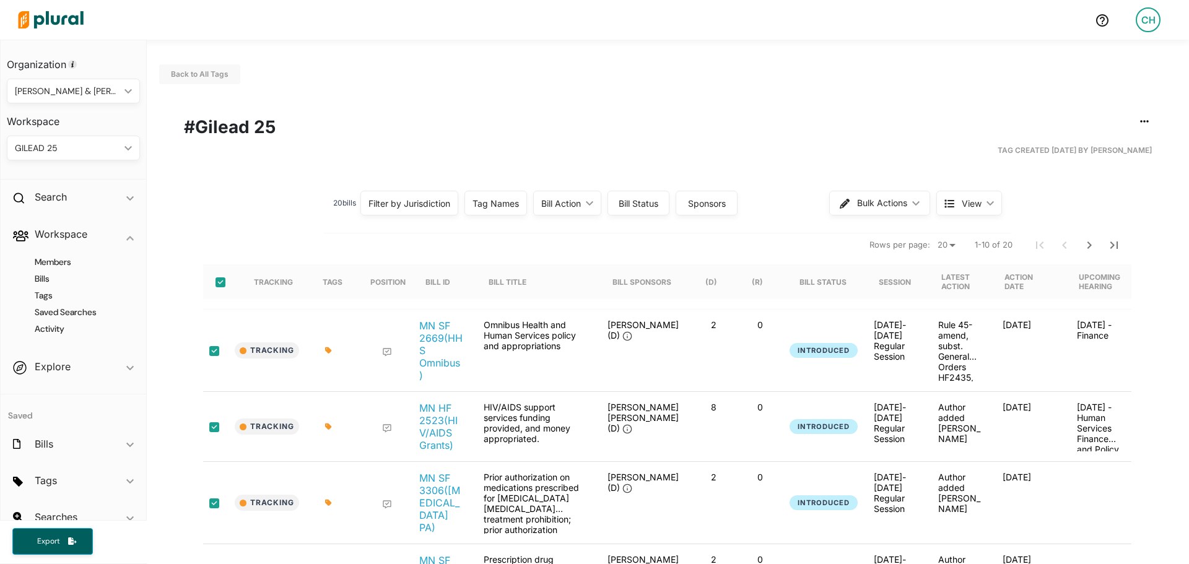
checkbox input "true"
click at [494, 207] on div "Tag Names" at bounding box center [495, 203] width 46 height 13
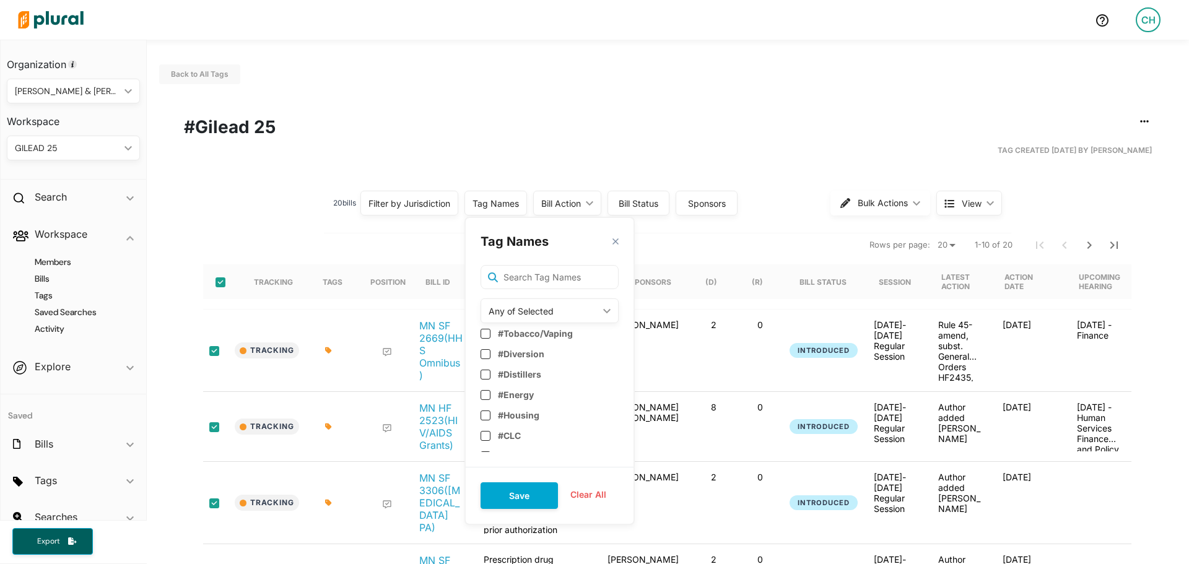
click at [494, 207] on div "Tag Names" at bounding box center [495, 203] width 46 height 13
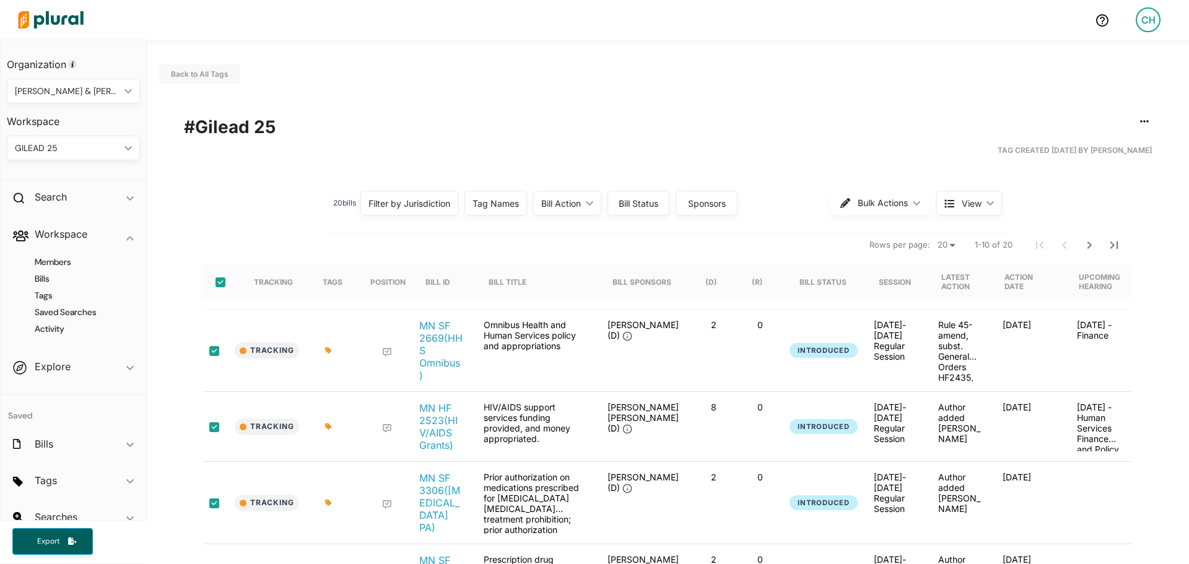
click at [583, 199] on div "Bill Action ic_keyboard_arrow_down" at bounding box center [567, 203] width 68 height 25
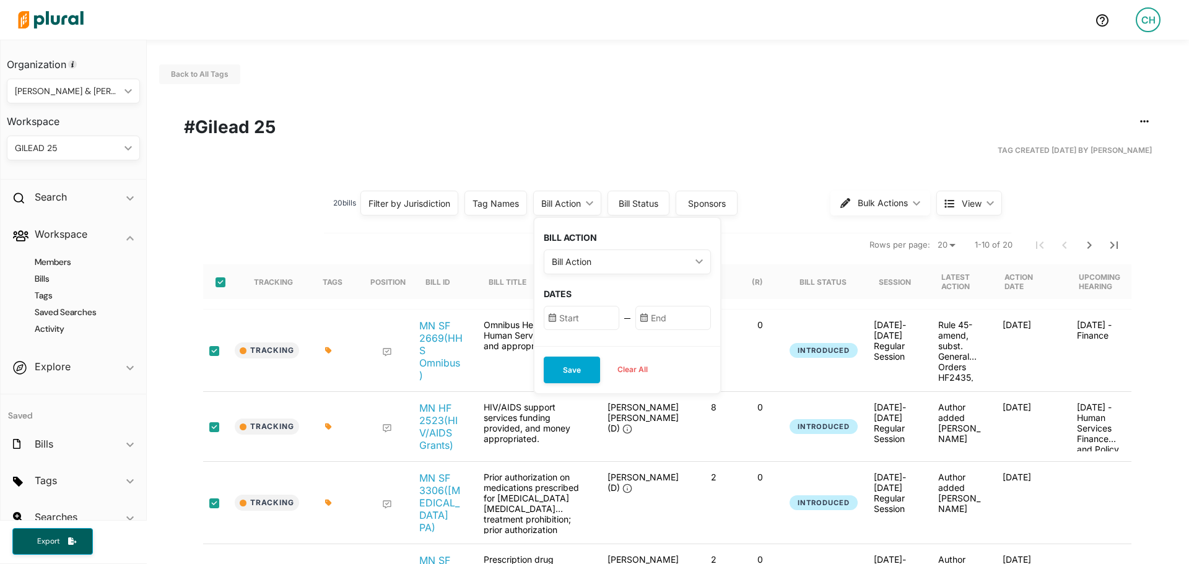
click at [583, 199] on div "Bill Action ic_keyboard_arrow_down" at bounding box center [567, 203] width 68 height 25
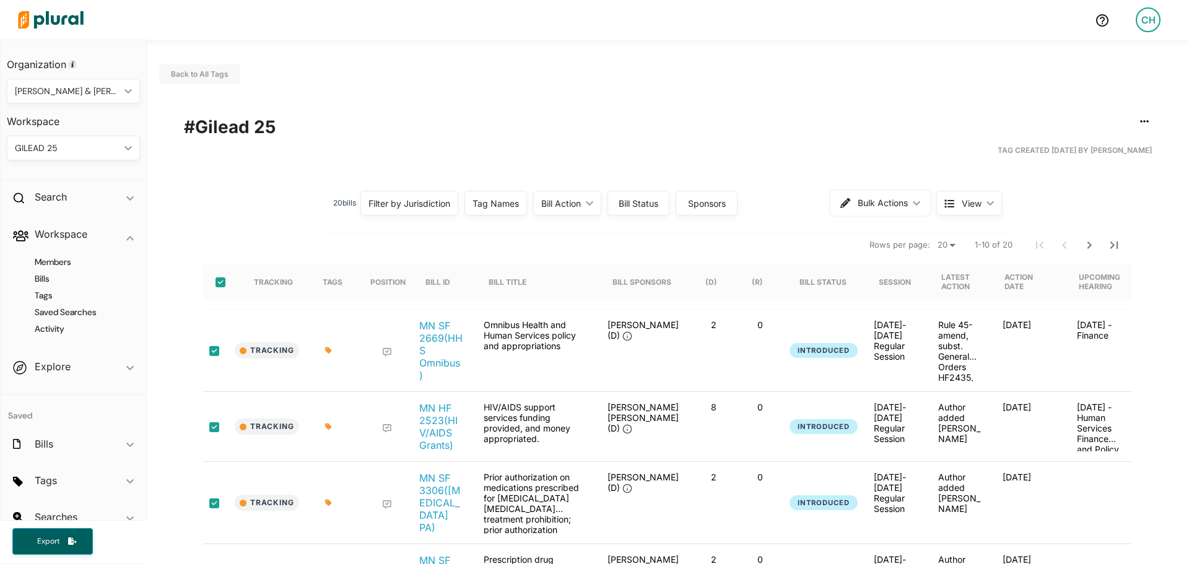
click at [917, 199] on button "Bulk Actions ic_keyboard_arrow_down" at bounding box center [880, 203] width 100 height 25
click at [1140, 121] on icon "button" at bounding box center [1144, 121] width 9 height 2
click at [1105, 199] on div "Publish Tag" at bounding box center [1105, 203] width 74 height 11
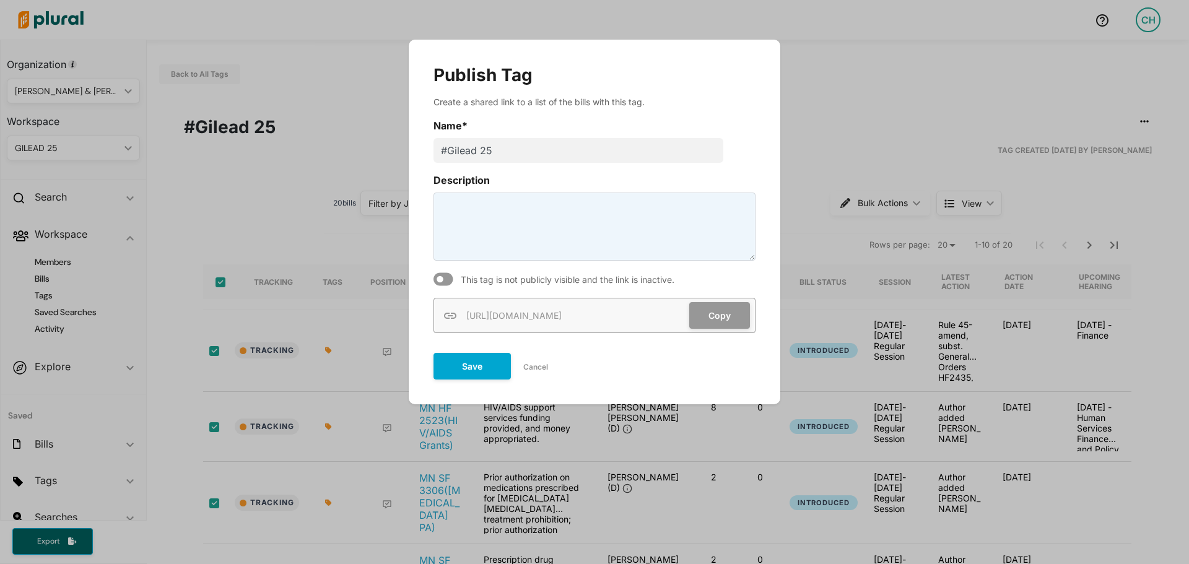
click at [443, 279] on icon "Modal" at bounding box center [443, 279] width 20 height 13
click at [705, 318] on button "Copy" at bounding box center [719, 315] width 61 height 27
click at [498, 363] on button "Save" at bounding box center [471, 366] width 77 height 27
